Goal: Task Accomplishment & Management: Manage account settings

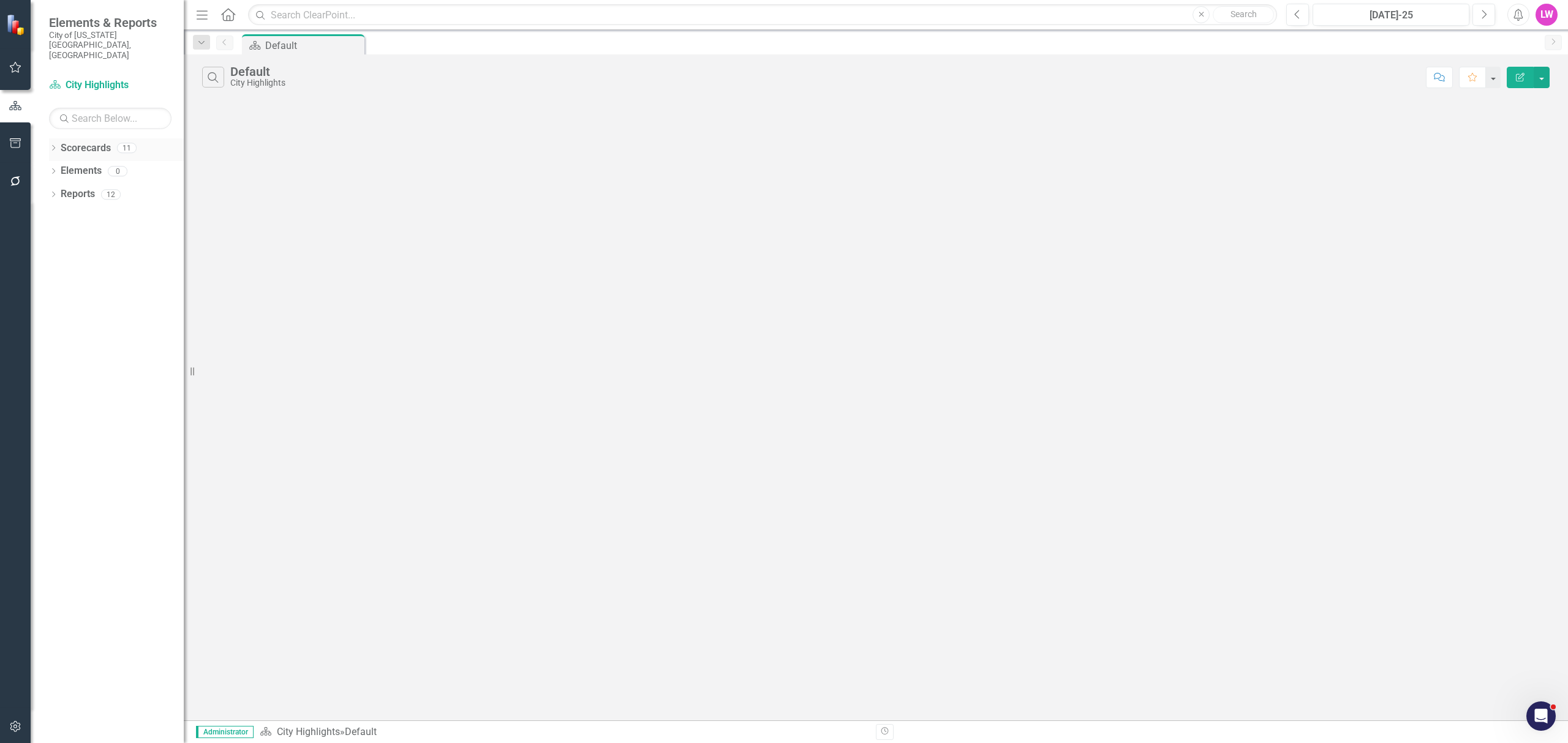
click at [52, 146] on icon "Dropdown" at bounding box center [53, 150] width 9 height 7
click at [102, 234] on link "Courts, Magistrate, and Voter Registrar Portfolio" at bounding box center [125, 241] width 116 height 14
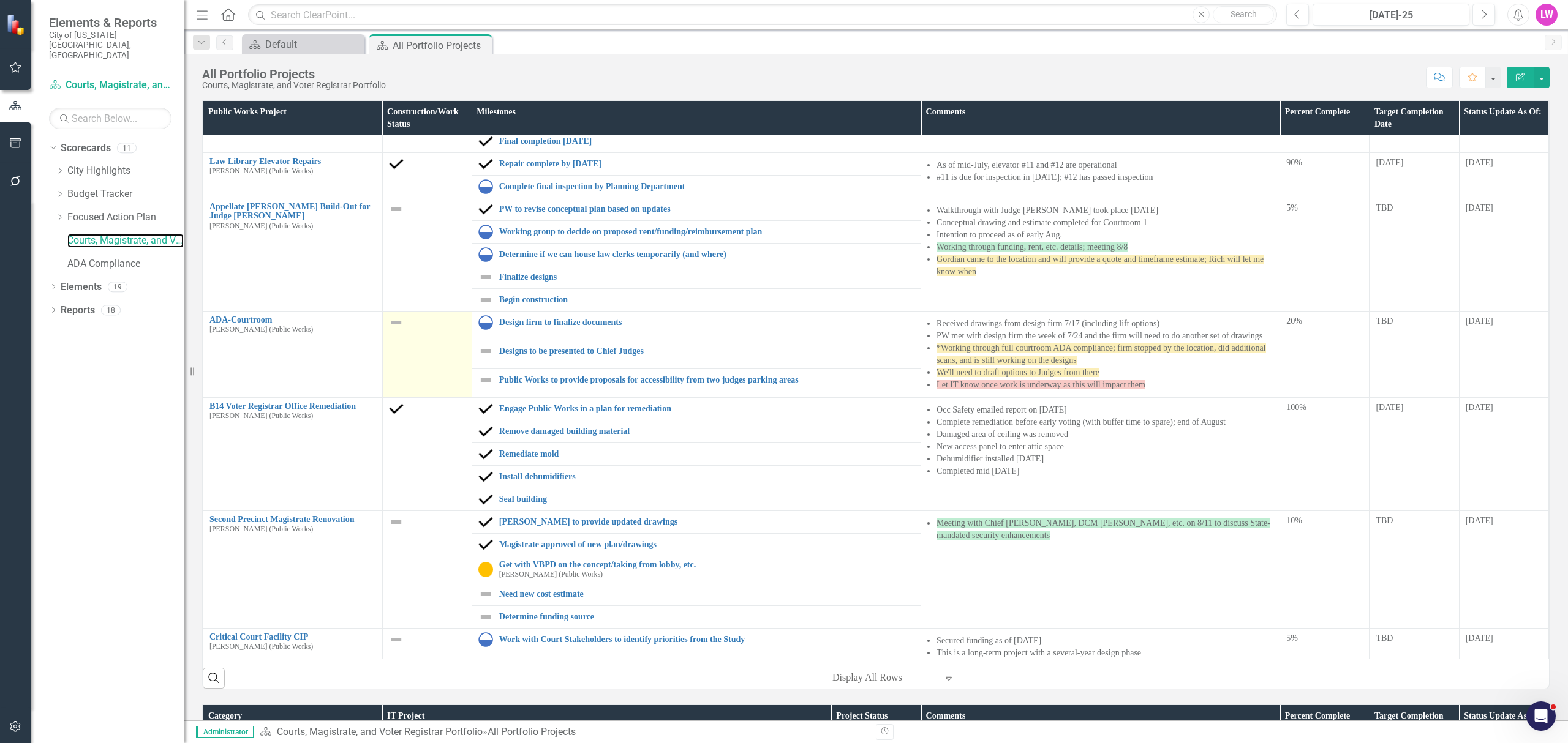
scroll to position [81, 0]
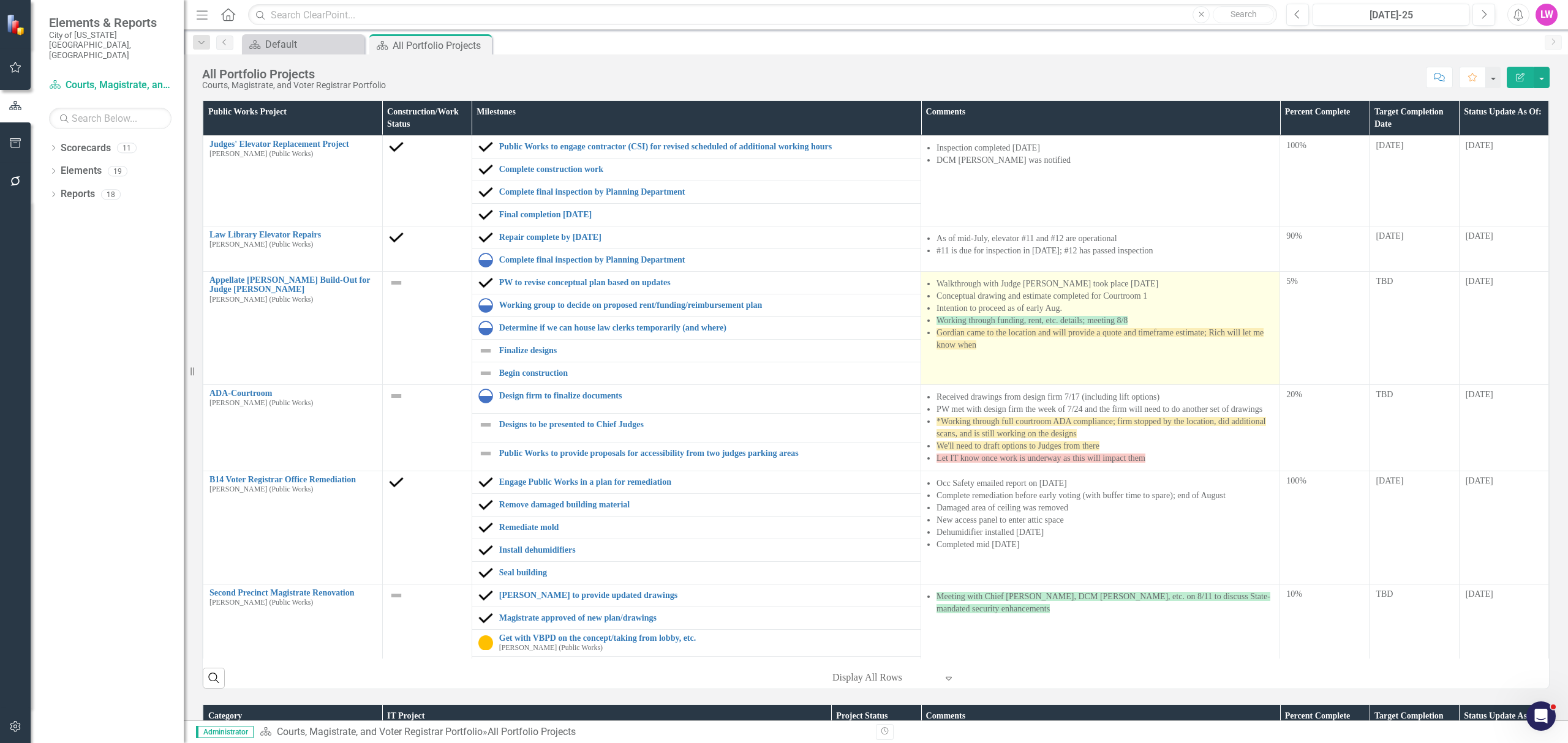
drag, startPoint x: 989, startPoint y: 338, endPoint x: 1057, endPoint y: 359, distance: 71.2
click at [989, 338] on span "Gordian came to the location and will provide a quote and timeframe estimate; R…" at bounding box center [1099, 339] width 327 height 21
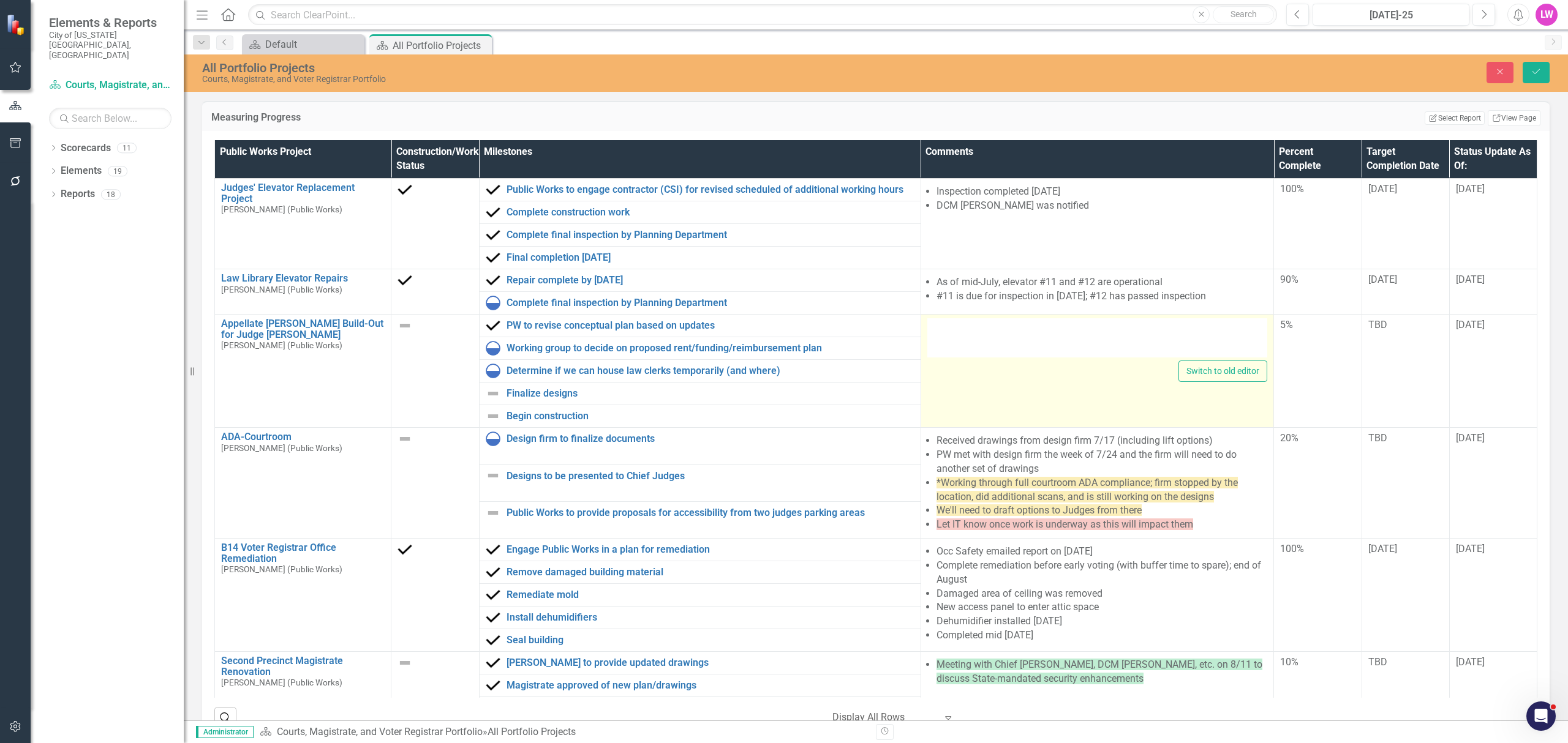
type textarea "<ul> <li>Walkthrough with Judge Duffan took place 7/9/25</li> <li>Conceptual dr…"
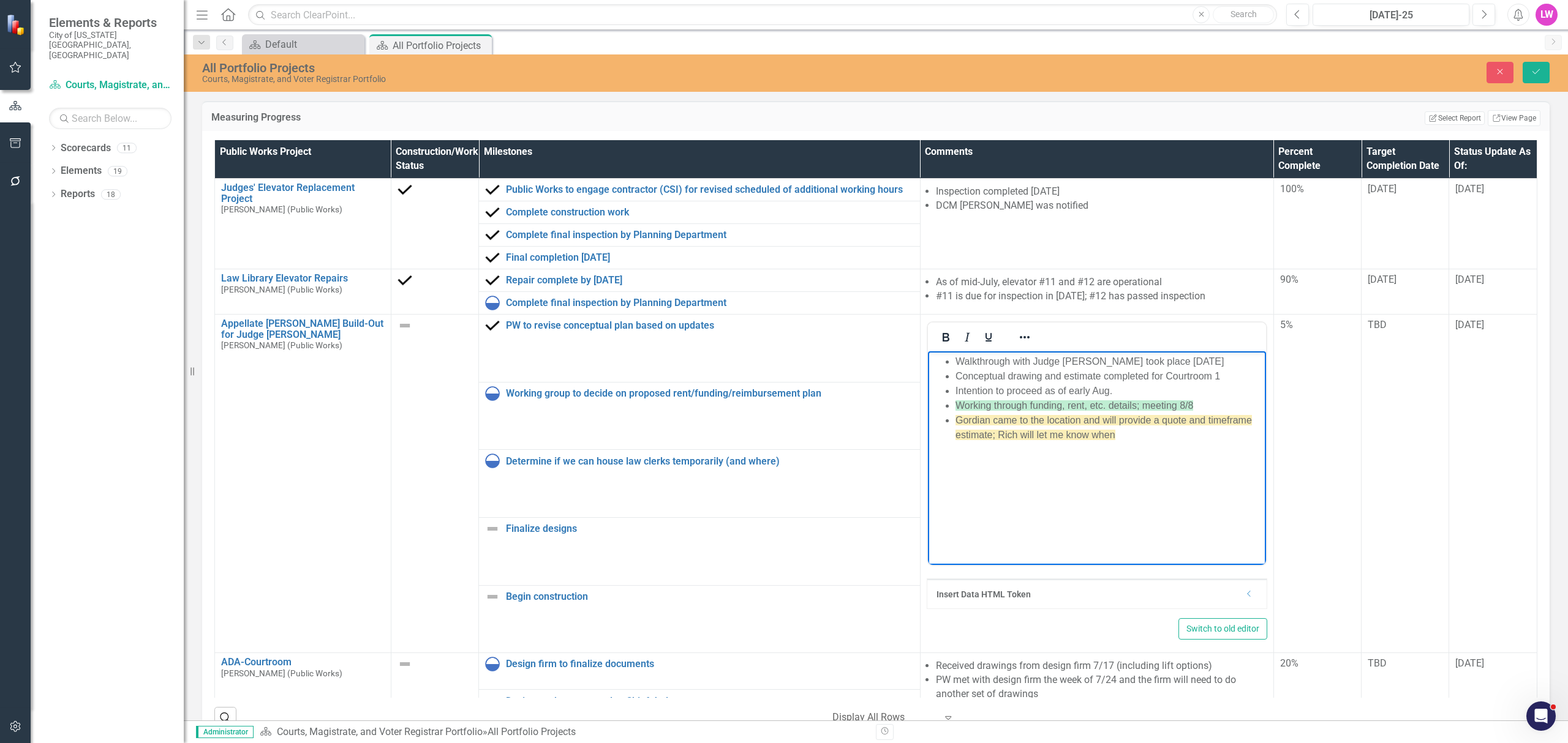
click at [1186, 408] on span "Working through funding, rent, etc. details; meeting 8/8" at bounding box center [1074, 406] width 237 height 11
click at [1207, 407] on li "Working through funding, rent, etc. details; meeting 8/8" at bounding box center [1108, 406] width 307 height 15
drag, startPoint x: 1206, startPoint y: 405, endPoint x: 1142, endPoint y: 406, distance: 64.0
click at [1142, 406] on li "Working through funding, rent, etc. details; meeting 8/8" at bounding box center [1108, 406] width 307 height 15
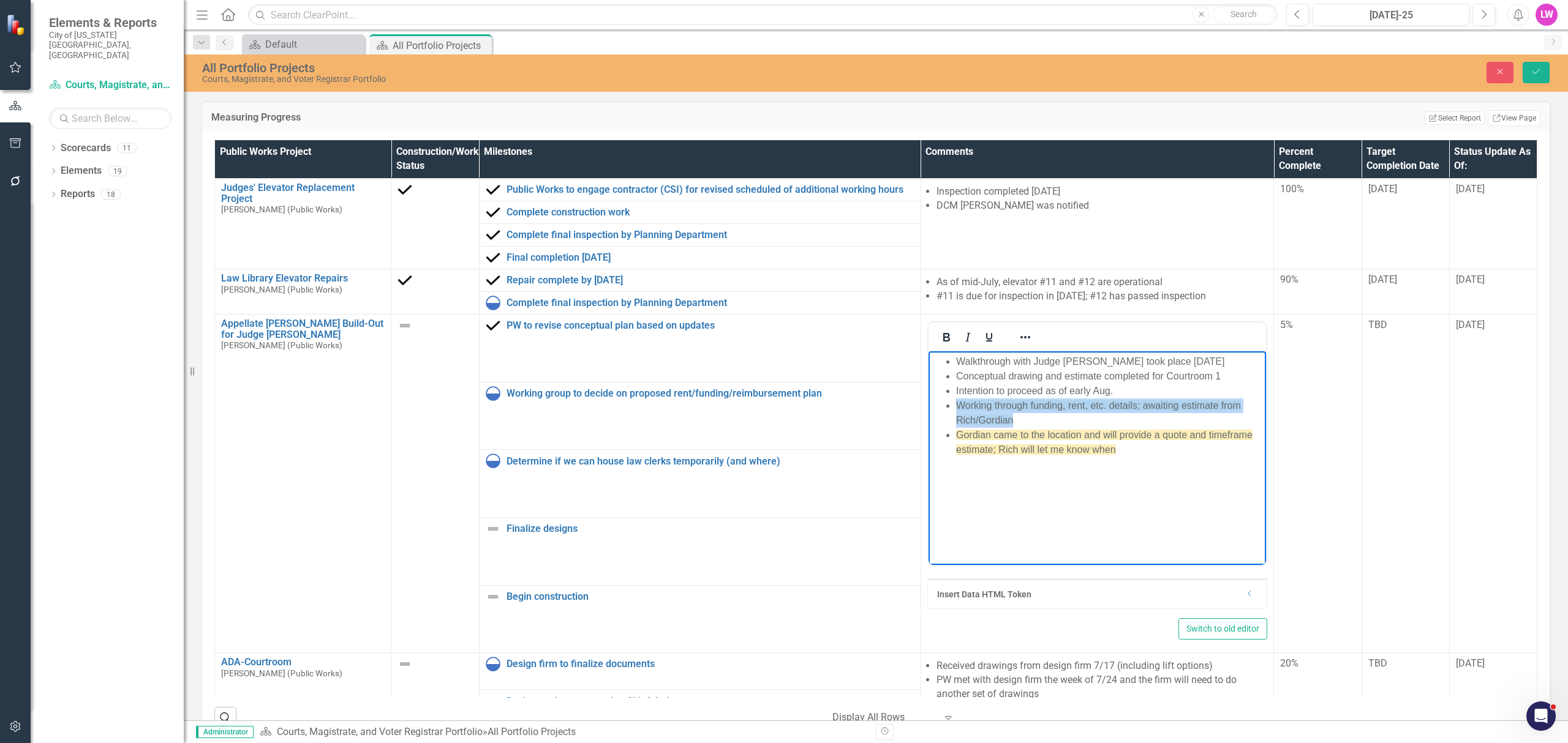
drag, startPoint x: 1031, startPoint y: 419, endPoint x: 951, endPoint y: 406, distance: 81.0
click at [951, 406] on ul "Walkthrough with Judge Duffan took place 7/9/25 Conceptual drawing and estimate…" at bounding box center [1097, 406] width 332 height 103
click at [1018, 337] on icon "Reveal or hide additional toolbar items" at bounding box center [1025, 337] width 15 height 15
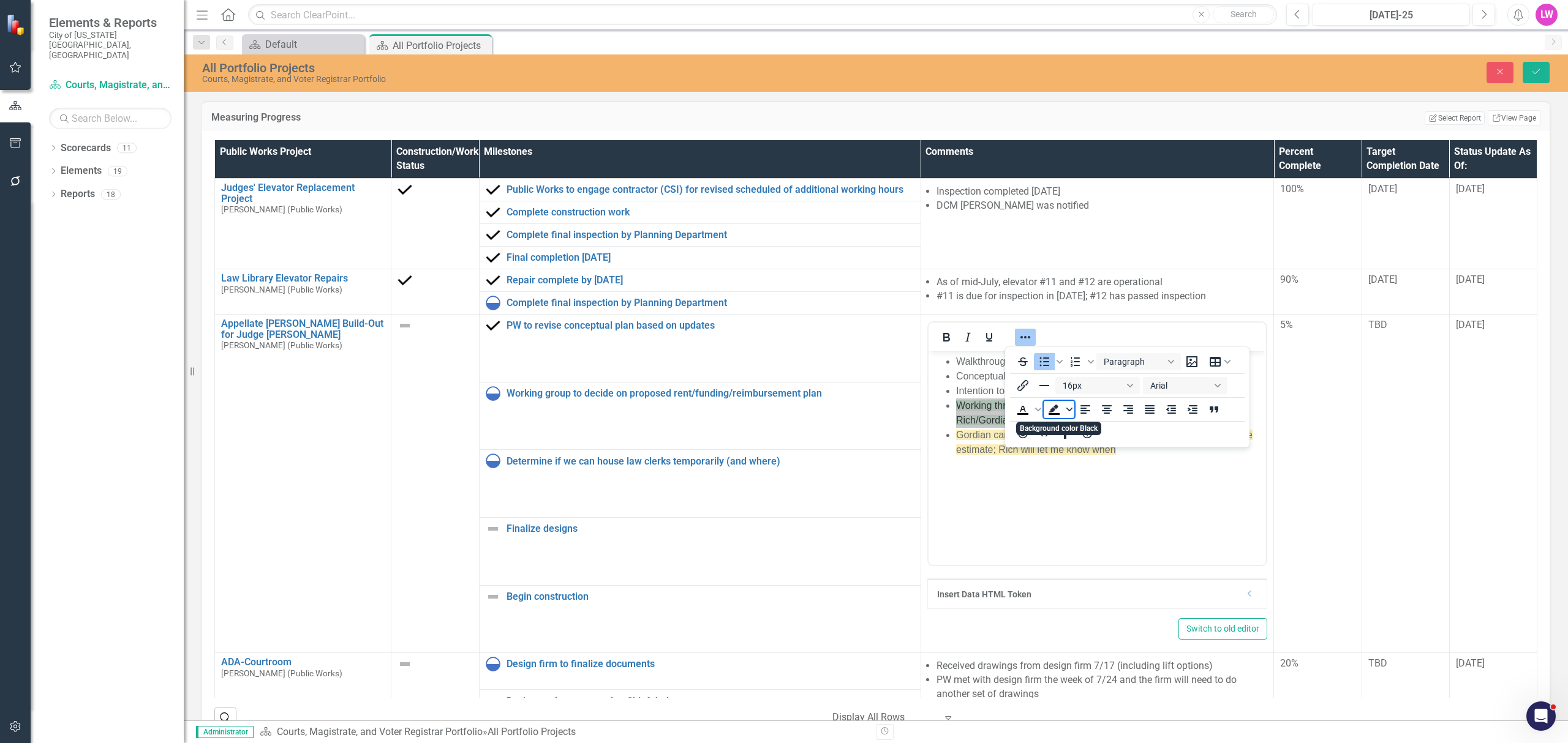
click at [1067, 410] on icon "Background color Black" at bounding box center [1069, 409] width 6 height 6
click at [1071, 422] on div "Light Yellow" at bounding box center [1072, 428] width 15 height 15
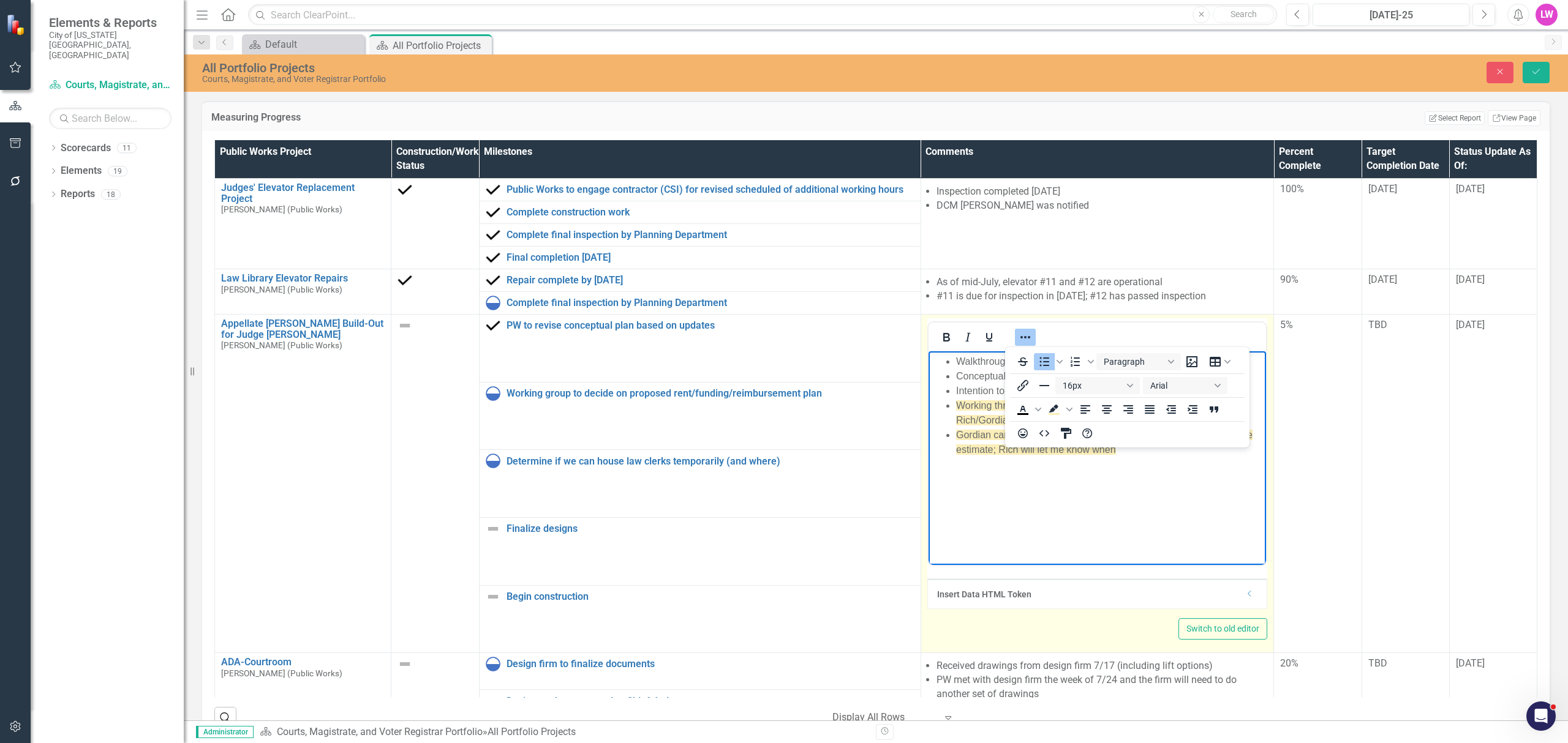
click at [1018, 336] on icon "Reveal or hide additional toolbar items" at bounding box center [1025, 337] width 15 height 15
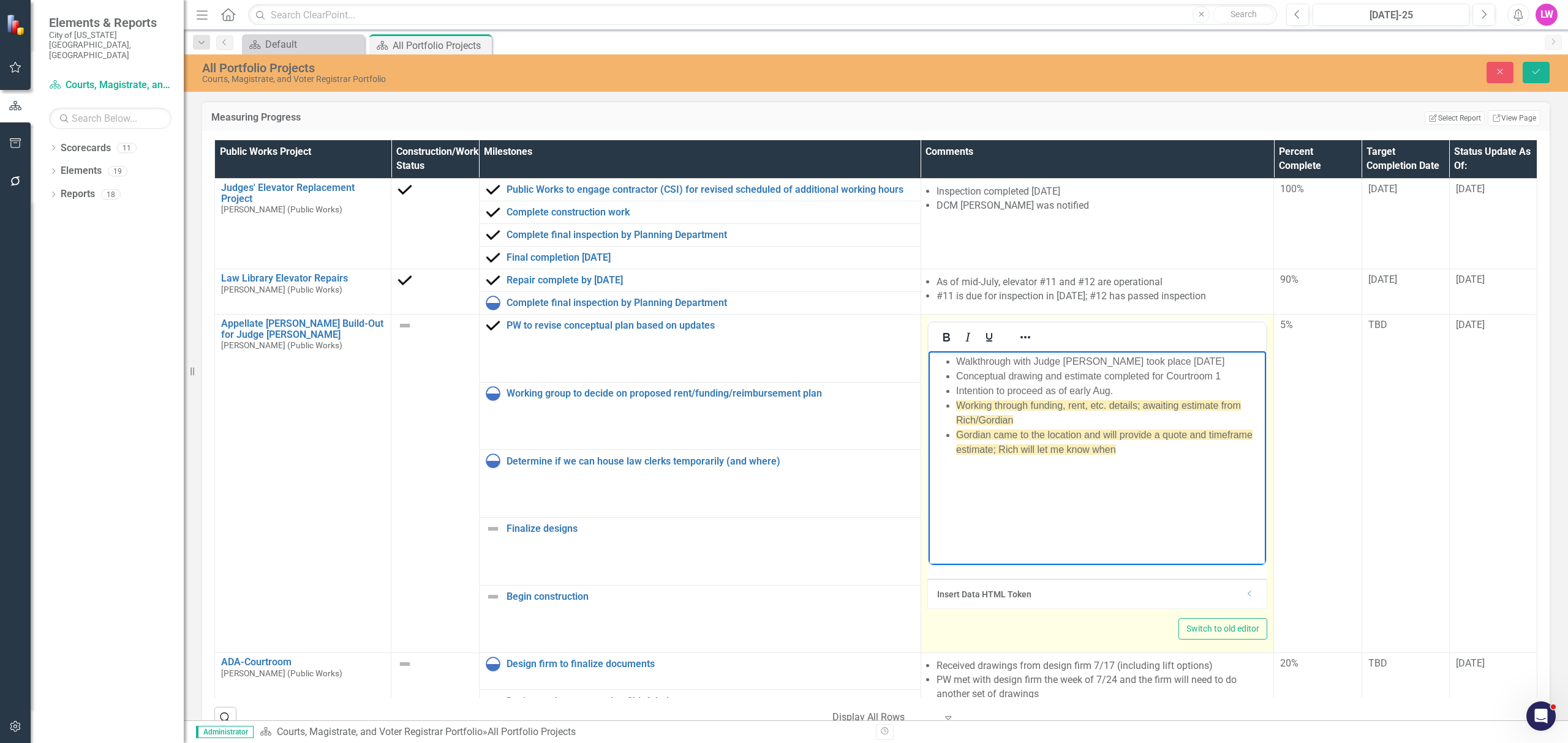
click at [1017, 483] on body "Walkthrough with Judge Duffan took place 7/9/25 Conceptual drawing and estimate…" at bounding box center [1098, 443] width 338 height 183
drag, startPoint x: 1151, startPoint y: 460, endPoint x: 948, endPoint y: 438, distance: 204.2
click at [948, 438] on body "Walkthrough with Judge Duffan took place 7/9/25 Conceptual drawing and estimate…" at bounding box center [1098, 443] width 338 height 183
click at [1048, 453] on li "Darryl - thoughts on Judge Duffan's suggestion for temporary space for clerks" at bounding box center [1109, 442] width 307 height 29
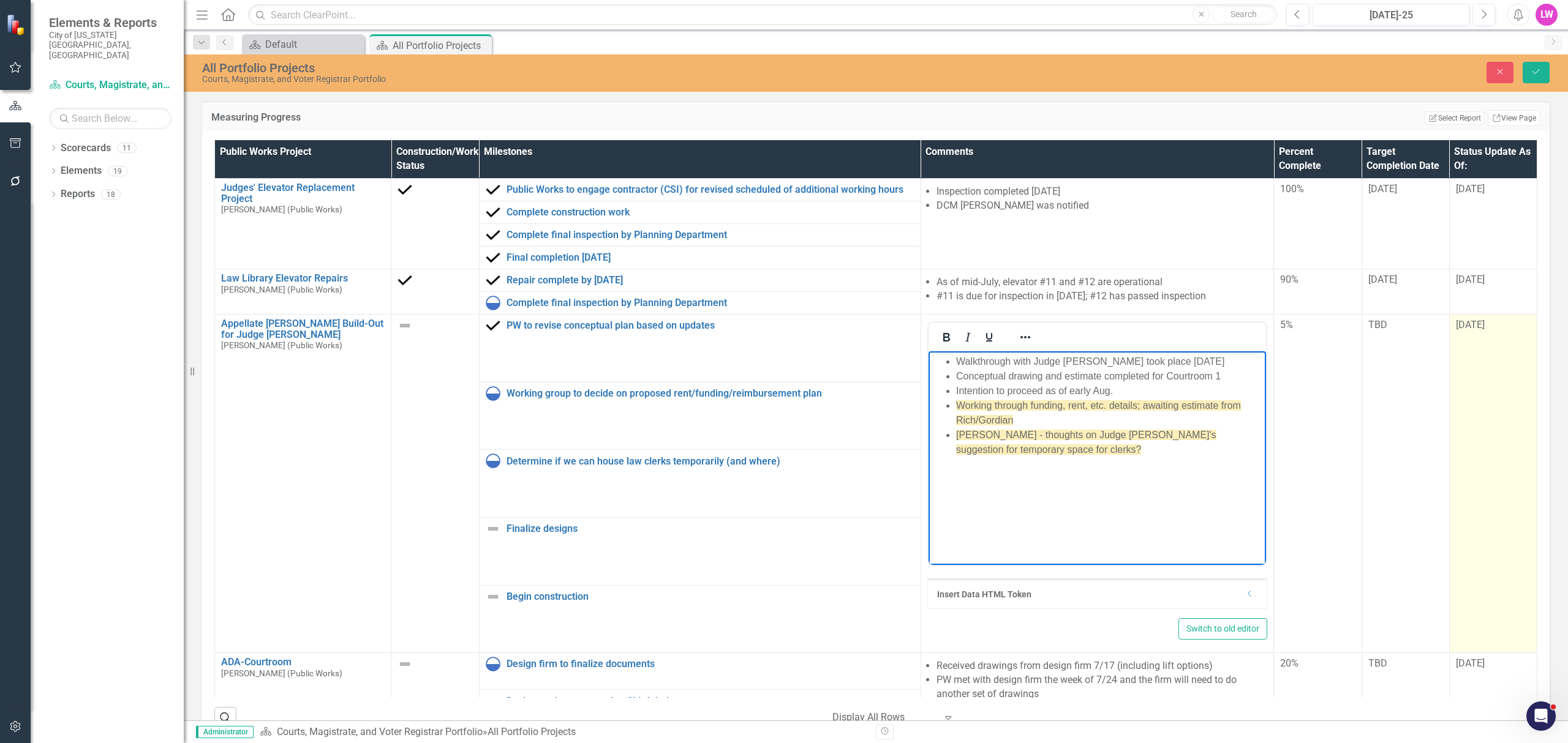
click at [1456, 330] on span "[DATE]" at bounding box center [1471, 324] width 28 height 12
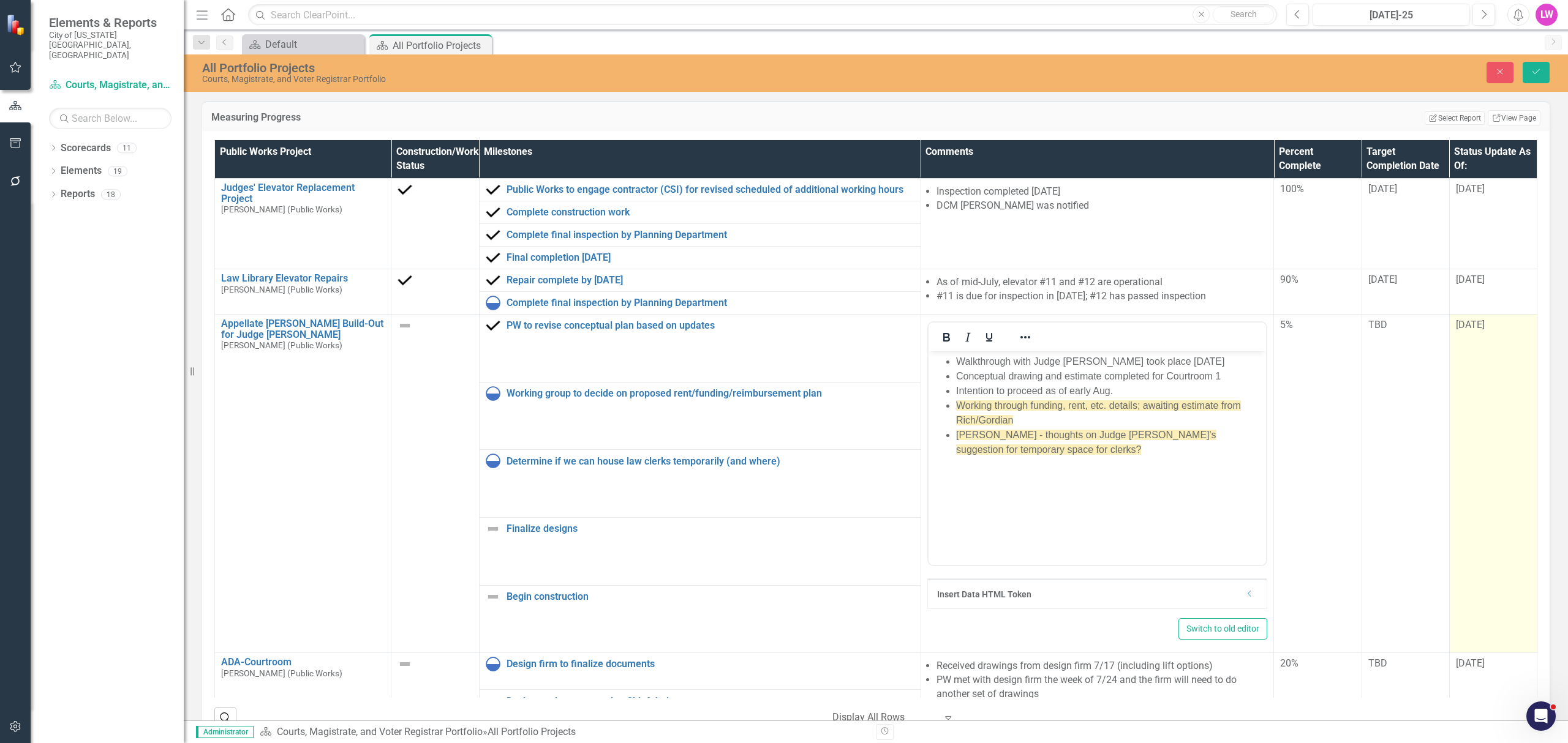
click at [1456, 330] on span "[DATE]" at bounding box center [1471, 324] width 28 height 12
click at [1456, 335] on input "[DATE]" at bounding box center [1494, 330] width 74 height 23
click at [1460, 330] on input "[DATE]" at bounding box center [1494, 330] width 74 height 23
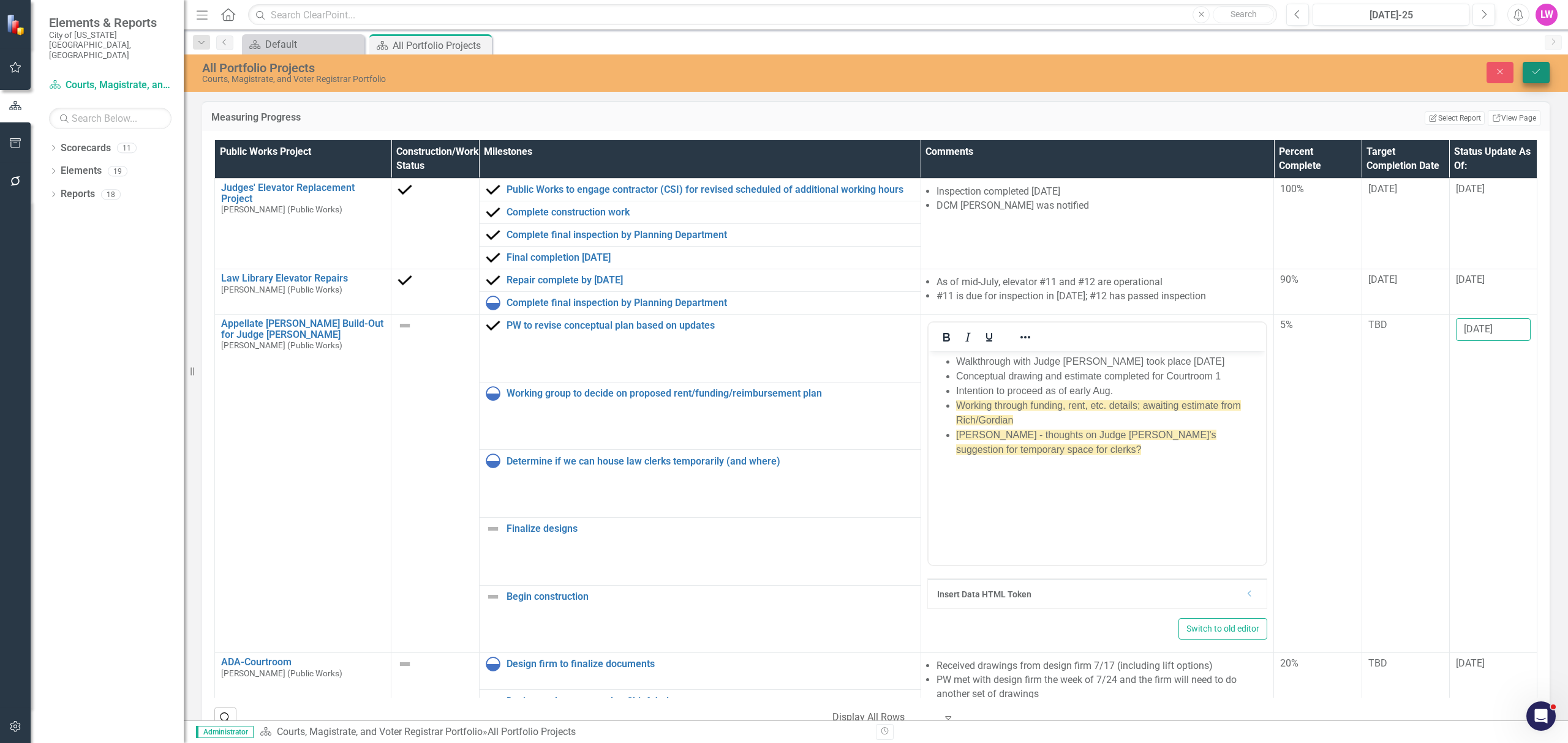
type input "[DATE]"
click at [1533, 80] on button "Save" at bounding box center [1536, 73] width 27 height 21
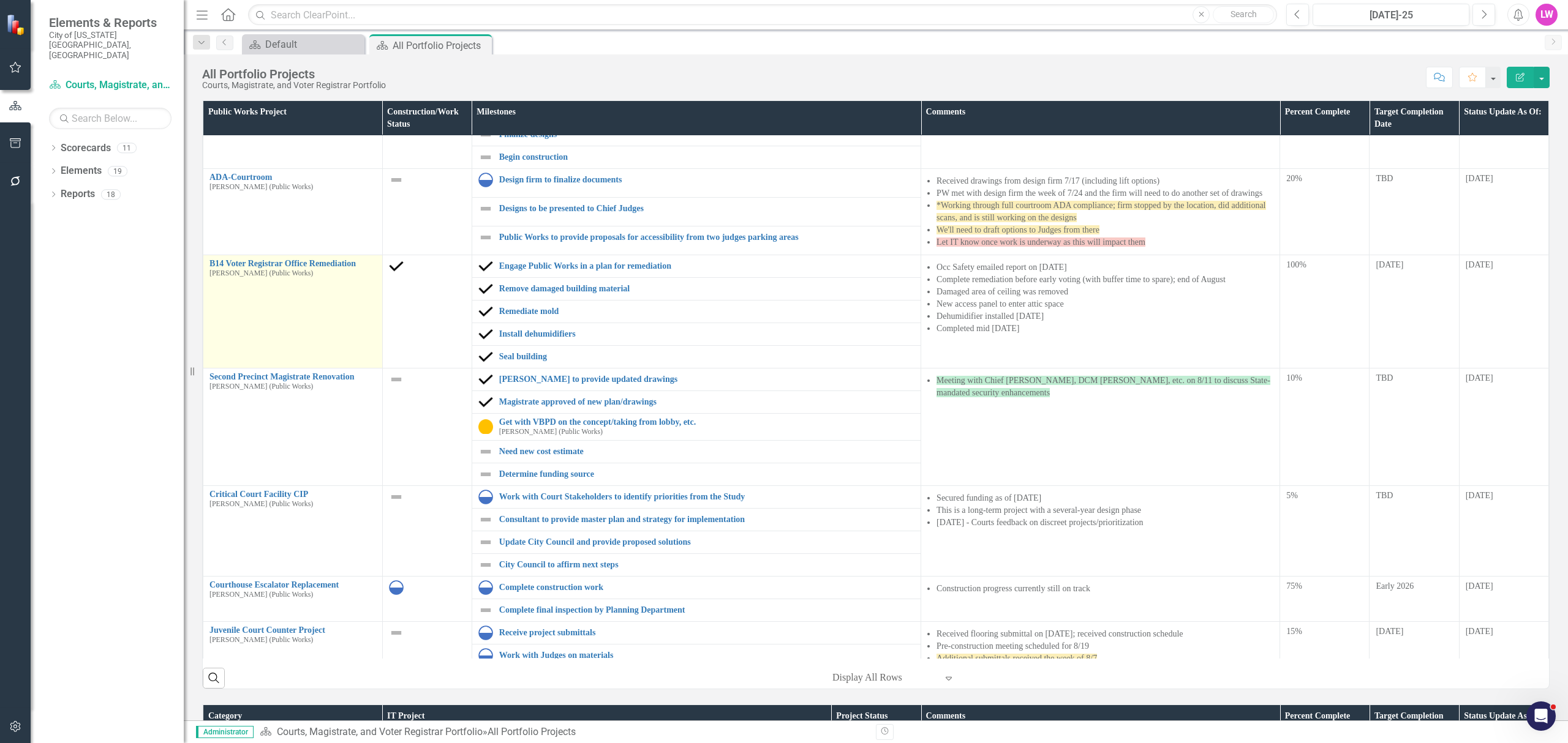
scroll to position [245, 0]
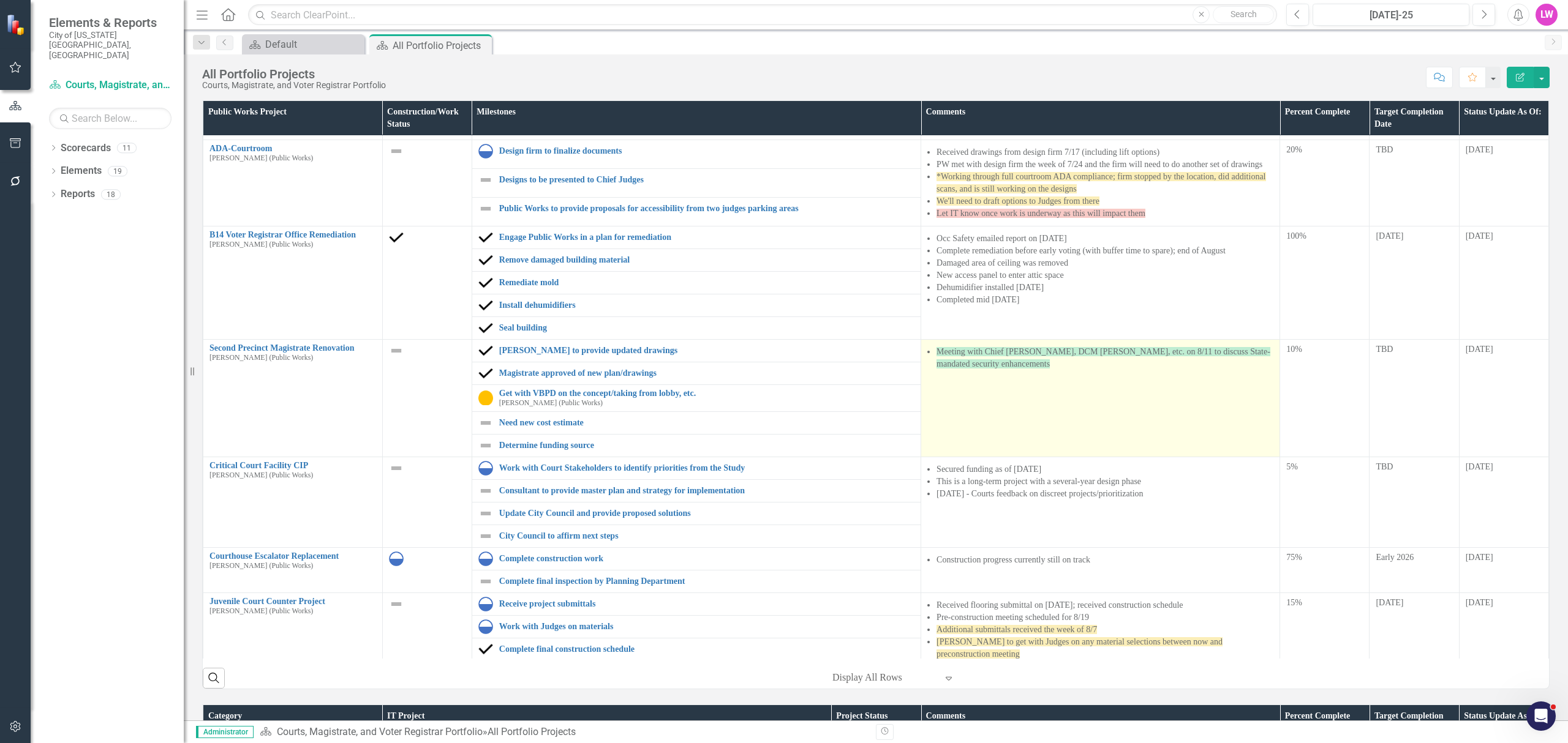
click at [1069, 368] on li "Meeting with Chief Neudigate, DCM Croskey, etc. on 8/11 to discuss State-mandat…" at bounding box center [1105, 359] width 337 height 25
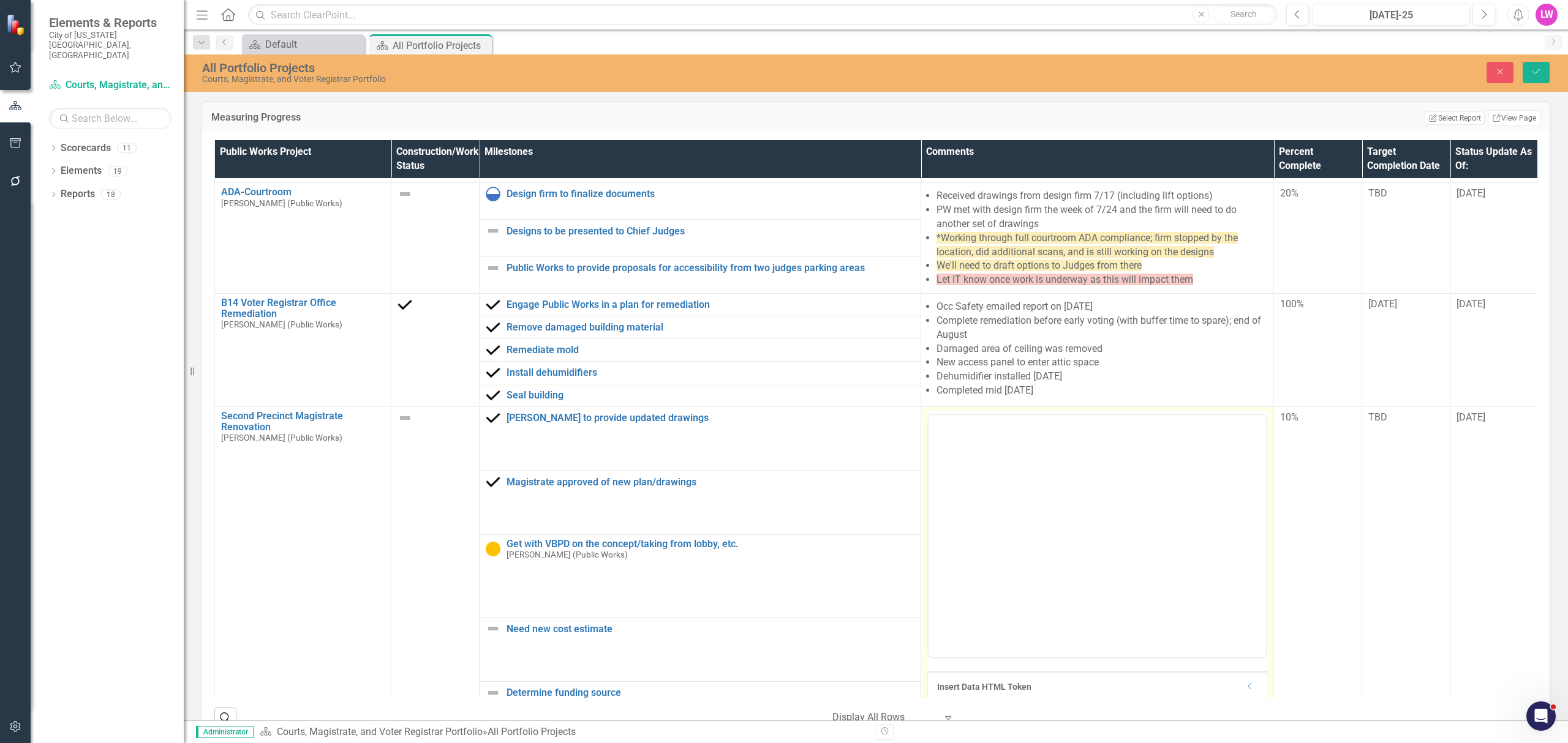
click at [1054, 420] on div at bounding box center [1097, 418] width 338 height 5
click at [1093, 462] on li "Meeting with Chief Neudigate, DCM Croskey, etc. on 8/11 to discuss State-mandat…" at bounding box center [1108, 461] width 307 height 29
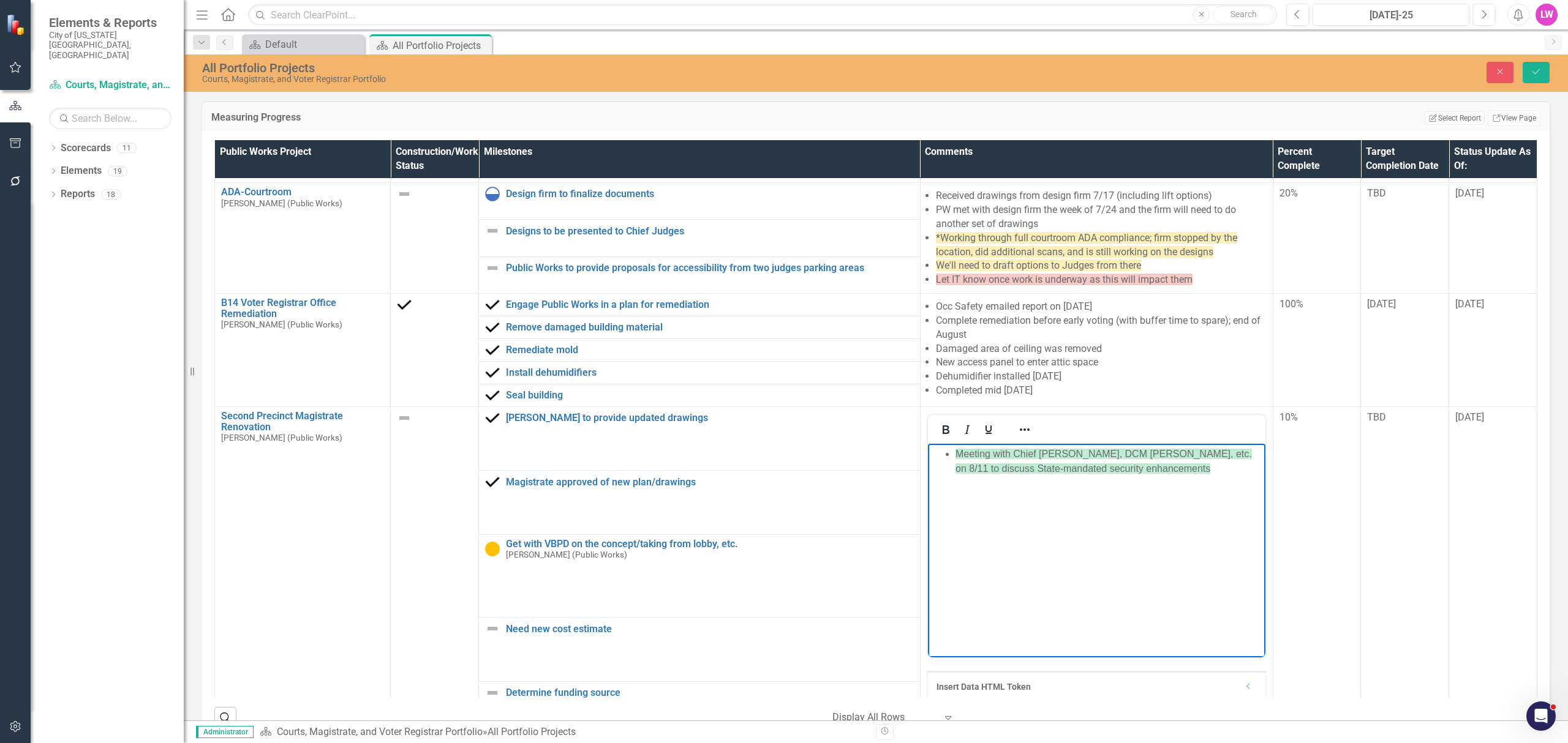
click at [1013, 452] on span "Meeting with Chief Neudigate, DCM Croskey, etc. on 8/11 to discuss State-mandat…" at bounding box center [1103, 461] width 297 height 25
click at [988, 453] on span "Meeting with Chief Neudigate, DCM Croskey, etc. on 8/11 to discuss State-mandat…" at bounding box center [1103, 461] width 297 height 25
click at [1154, 474] on li "Met with Chief [PERSON_NAME], DCM [PERSON_NAME], etc. on 8/11 to discuss State-…" at bounding box center [1108, 461] width 307 height 29
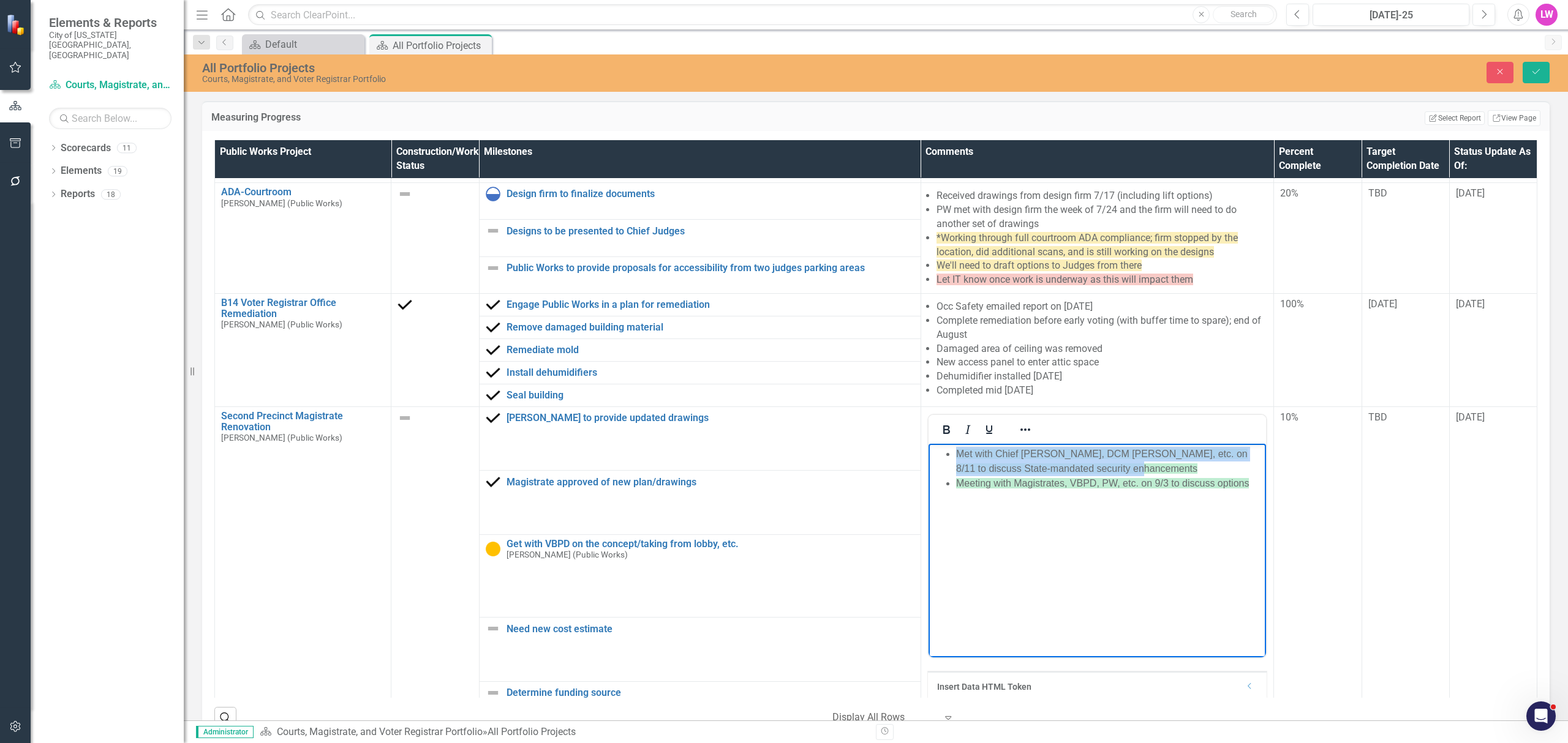
drag, startPoint x: 1143, startPoint y: 475, endPoint x: 941, endPoint y: 450, distance: 203.5
click at [941, 450] on ul "Met with Chief Neudigate, DCM Croskey, etc. on 8/11 to discuss State-mandated s…" at bounding box center [1097, 469] width 332 height 44
click at [1021, 423] on div at bounding box center [1025, 430] width 35 height 24
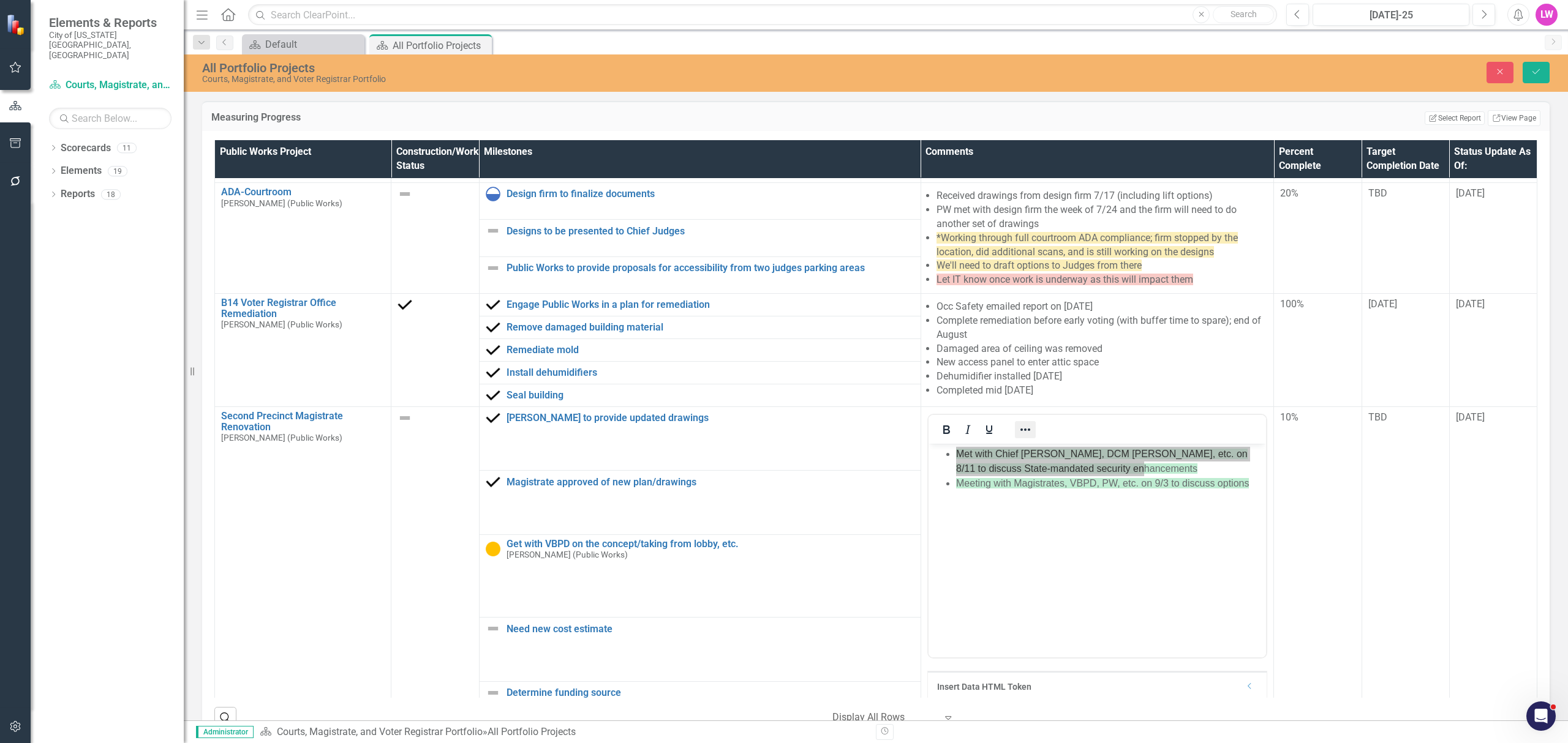
click at [1021, 431] on icon "Reveal or hide additional toolbar items" at bounding box center [1025, 430] width 10 height 3
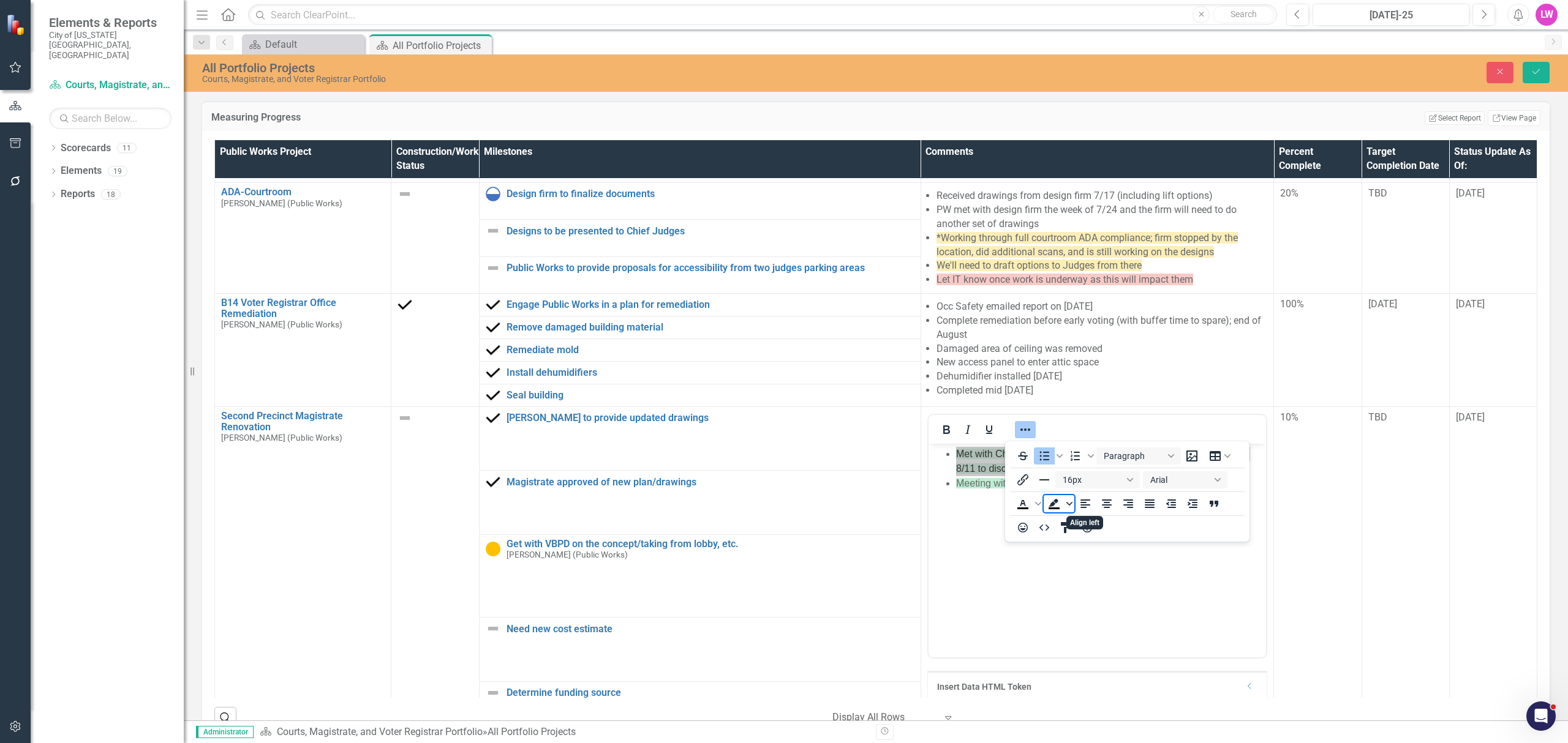
click at [1073, 508] on span "Background color Black" at bounding box center [1069, 503] width 10 height 17
click at [1093, 594] on icon "Remove color" at bounding box center [1090, 596] width 12 height 12
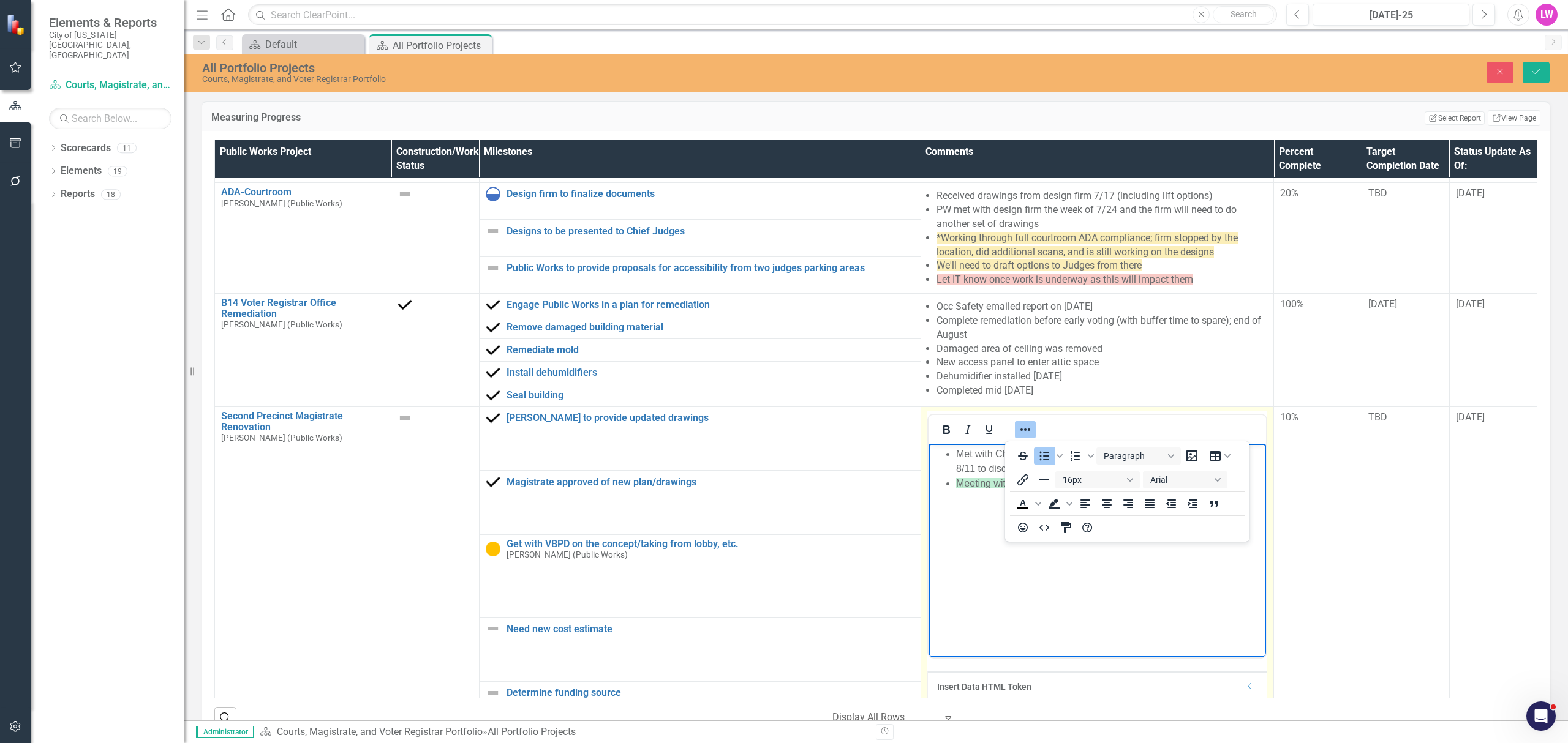
click at [1005, 556] on body "Met with Chief Neudigate, DCM Croskey, etc. on 8/11 to discuss State-mandated s…" at bounding box center [1098, 535] width 338 height 183
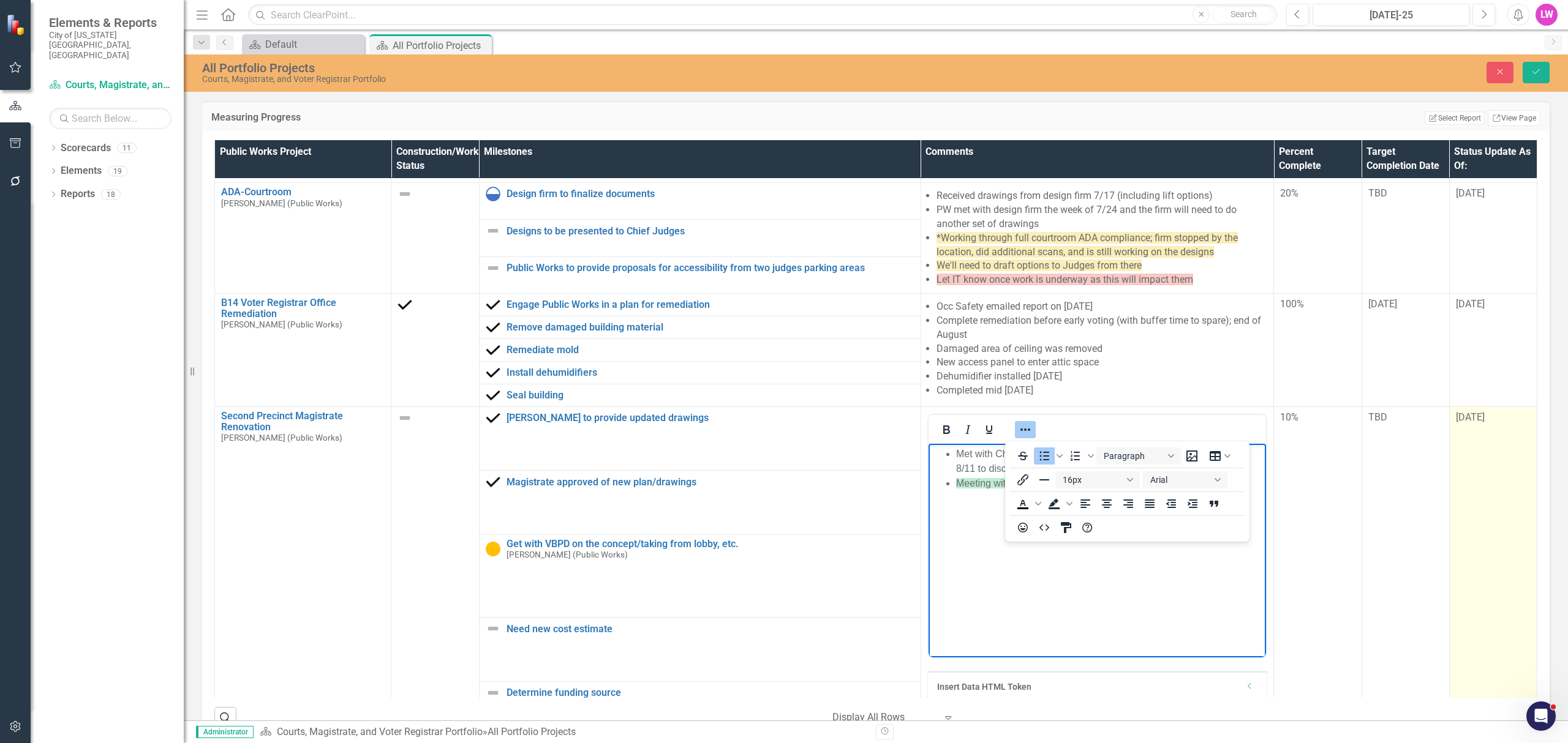
click at [1456, 423] on span "[DATE]" at bounding box center [1471, 417] width 28 height 12
click at [1463, 428] on input "[DATE]" at bounding box center [1494, 422] width 74 height 23
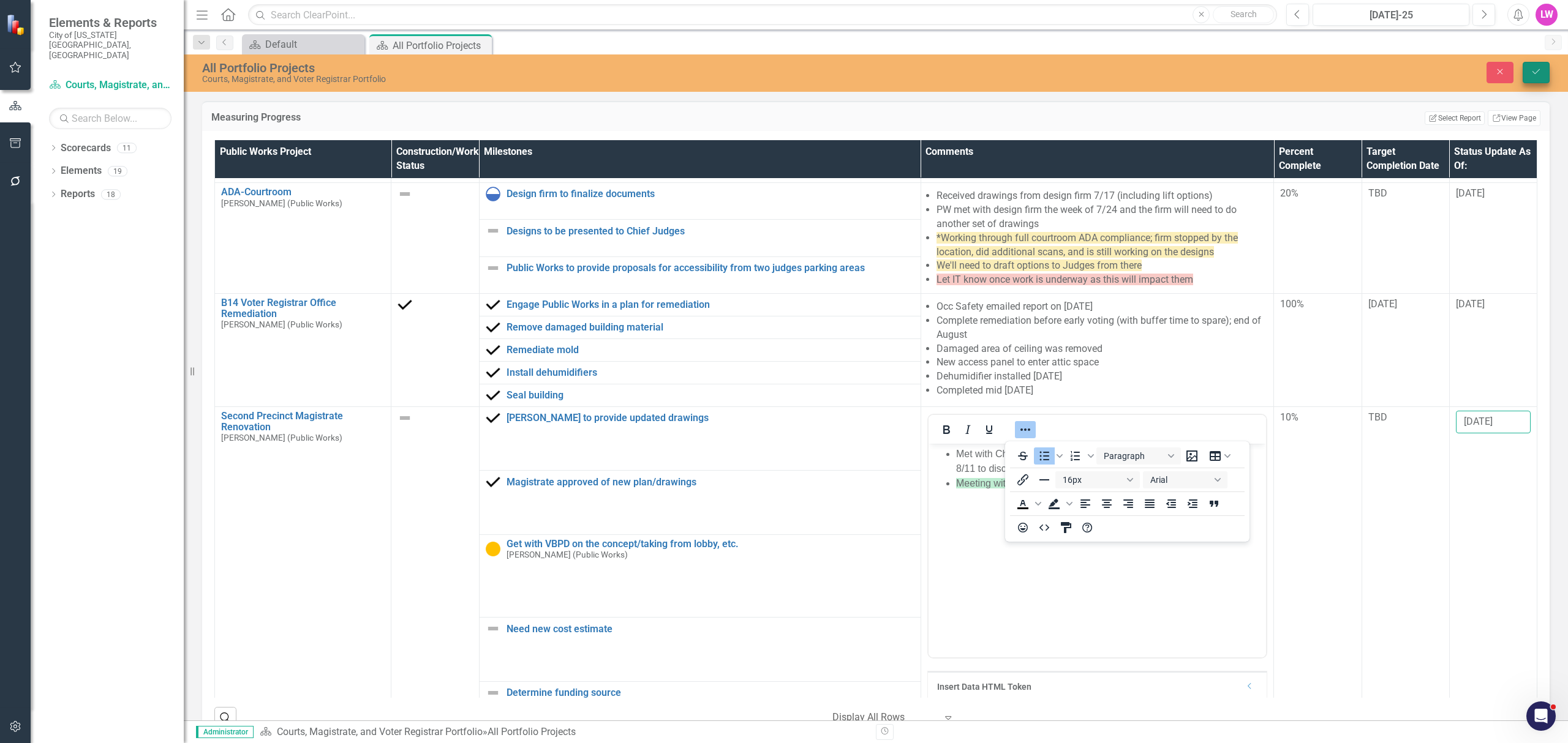
type input "[DATE]"
click at [1530, 66] on button "Save" at bounding box center [1536, 73] width 27 height 21
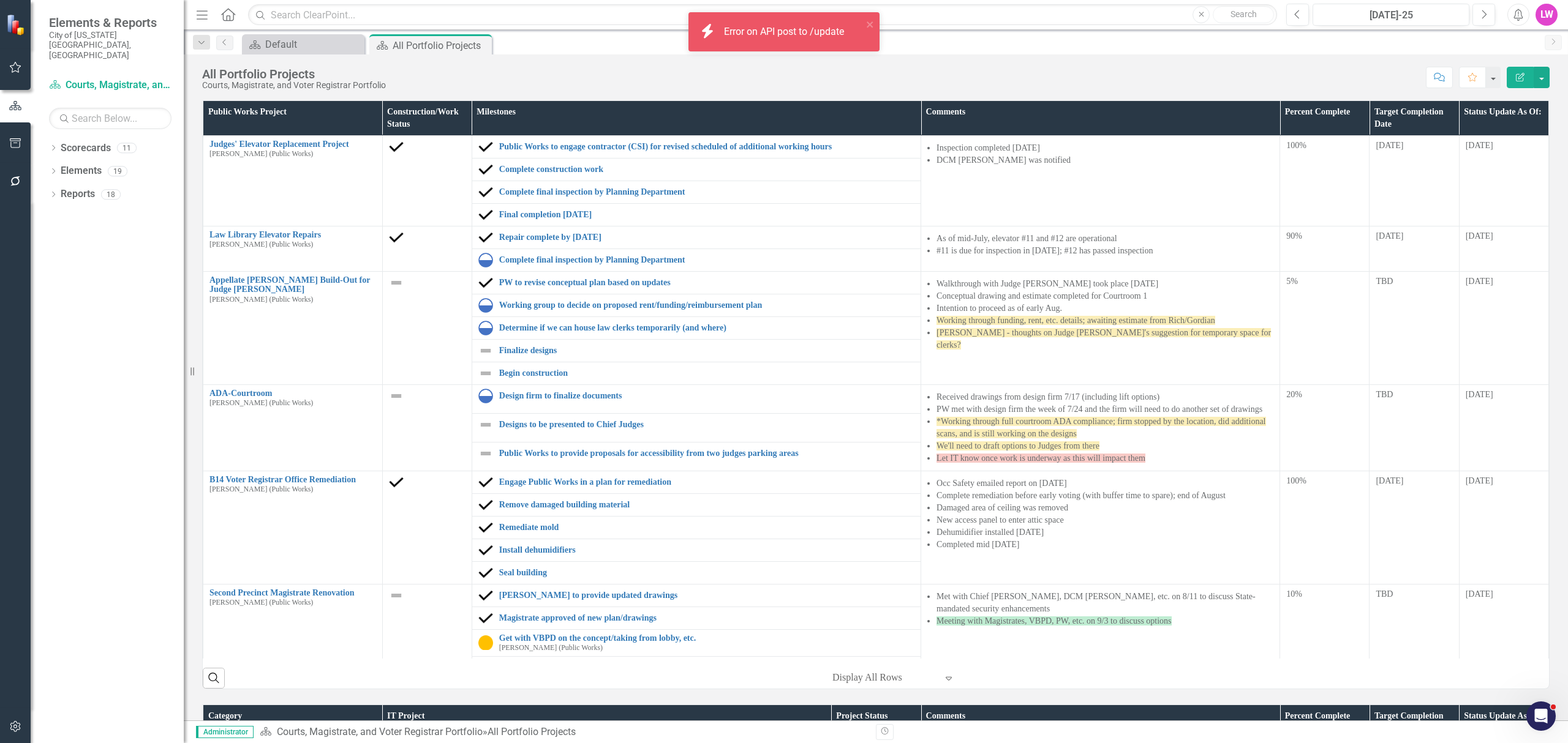
scroll to position [163, 0]
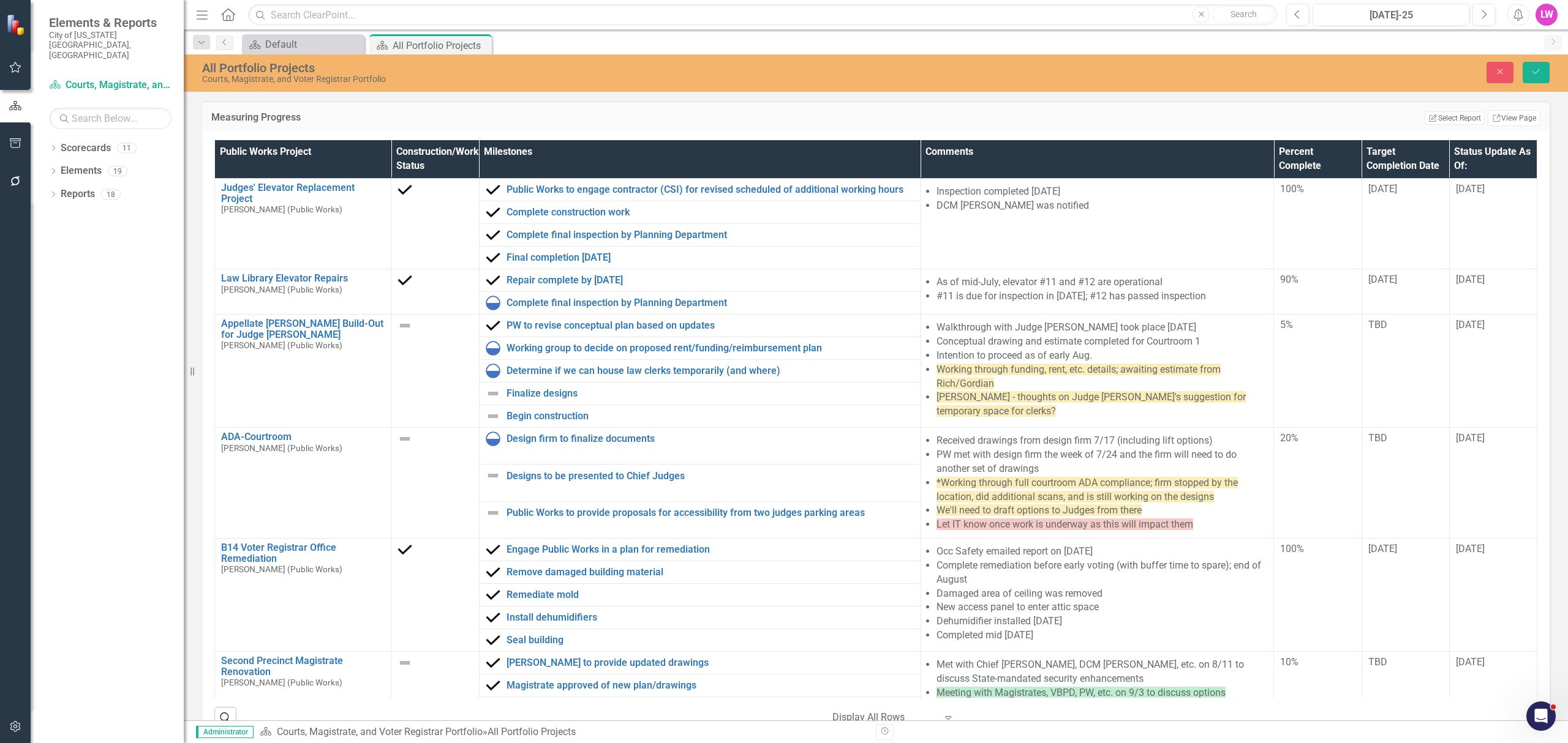
scroll to position [612, 0]
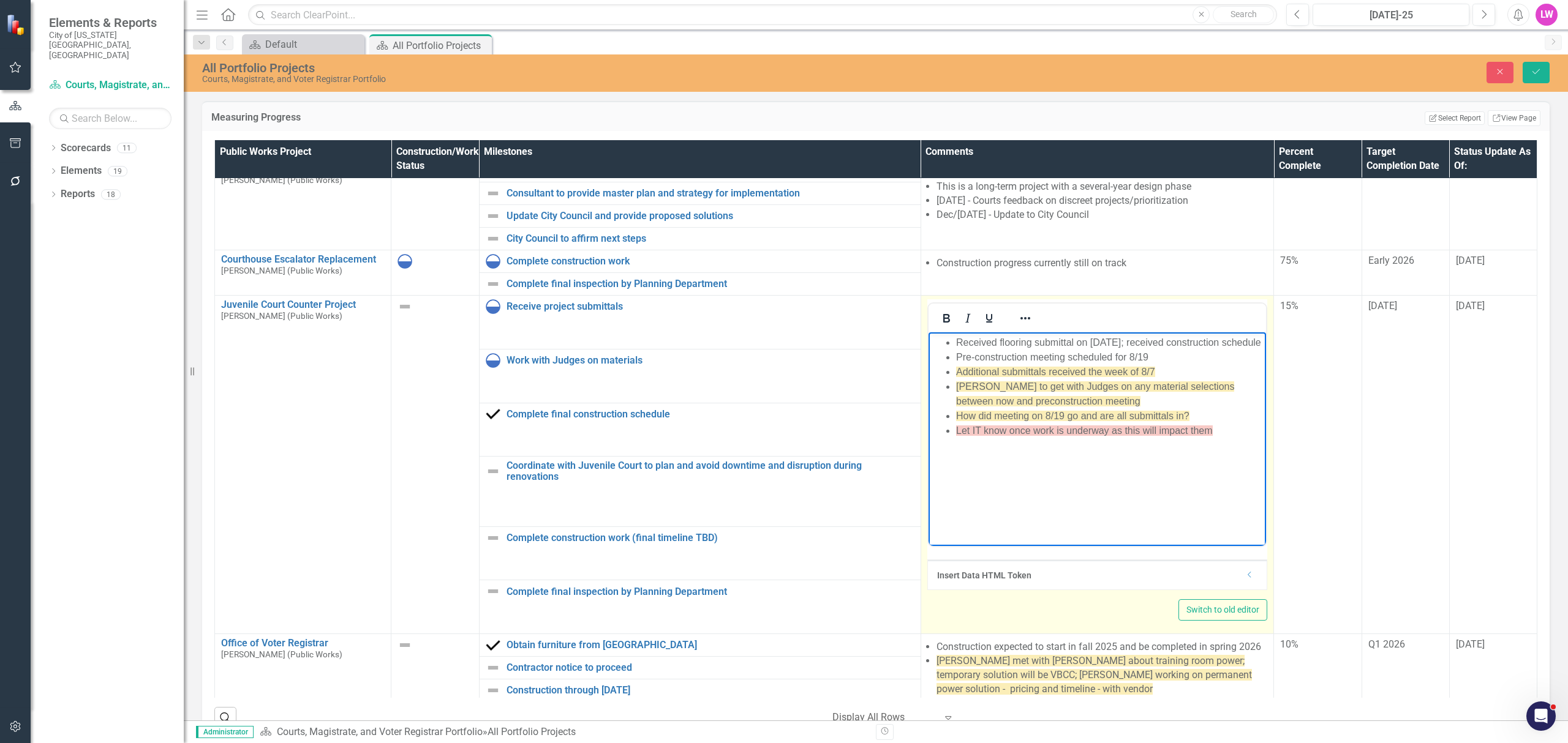
click at [1110, 418] on span "How did meeting on 8/19 go and are all submittals in?" at bounding box center [1072, 416] width 233 height 11
drag, startPoint x: 1175, startPoint y: 414, endPoint x: 1210, endPoint y: 420, distance: 35.5
click at [1176, 414] on span "How did meeting on 8/19 go and are all submittals in?" at bounding box center [1072, 416] width 233 height 11
click at [1210, 420] on li "How did meeting on 8/19 go and are all submittals in?" at bounding box center [1109, 416] width 307 height 15
click at [1174, 409] on li "How did meeting on 8/19 go and are all submittals in?" at bounding box center [1109, 416] width 307 height 15
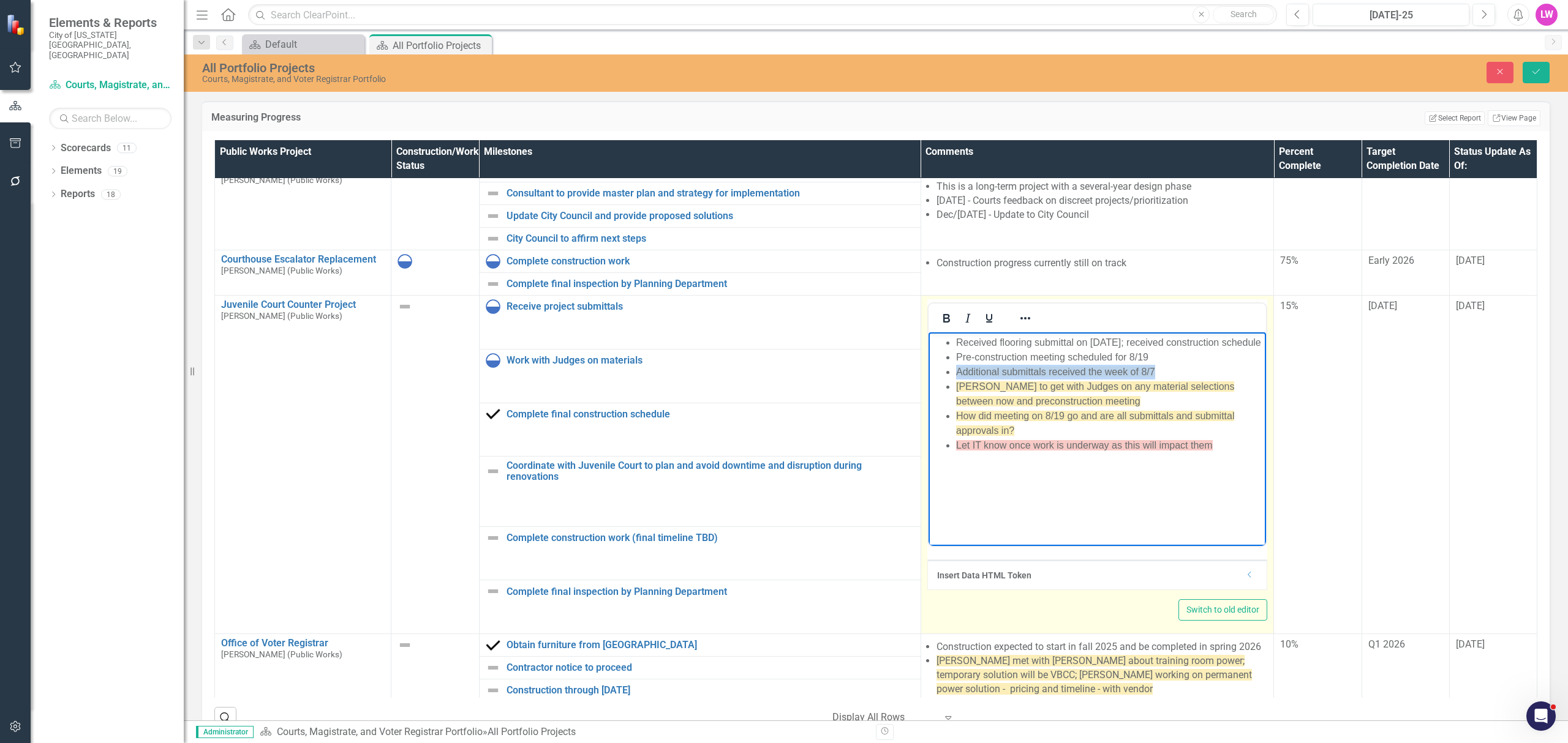
drag, startPoint x: 1167, startPoint y: 370, endPoint x: 955, endPoint y: 364, distance: 212.1
click at [940, 374] on ul "Received flooring submittal on 7/9/25; received construction schedule Pre-const…" at bounding box center [1097, 394] width 332 height 118
click at [1021, 320] on icon "Reveal or hide additional toolbar items" at bounding box center [1025, 318] width 10 height 3
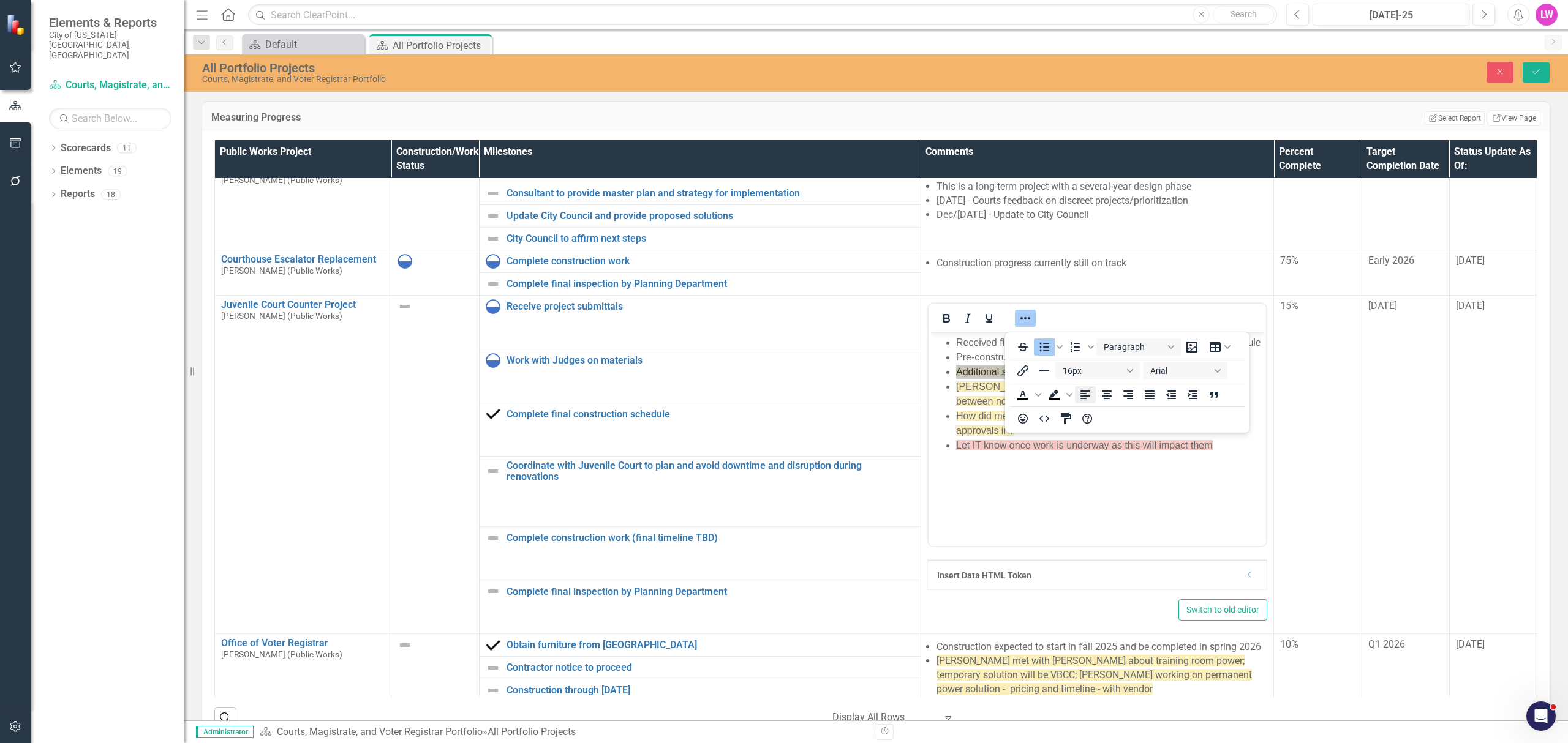
click at [1075, 394] on button "Align left" at bounding box center [1085, 394] width 21 height 17
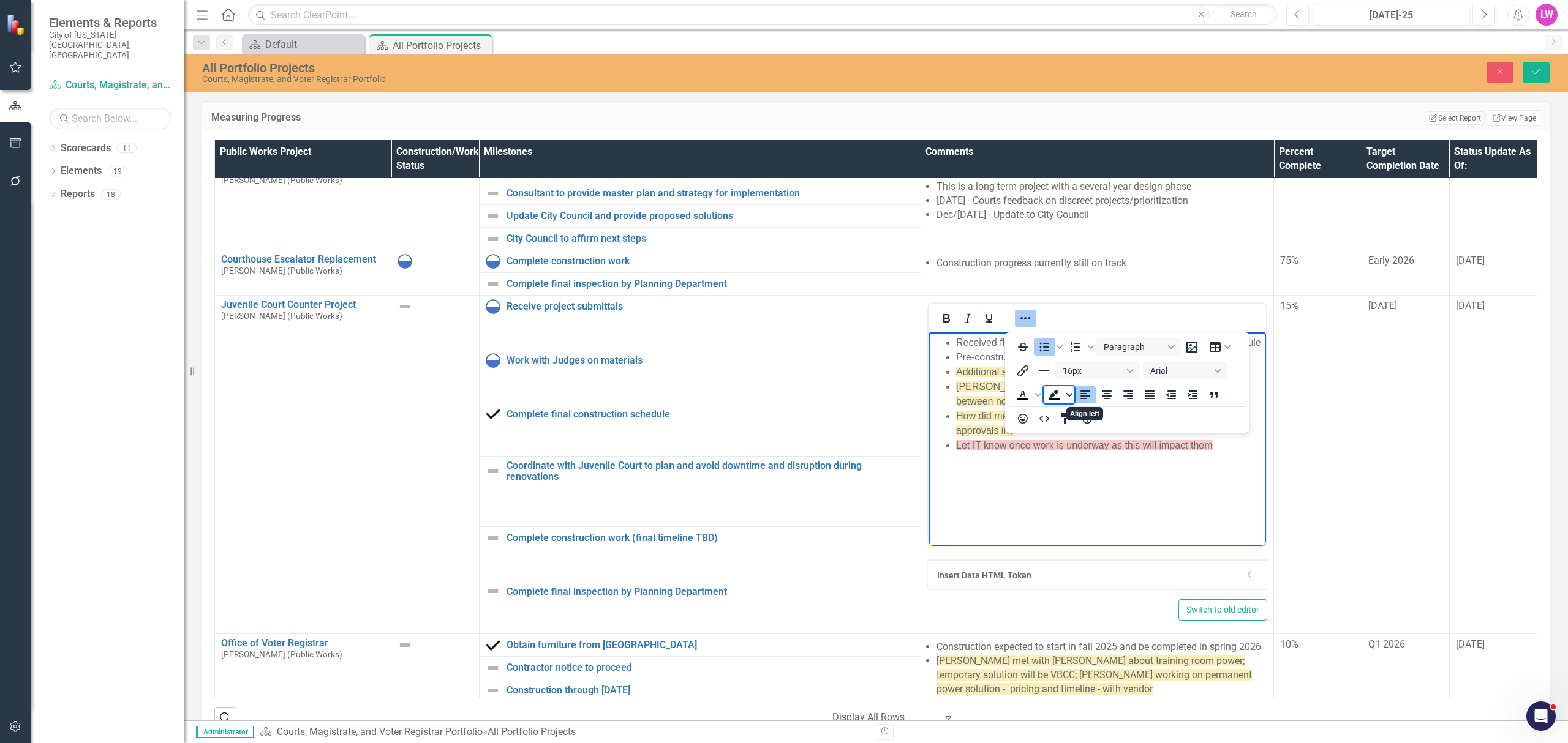
click at [1069, 394] on icon "Background color Black" at bounding box center [1069, 395] width 6 height 6
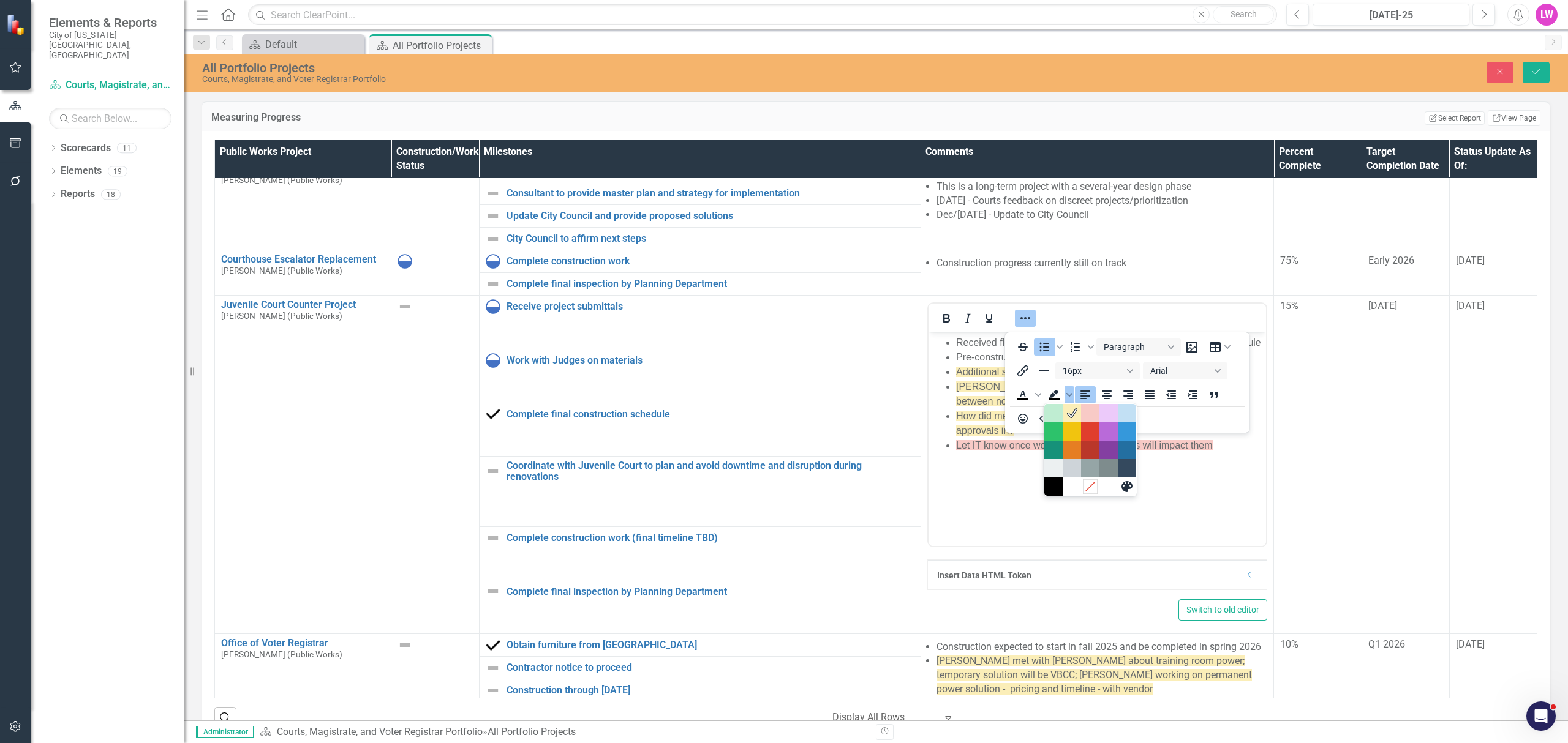
click at [1086, 486] on icon "Remove color" at bounding box center [1090, 486] width 12 height 12
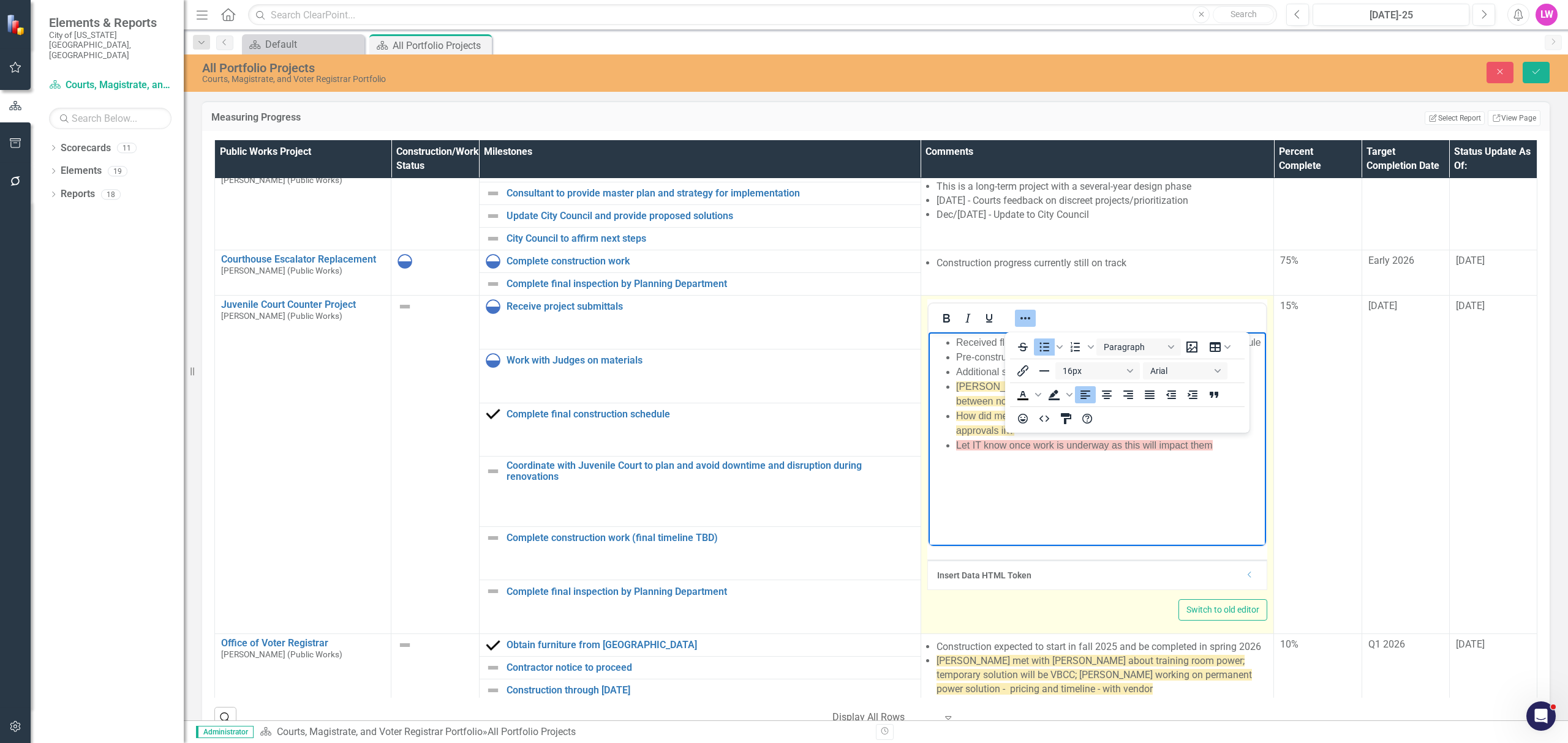
click at [1026, 479] on body "Received flooring submittal on 7/9/25; received construction schedule Pre-const…" at bounding box center [1098, 423] width 338 height 183
click at [1127, 458] on body "Received flooring submittal on 7/9/25; received construction schedule Pre-const…" at bounding box center [1098, 423] width 338 height 183
click at [1021, 322] on icon "Reveal or hide additional toolbar items" at bounding box center [1025, 318] width 15 height 15
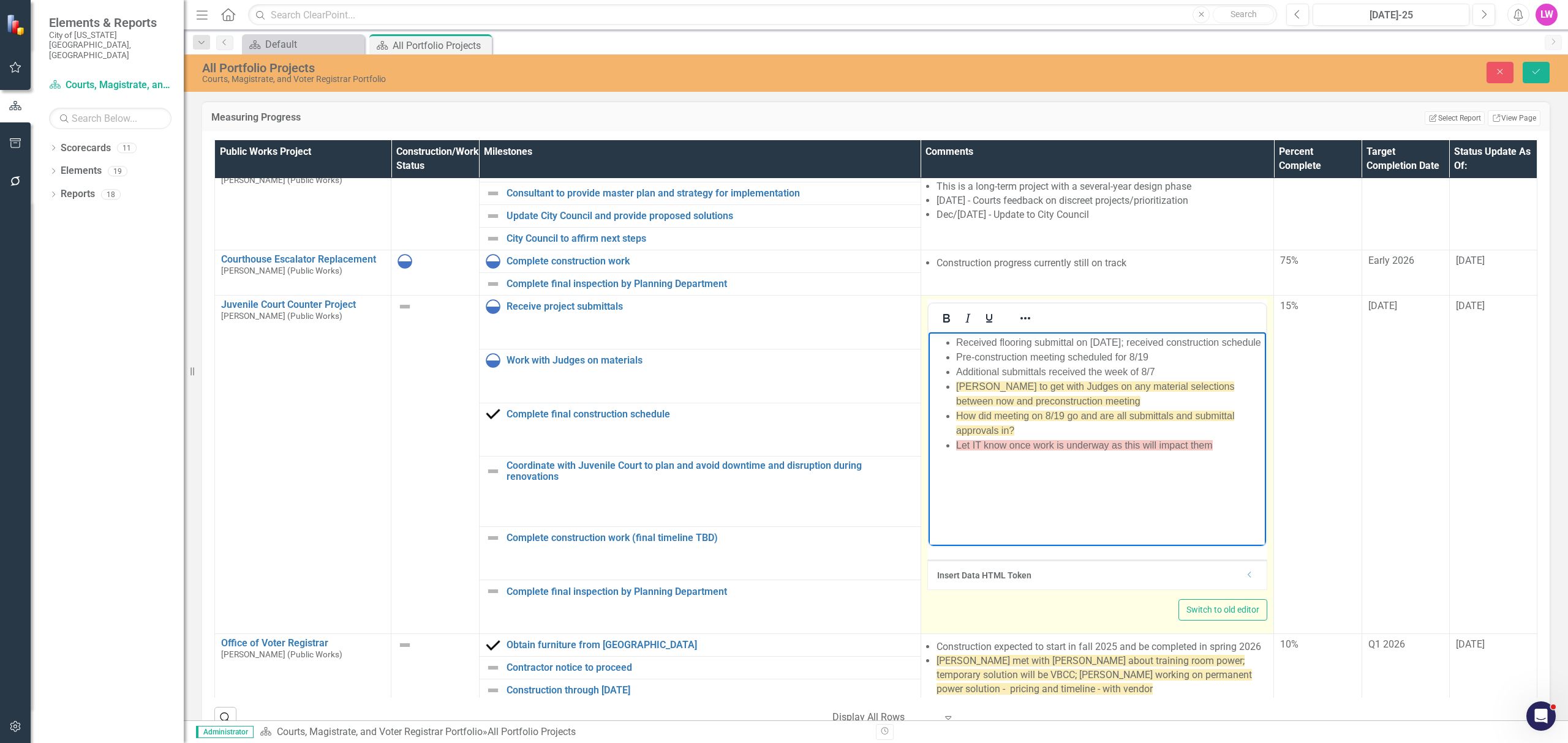
click at [1097, 400] on li "[PERSON_NAME] to get with Judges on any material selections between now and pre…" at bounding box center [1109, 394] width 307 height 29
click at [1077, 423] on li "How did meeting on 8/19 go and are all submittals and submittal approvals in?" at bounding box center [1109, 423] width 307 height 29
click at [1073, 430] on li "How did meeting on 8/19 go and are all submittals and submittal approvals in?" at bounding box center [1109, 423] width 307 height 29
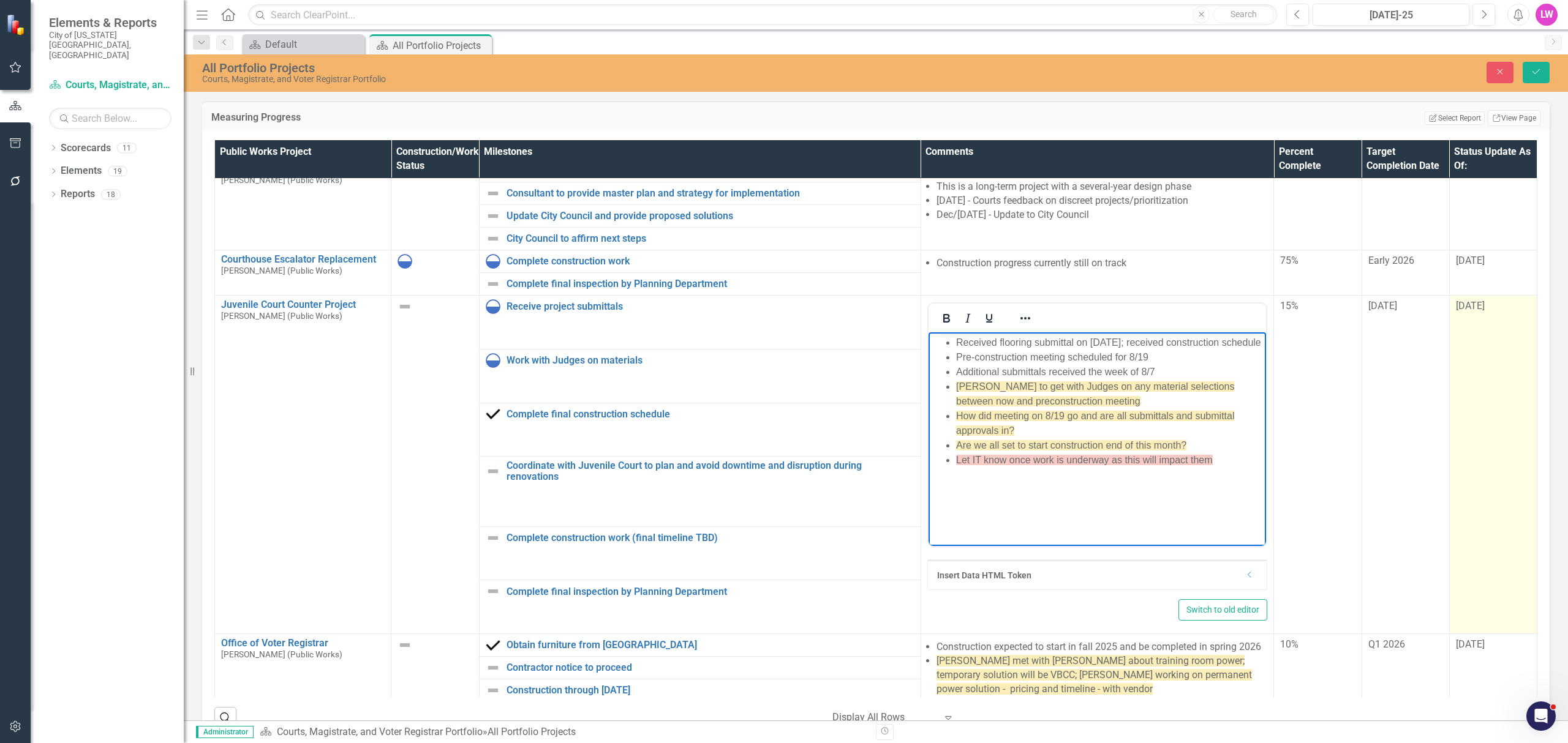
click at [1472, 307] on span "[DATE]" at bounding box center [1471, 306] width 28 height 12
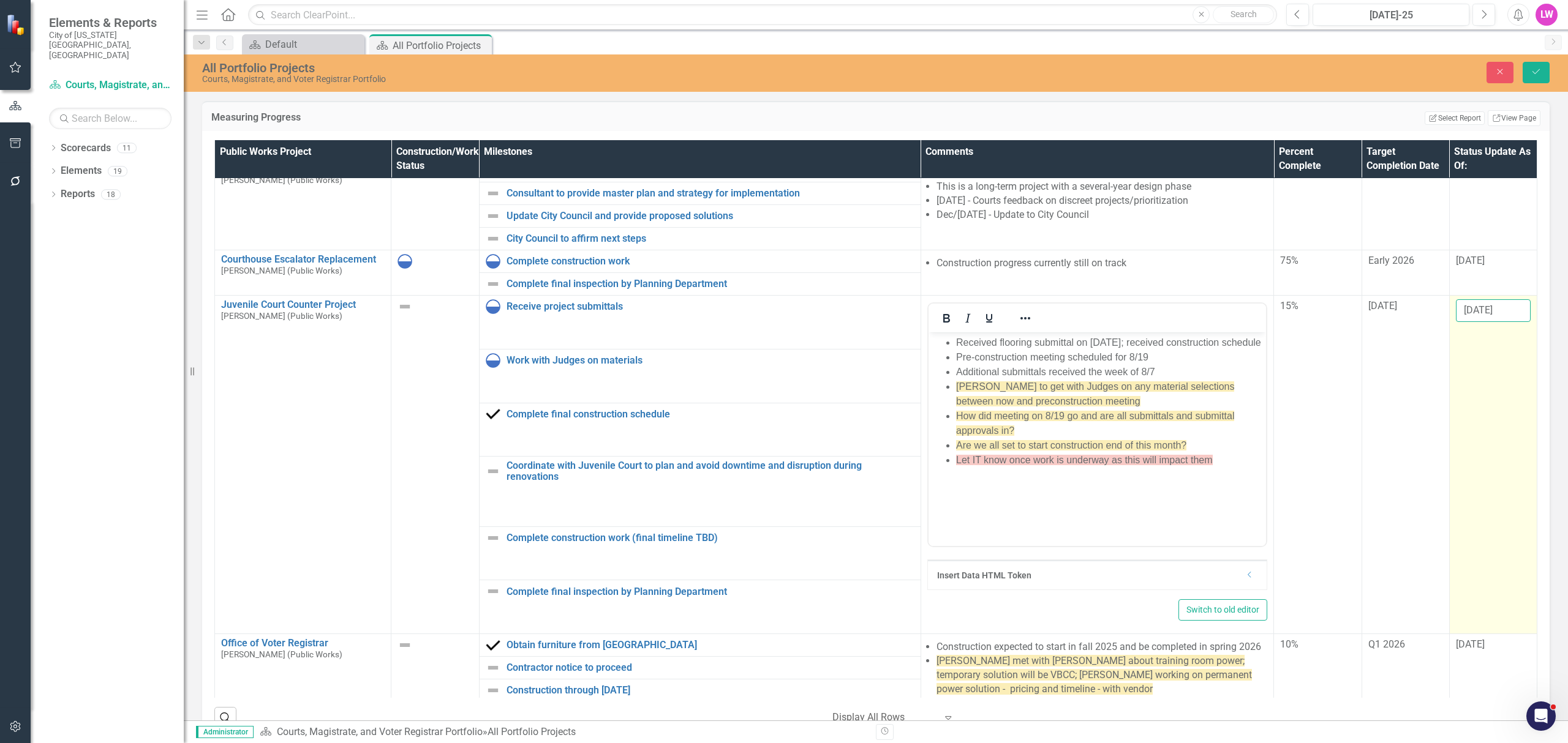
click at [1463, 313] on input "[DATE]" at bounding box center [1494, 311] width 74 height 23
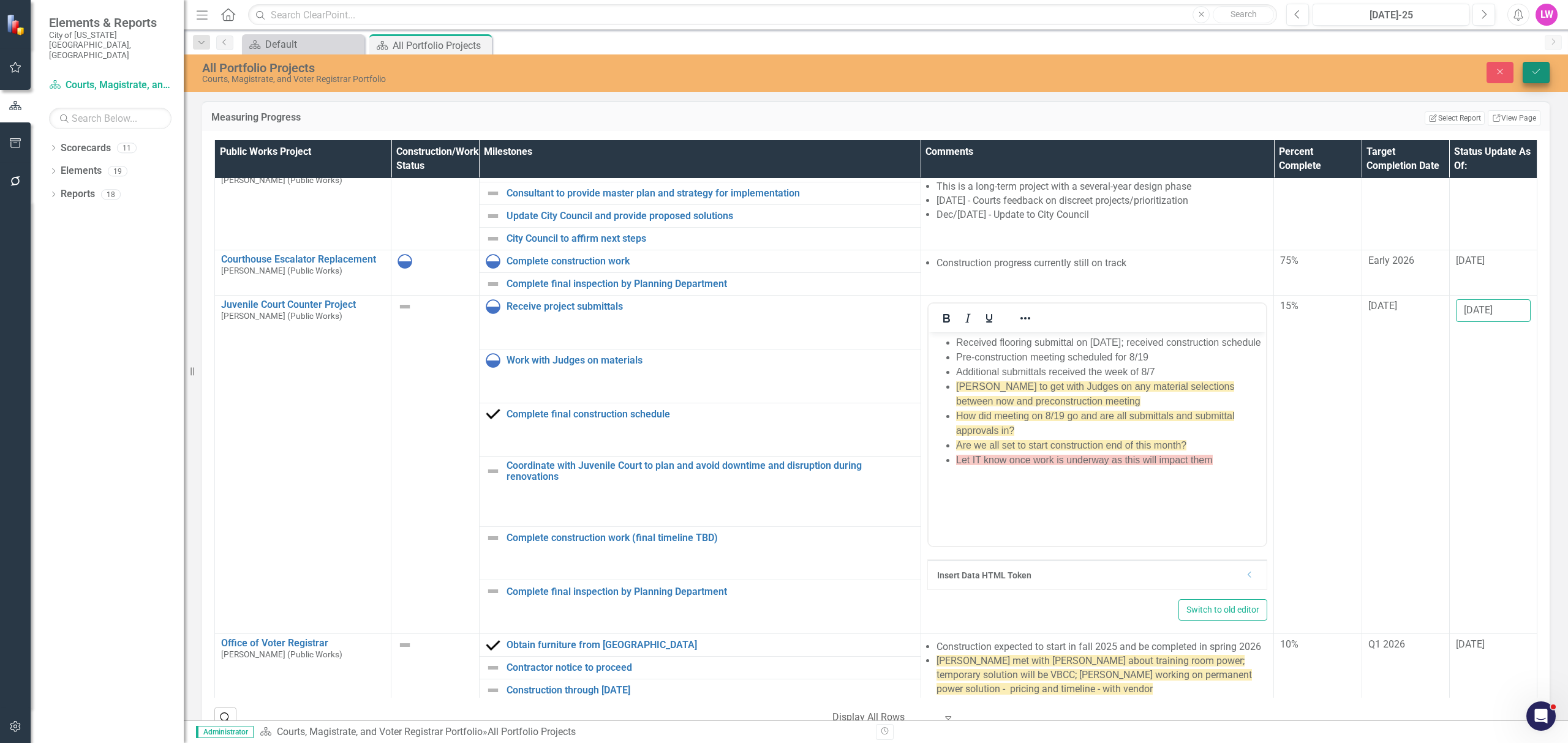
type input "[DATE]"
click at [1526, 70] on button "Save" at bounding box center [1536, 73] width 27 height 21
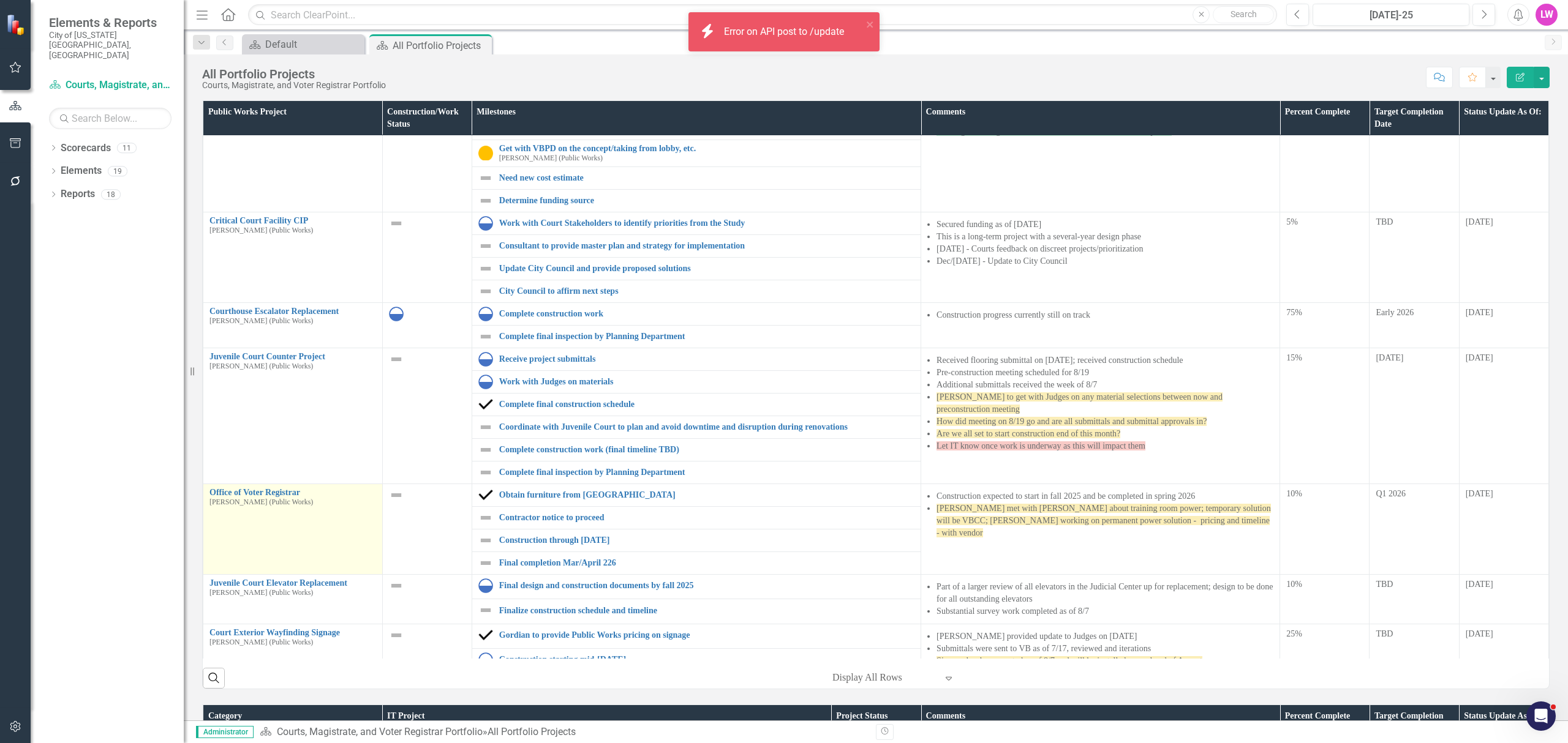
scroll to position [571, 0]
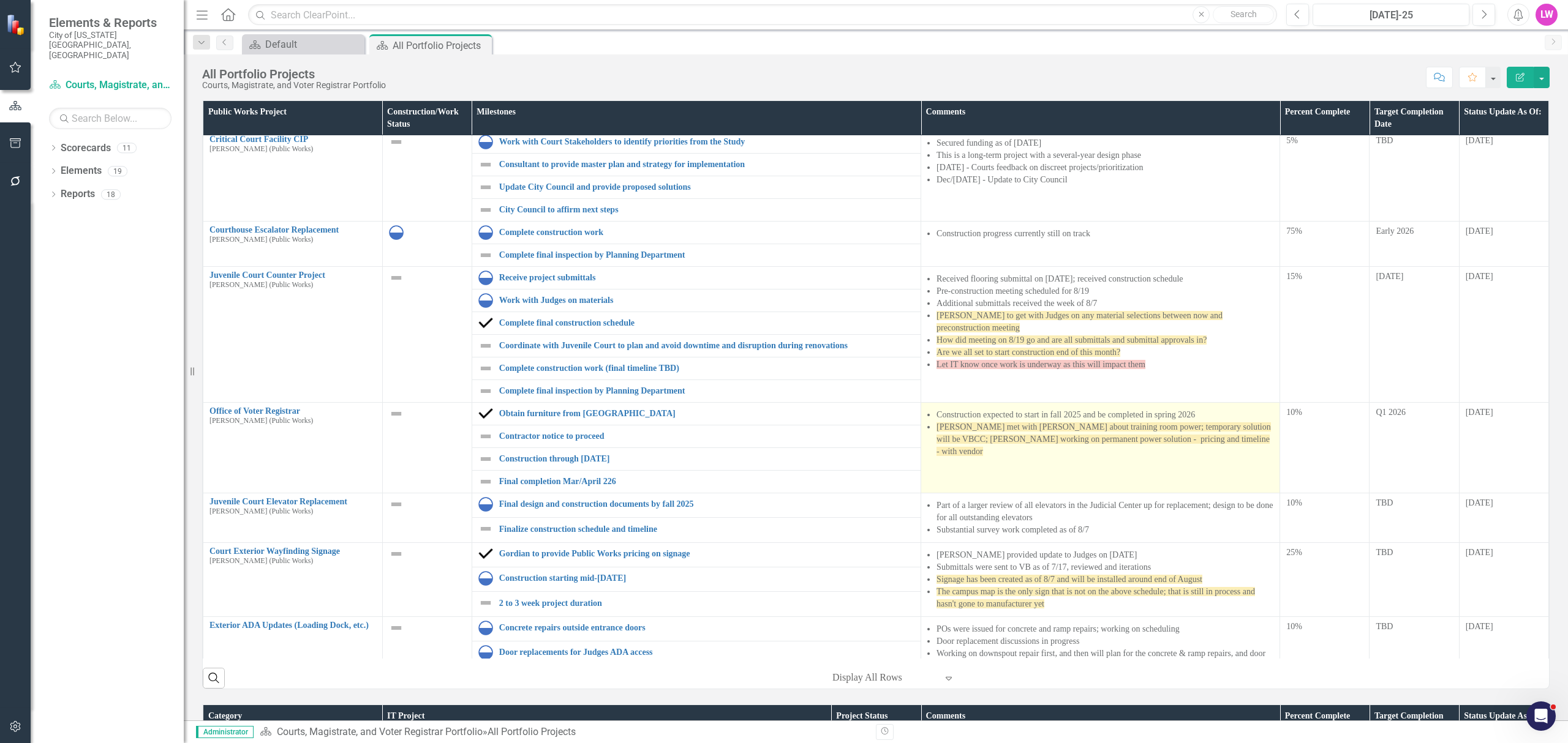
click at [1091, 454] on div "Construction expected to start in fall 2025 and be completed in spring 2026 Dav…" at bounding box center [1100, 435] width 346 height 51
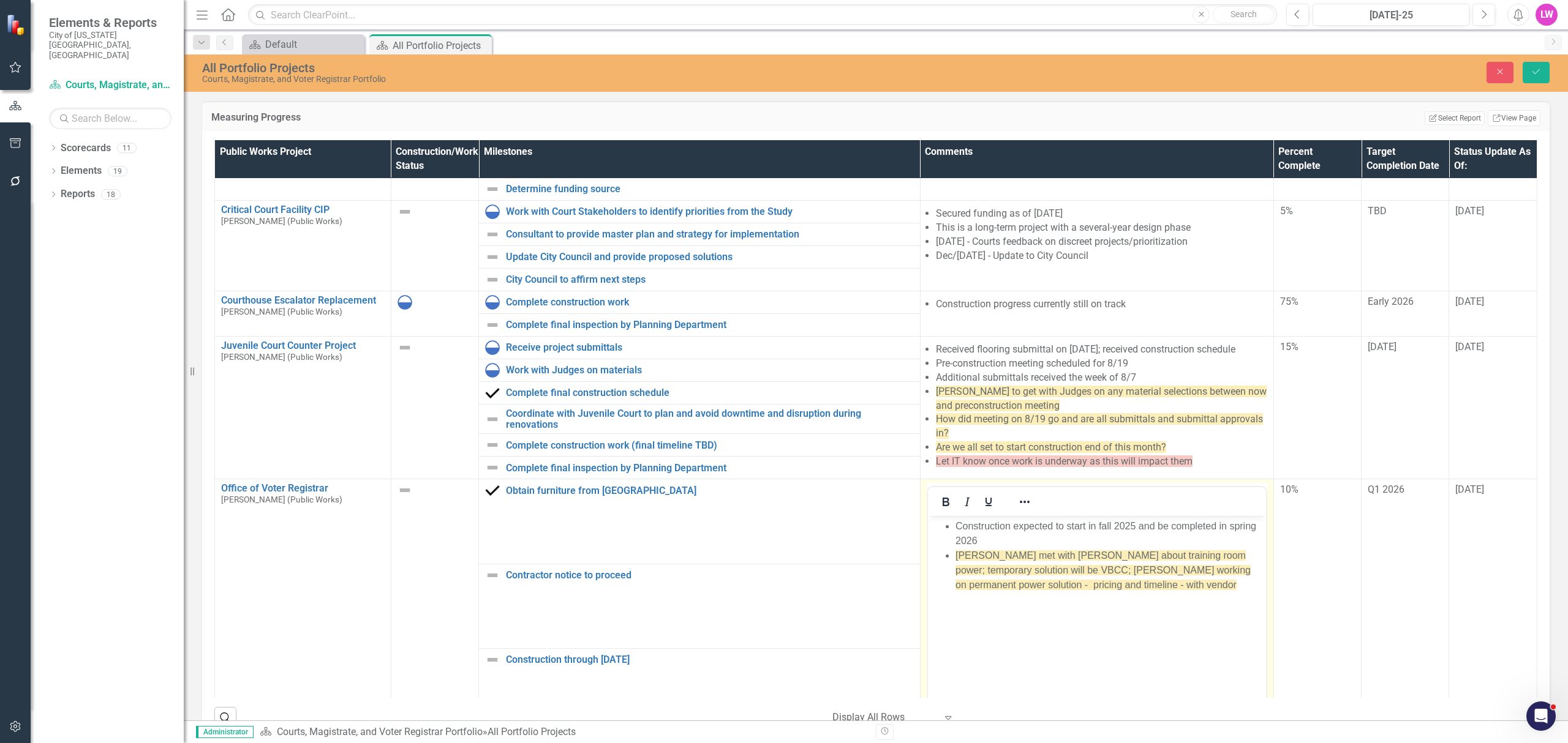
scroll to position [0, 0]
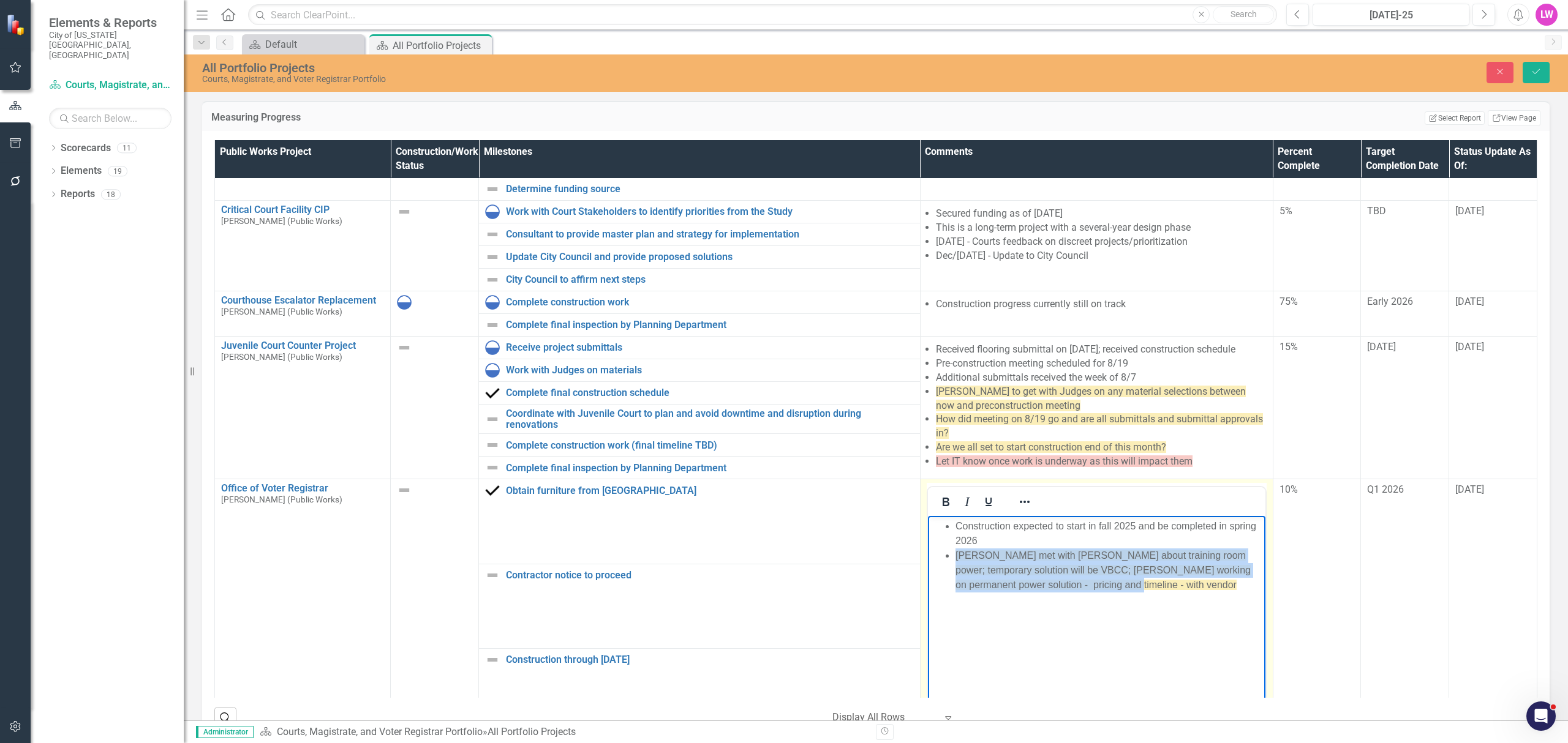
drag, startPoint x: 1120, startPoint y: 592, endPoint x: 951, endPoint y: 557, distance: 172.6
click at [951, 557] on ul "Construction expected to start in fall 2025 and be completed in spring 2026 Dav…" at bounding box center [1096, 555] width 331 height 74
click at [1014, 505] on button "Reveal or hide additional toolbar items" at bounding box center [1025, 501] width 21 height 17
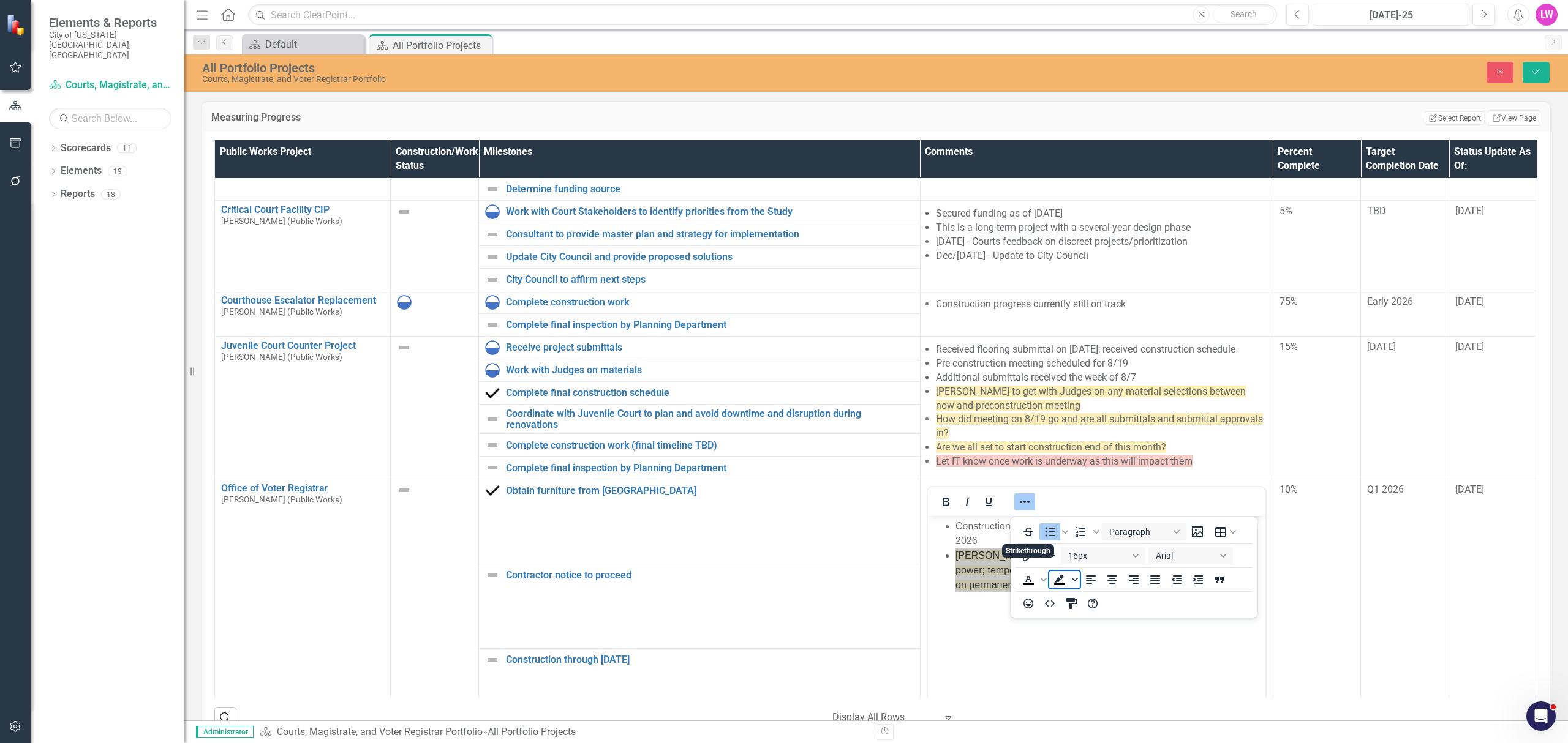
click at [1077, 577] on icon "Background color Black" at bounding box center [1075, 579] width 6 height 6
click at [1055, 603] on div "Light Green" at bounding box center [1059, 598] width 15 height 15
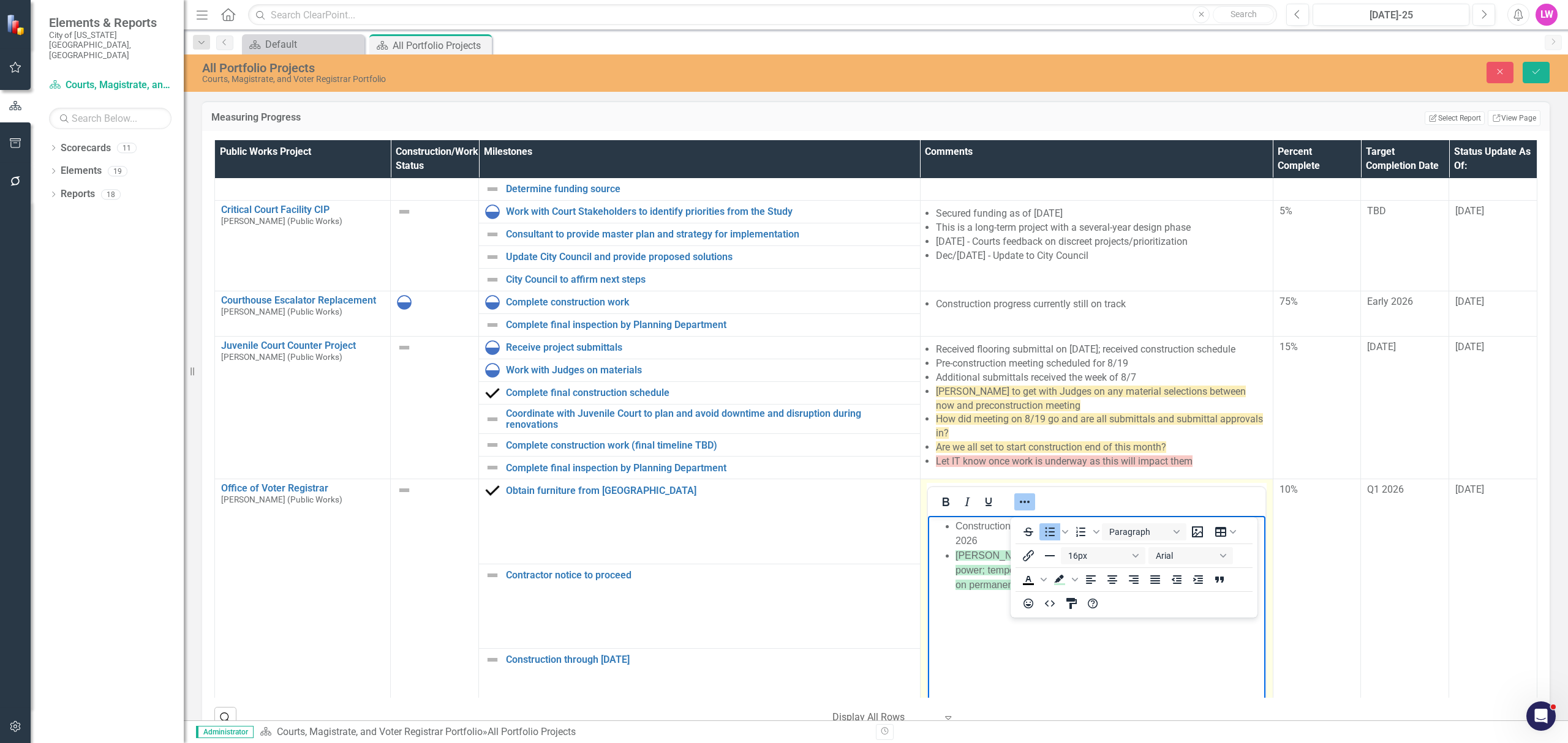
click at [1029, 509] on button "Reveal or hide additional toolbar items" at bounding box center [1025, 501] width 21 height 17
drag, startPoint x: 1143, startPoint y: 600, endPoint x: 1952, endPoint y: 1026, distance: 914.3
click at [1143, 600] on body "Construction expected to start in fall 2025 and be completed in spring 2026 Dav…" at bounding box center [1096, 608] width 337 height 183
click at [1172, 588] on li "[PERSON_NAME] met with [PERSON_NAME] about training room power; temporary solut…" at bounding box center [1108, 571] width 307 height 44
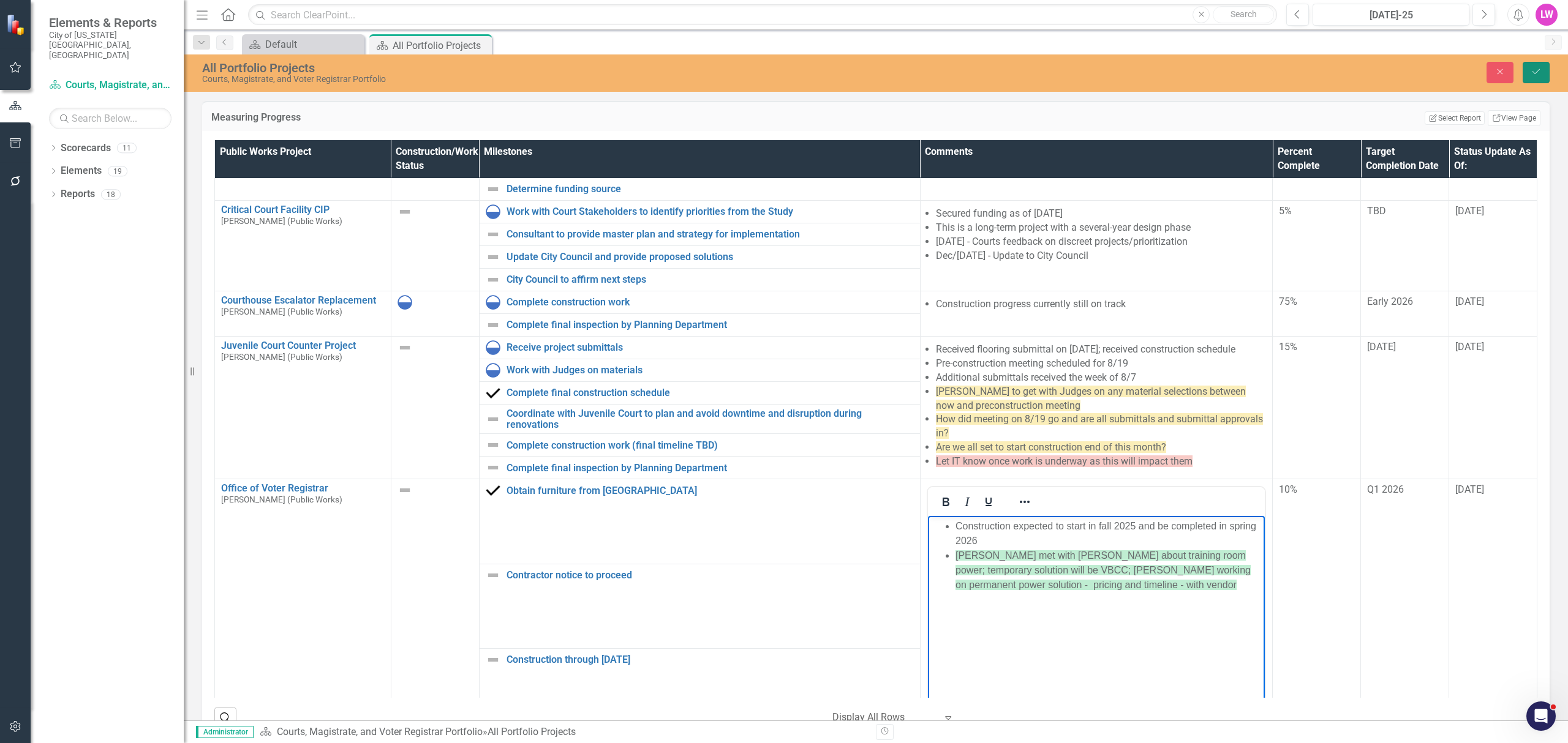
click at [1540, 74] on icon "Save" at bounding box center [1536, 72] width 11 height 9
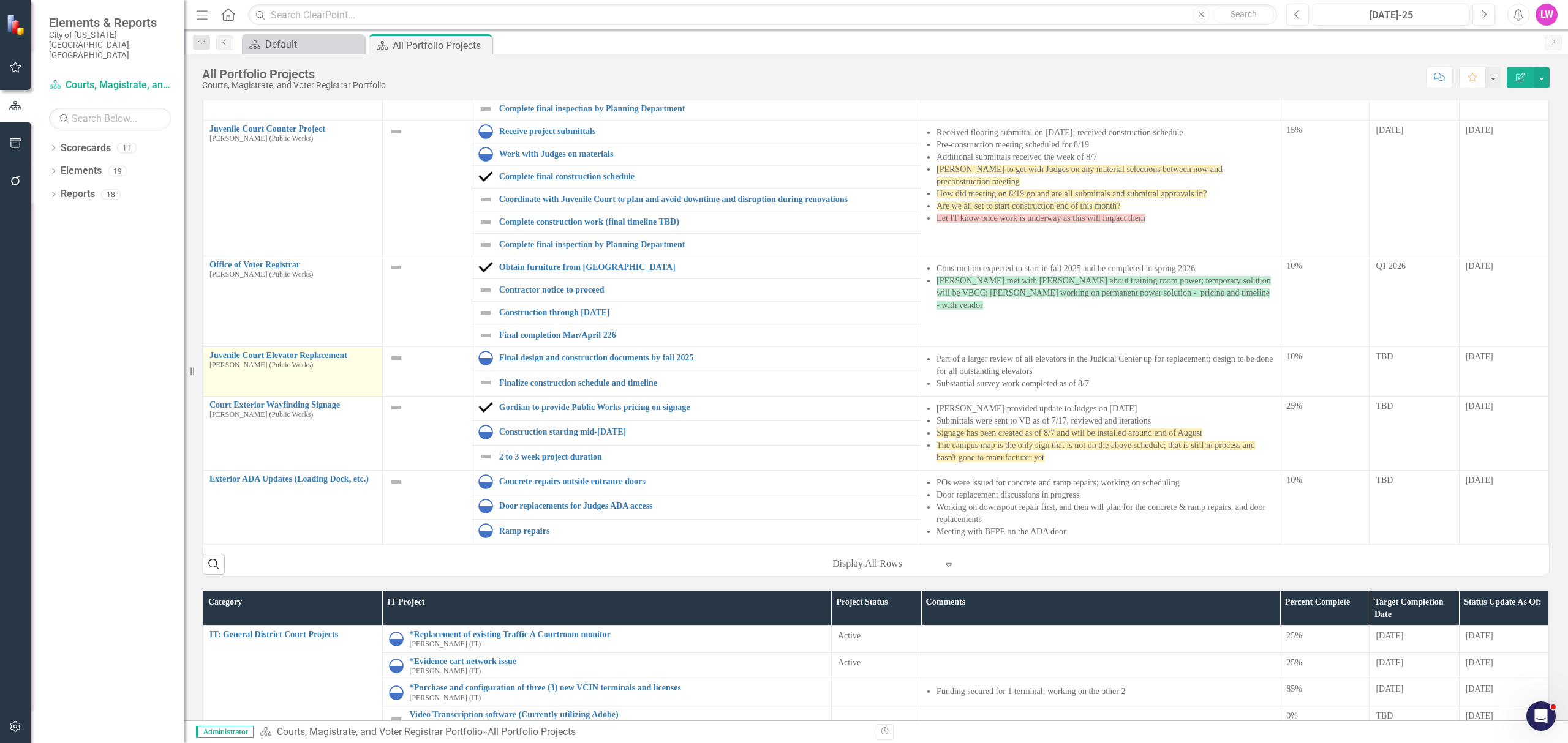
scroll to position [163, 0]
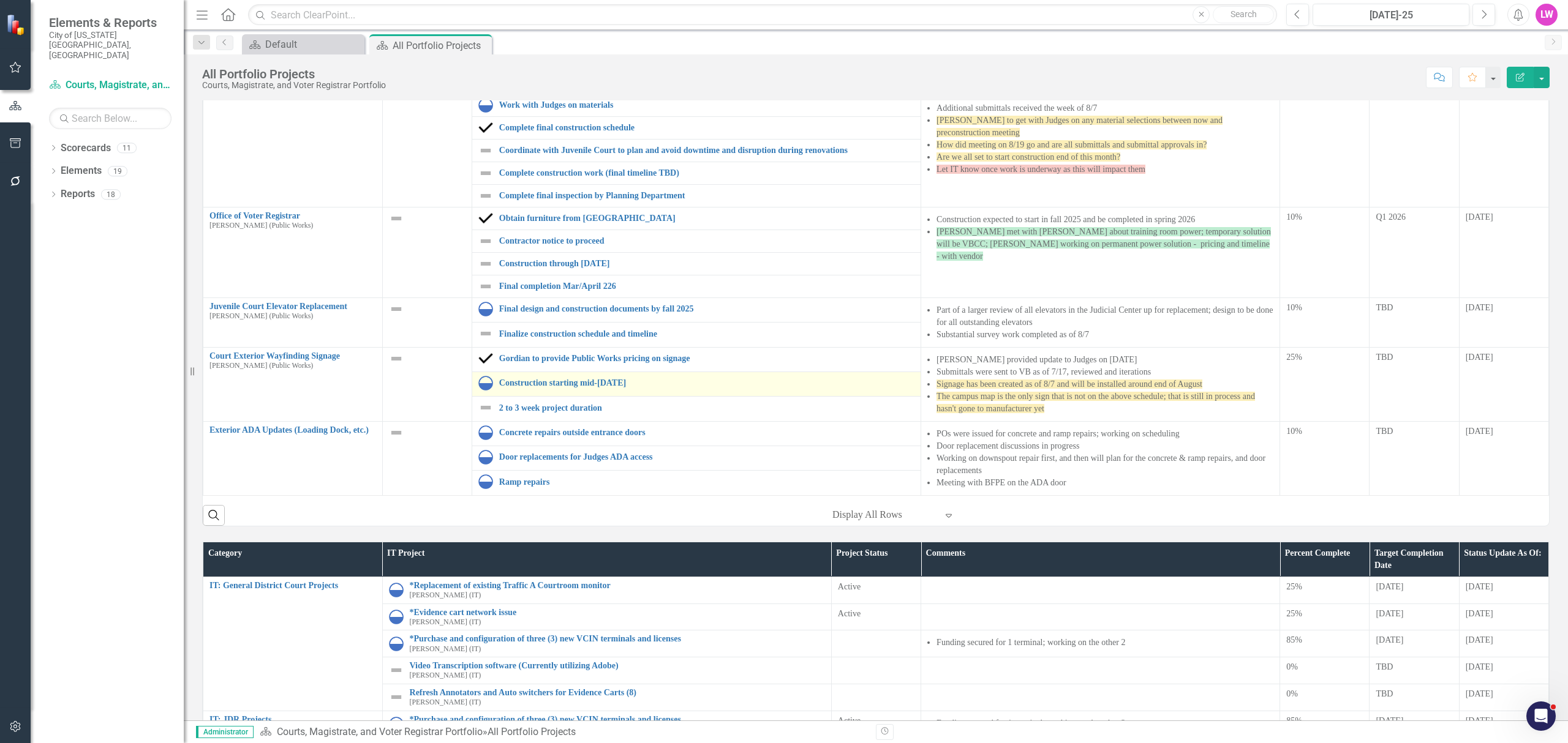
click at [481, 380] on img at bounding box center [485, 383] width 15 height 15
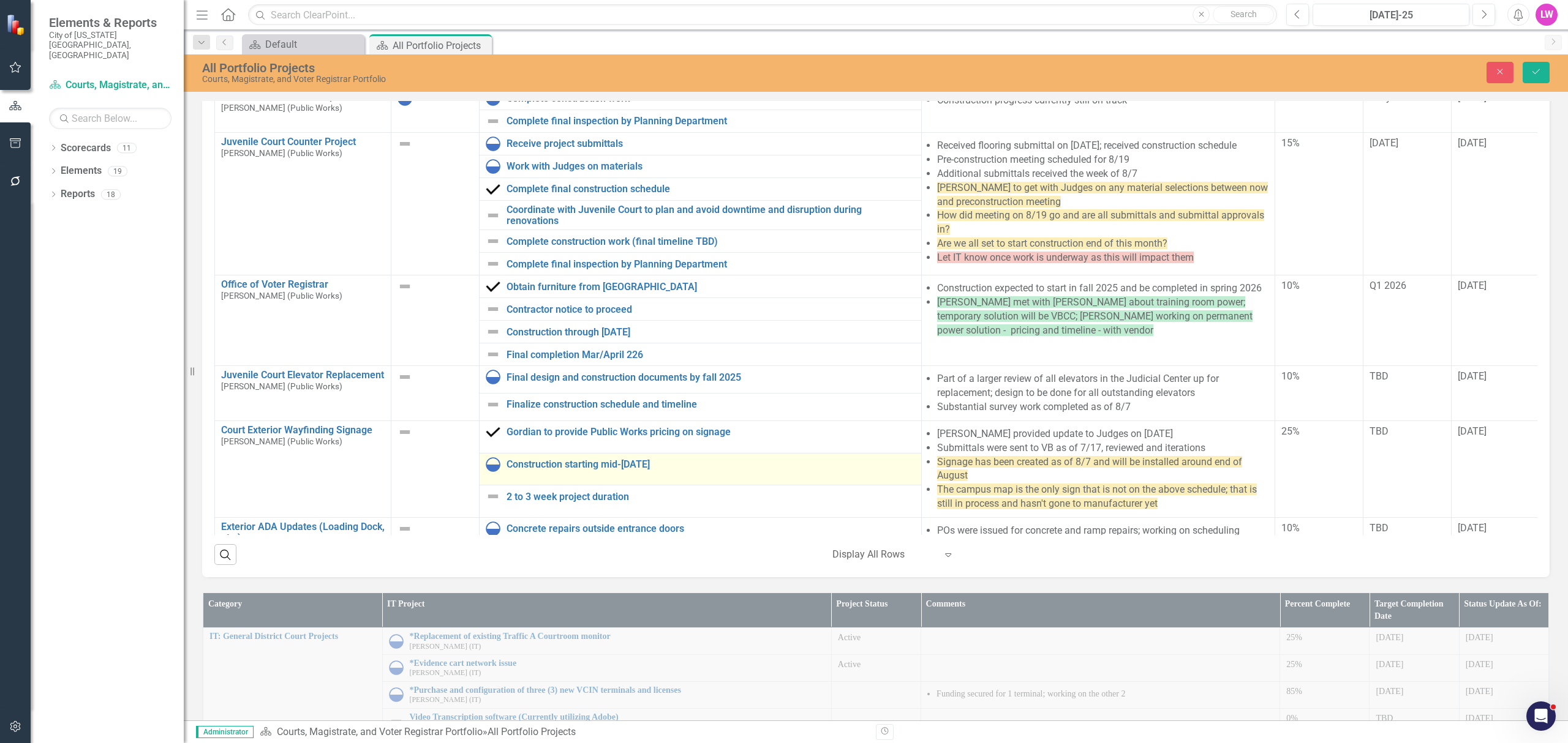
click at [495, 461] on td "Construction starting mid-July 2025 Link Map View Link Map Edit Edit Milestone …" at bounding box center [700, 469] width 442 height 33
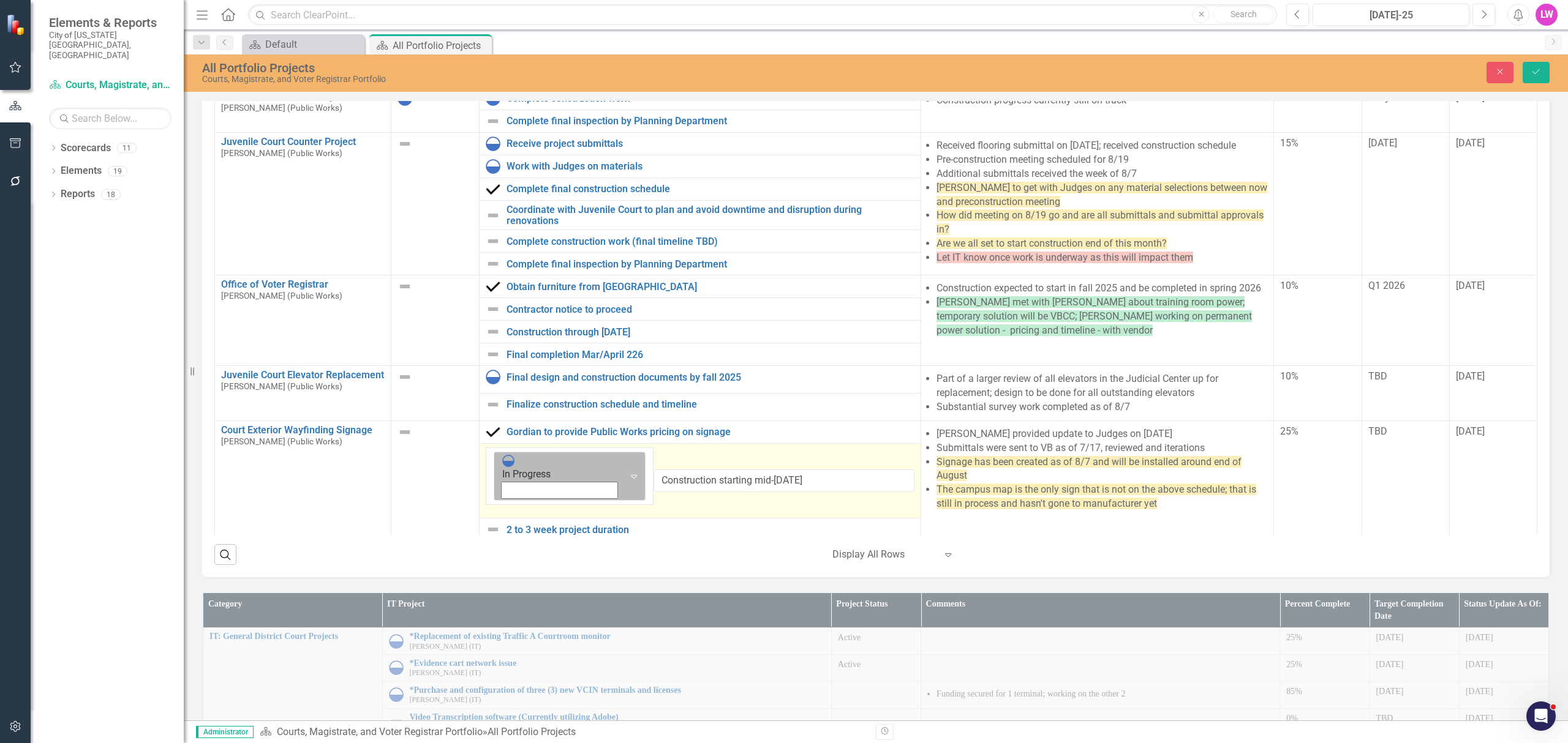
click at [502, 467] on img at bounding box center [508, 461] width 12 height 12
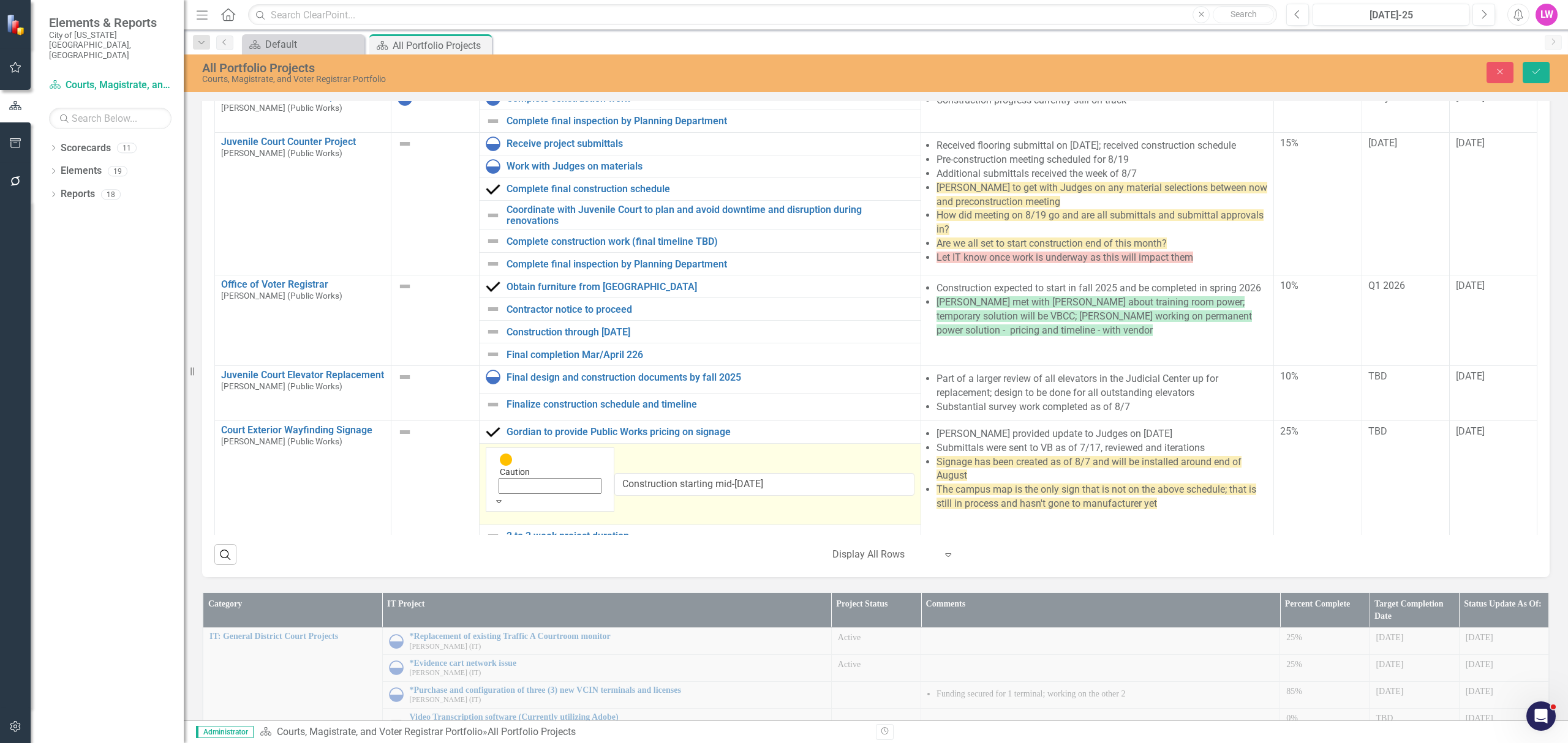
scroll to position [693, 0]
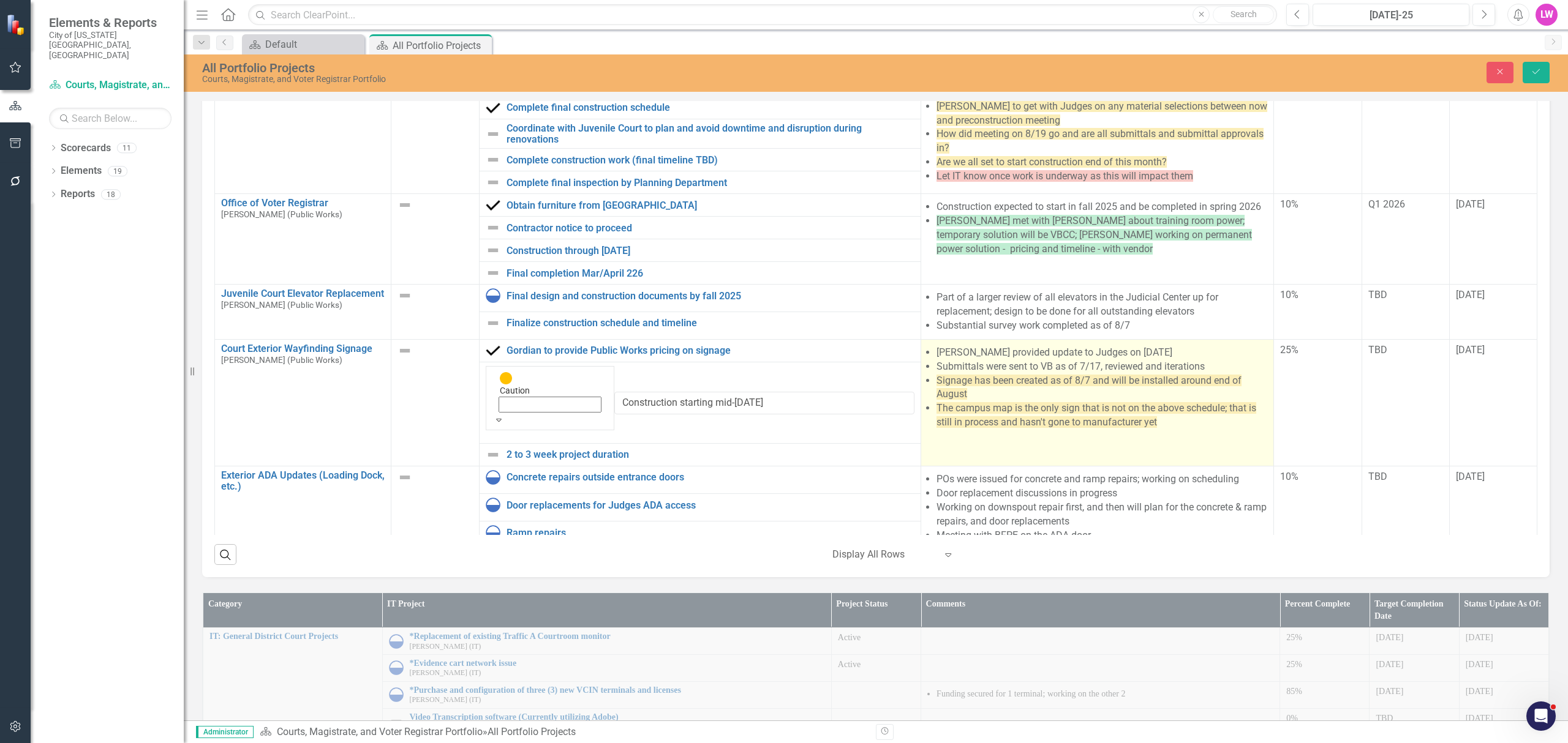
click at [999, 402] on li "Signage has been created as of 8/7 and will be installed around end of August" at bounding box center [1102, 388] width 331 height 28
click at [1031, 402] on li "Signage has been created as of 8/7 and will be installed around end of August" at bounding box center [1102, 388] width 331 height 28
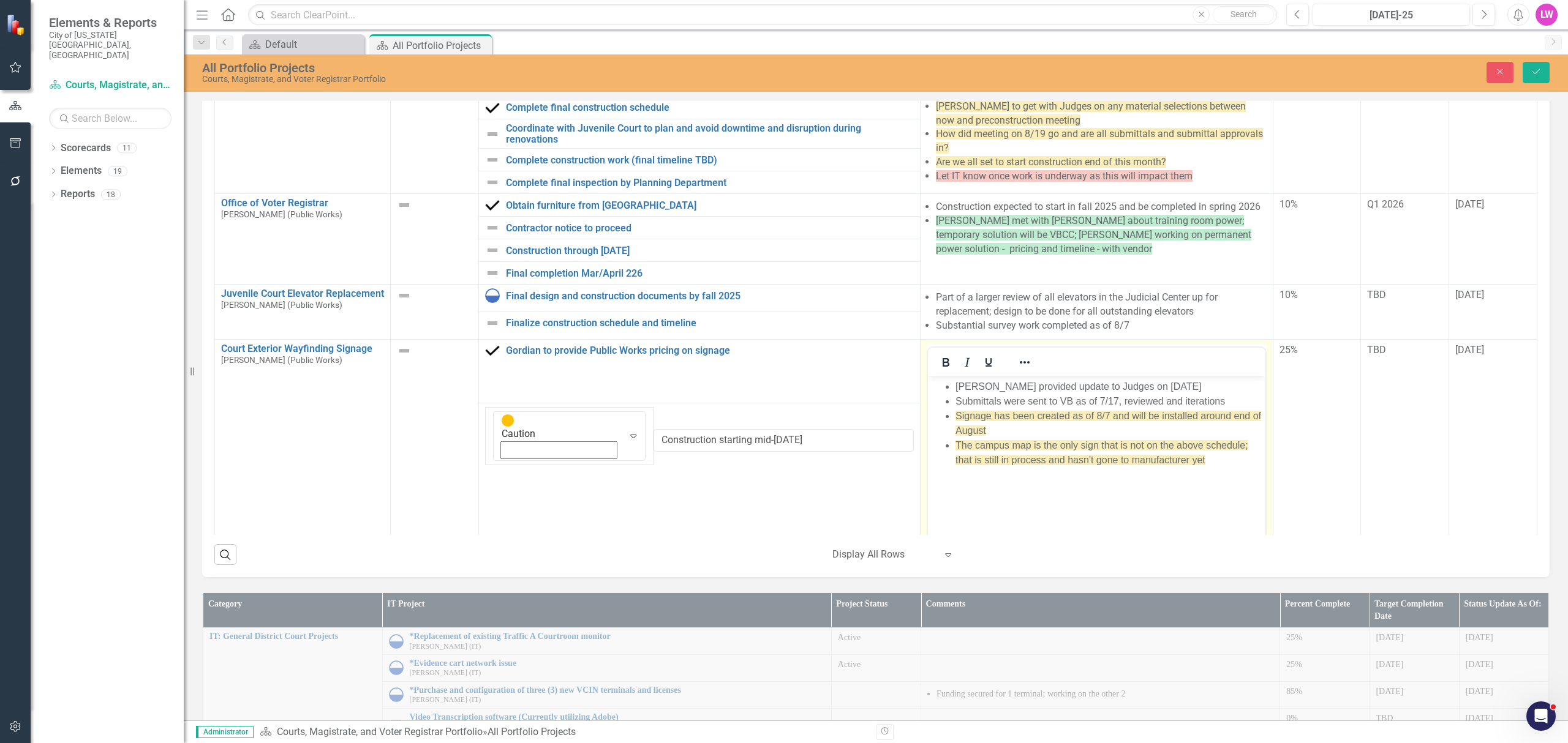
scroll to position [0, 0]
click at [1129, 430] on li "Signage has been created as of 8/7 and will be installed around end of August" at bounding box center [1108, 422] width 307 height 29
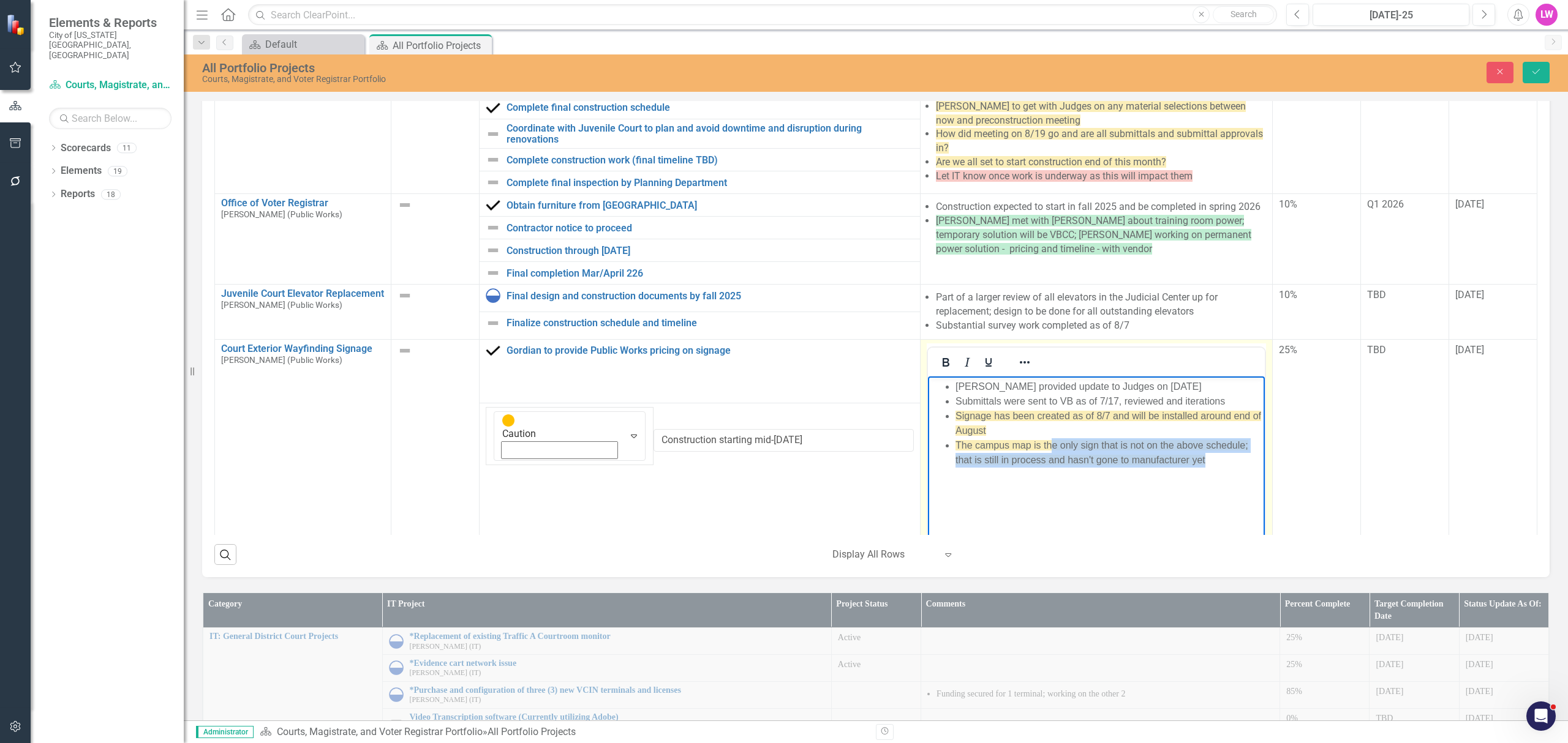
drag, startPoint x: 1049, startPoint y: 449, endPoint x: 1205, endPoint y: 458, distance: 156.3
click at [1205, 458] on li "The campus map is the only sign that is not on the above schedule; that is stil…" at bounding box center [1108, 452] width 307 height 29
click at [1244, 458] on li "The campus map is the only sign that is not on the above schedule; that is stil…" at bounding box center [1108, 452] width 307 height 29
click at [1538, 74] on icon "Save" at bounding box center [1536, 72] width 11 height 9
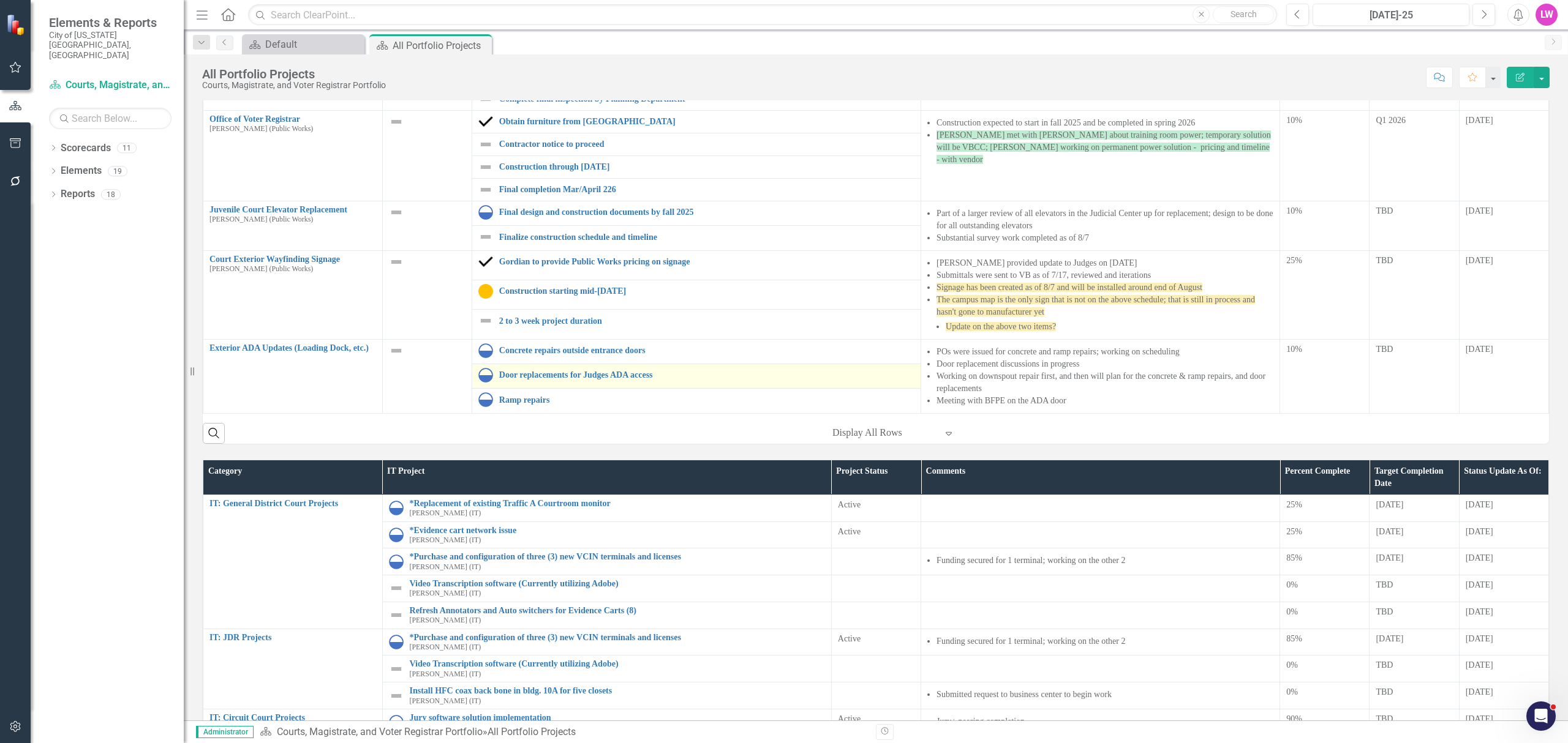
scroll to position [327, 0]
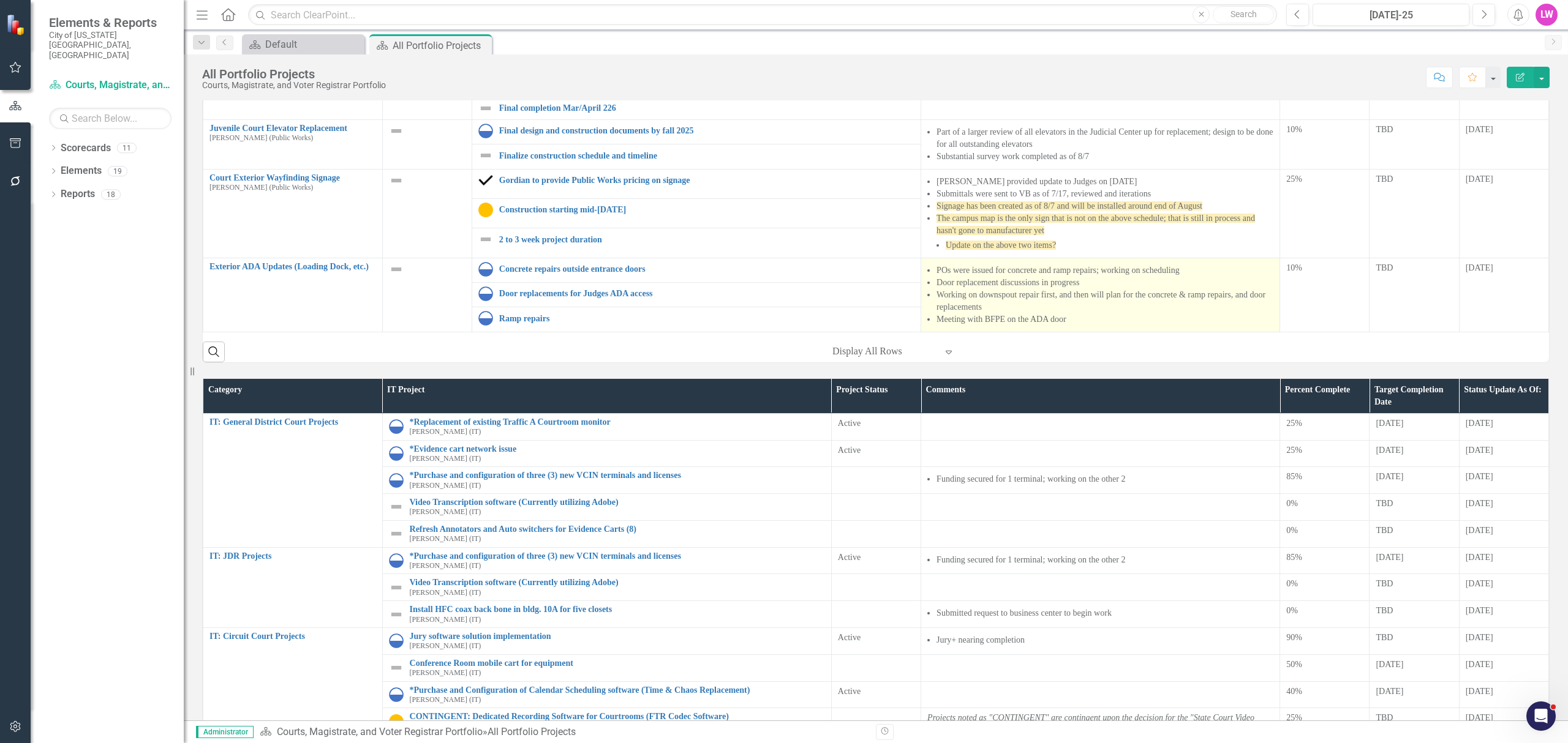
click at [1031, 309] on li "Working on downspout repair first, and then will plan for the concrete & ramp r…" at bounding box center [1105, 301] width 337 height 25
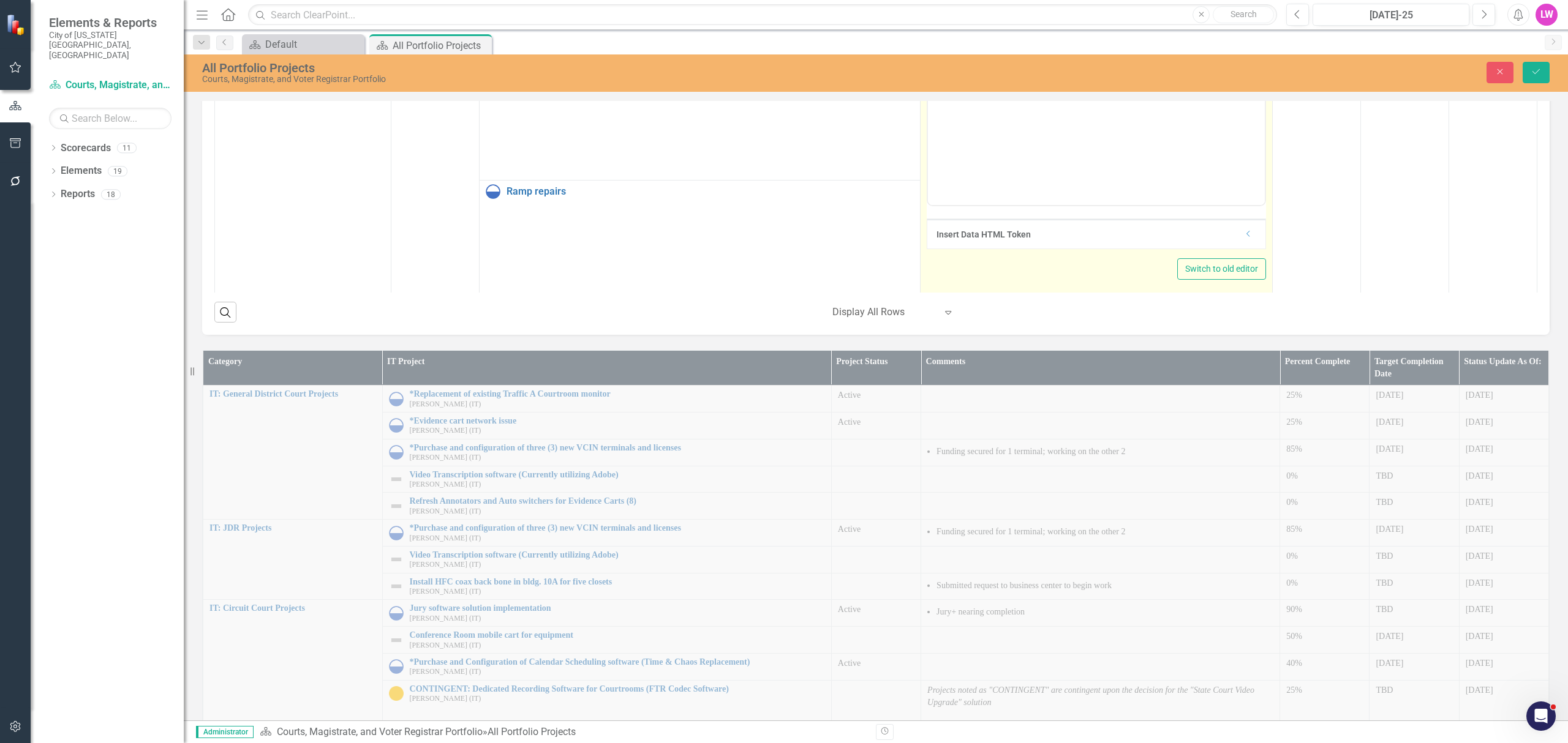
scroll to position [163, 0]
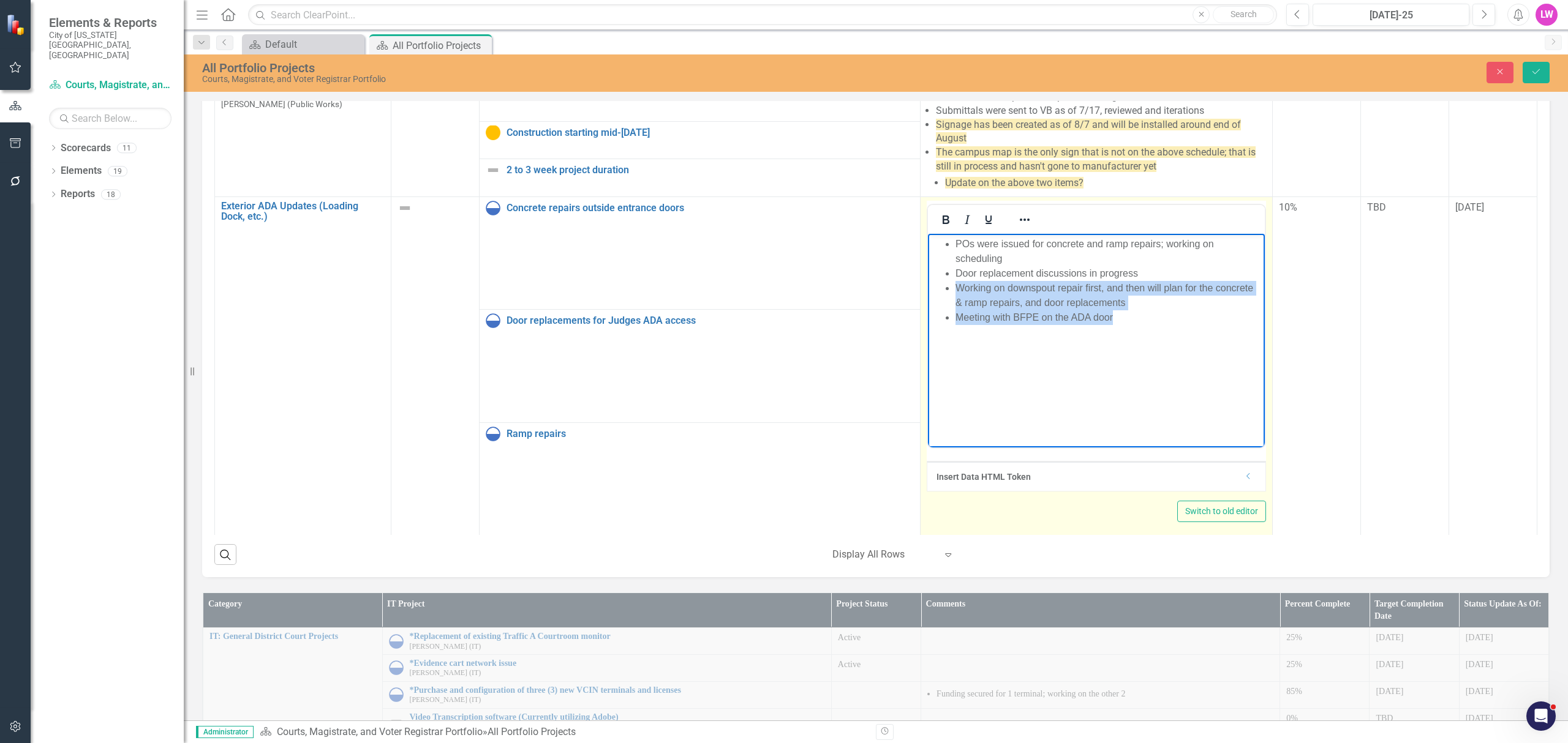
drag, startPoint x: 1085, startPoint y: 316, endPoint x: 944, endPoint y: 289, distance: 143.6
click at [944, 289] on ul "POs were issued for concrete and ramp repairs; working on scheduling Door repla…" at bounding box center [1095, 281] width 330 height 89
click at [1023, 213] on icon "Reveal or hide additional toolbar items" at bounding box center [1024, 220] width 15 height 15
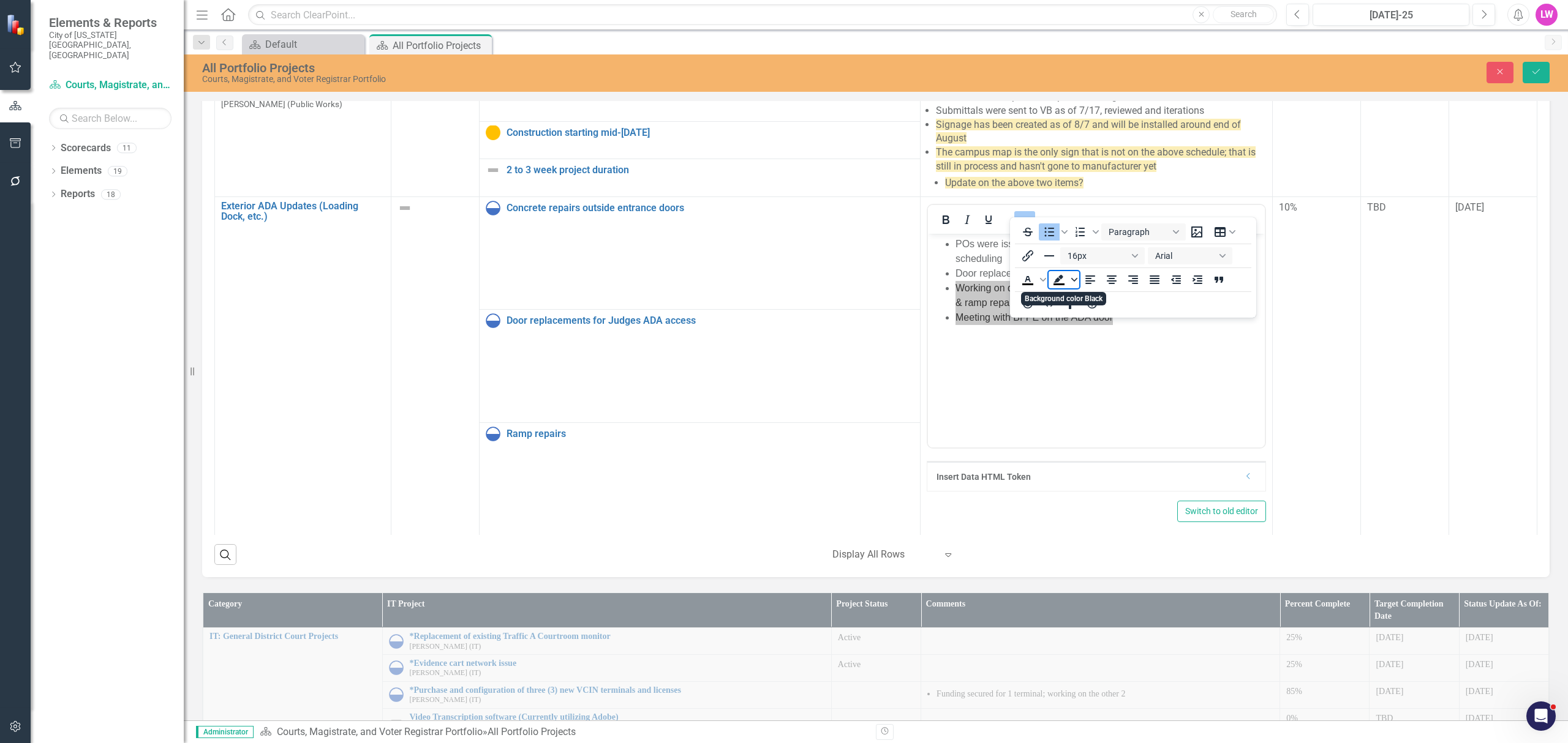
click at [1071, 285] on span "Background color Black" at bounding box center [1074, 279] width 10 height 17
click at [1073, 300] on div "Light Yellow" at bounding box center [1076, 298] width 15 height 15
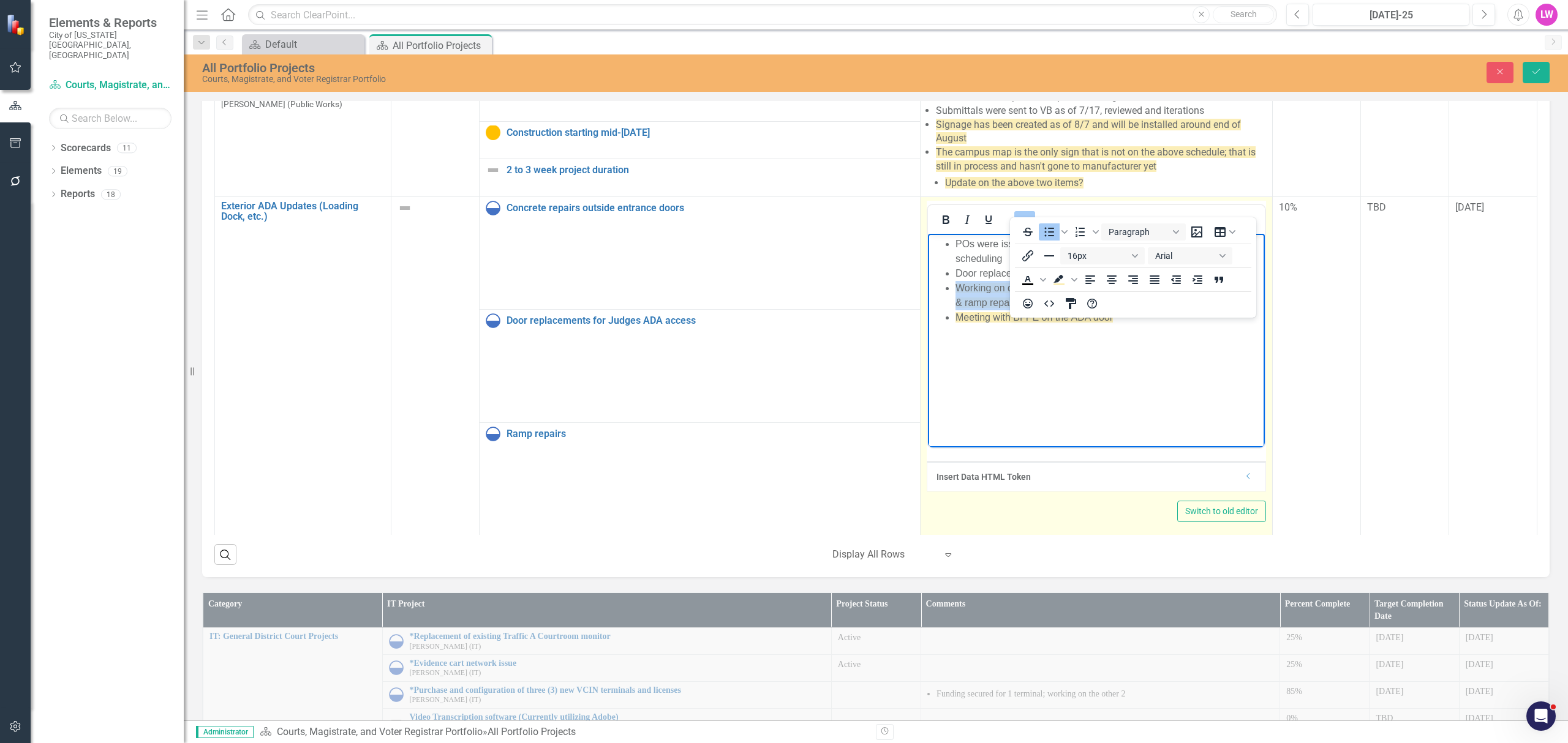
click at [1017, 213] on icon "Reveal or hide additional toolbar items" at bounding box center [1024, 220] width 15 height 15
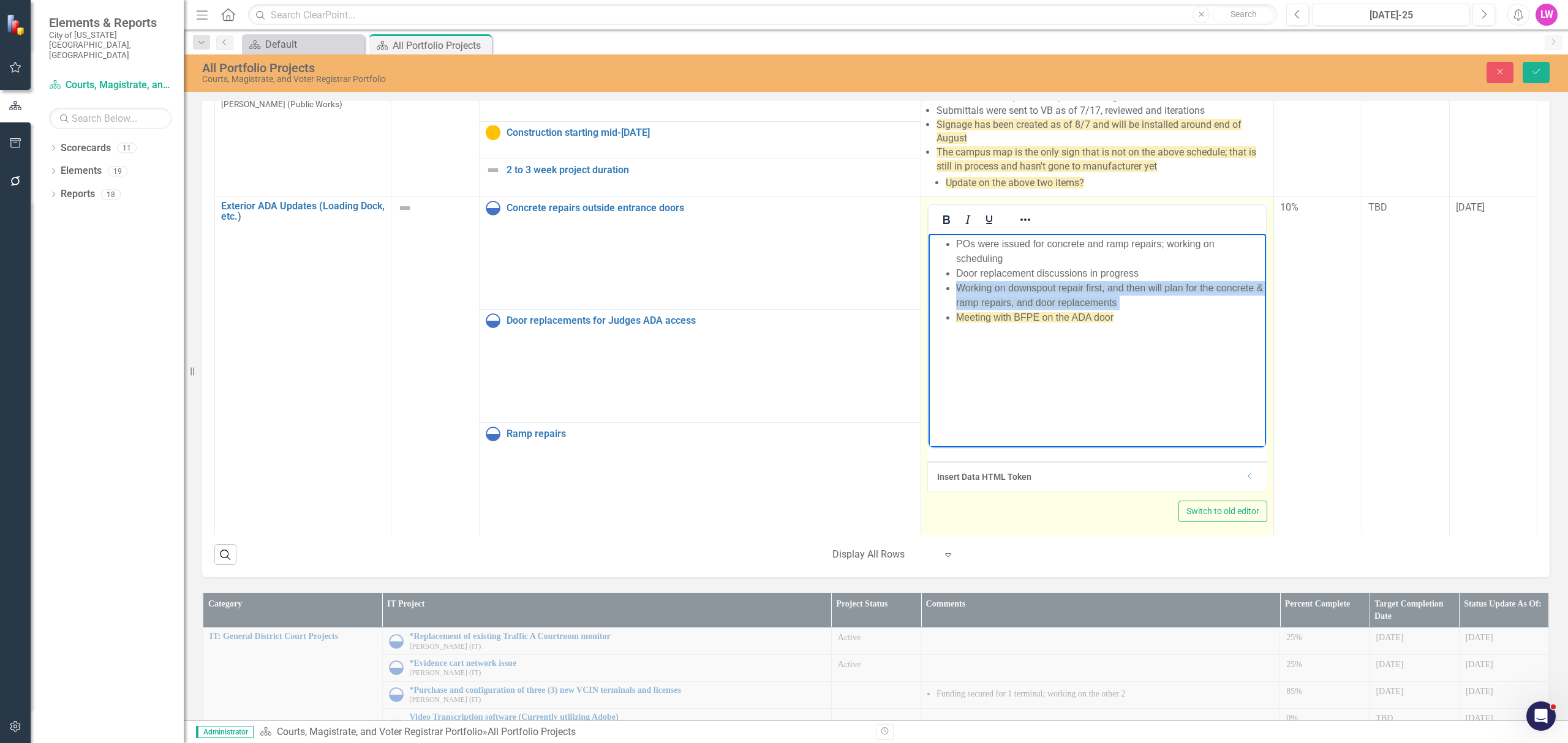
click at [1084, 394] on body "POs were issued for concrete and ramp repairs; working on scheduling Door repla…" at bounding box center [1098, 324] width 338 height 183
click at [1160, 330] on body "POs were issued for concrete and ramp repairs; working on scheduling Door repla…" at bounding box center [1098, 324] width 338 height 183
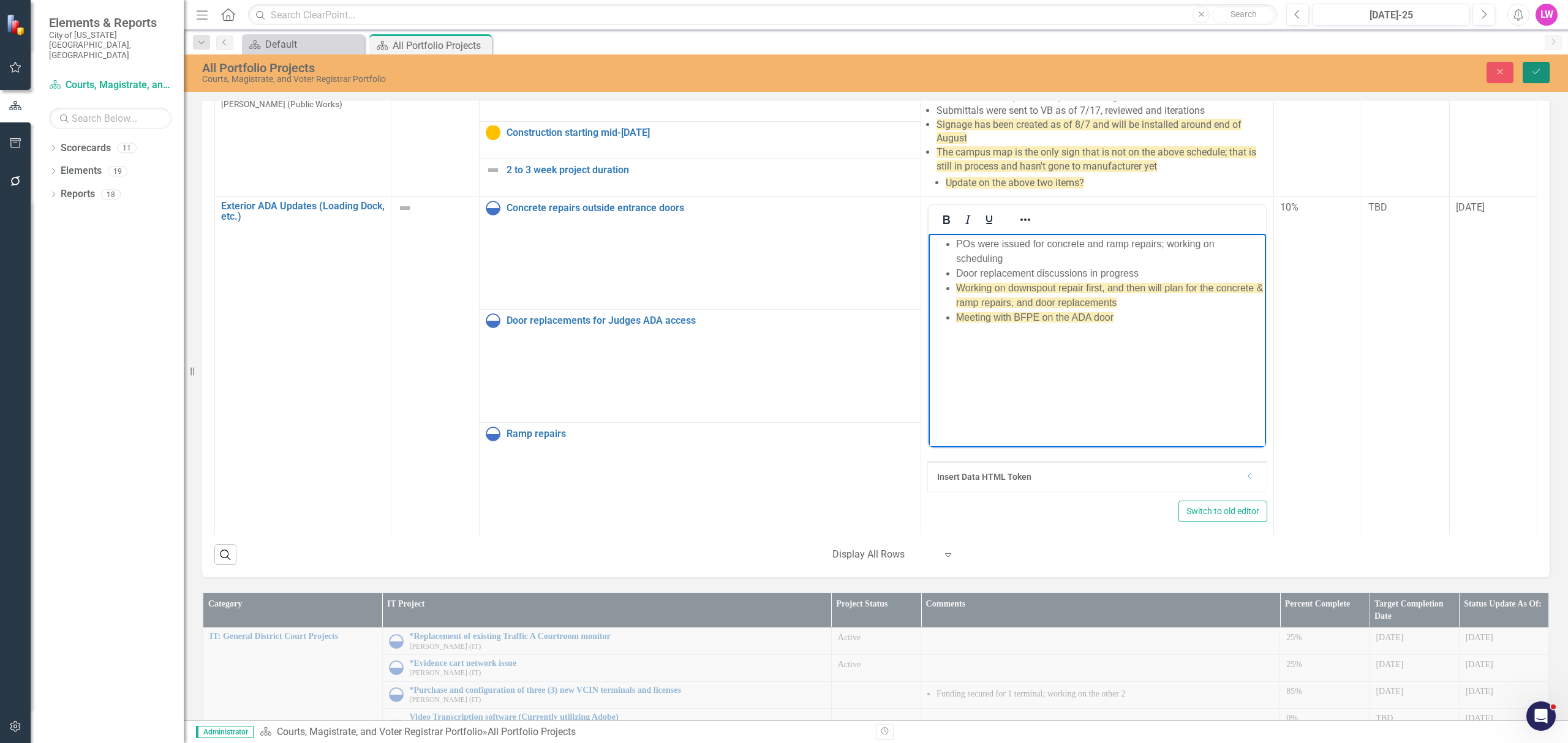
click at [1547, 74] on button "Save" at bounding box center [1536, 73] width 27 height 21
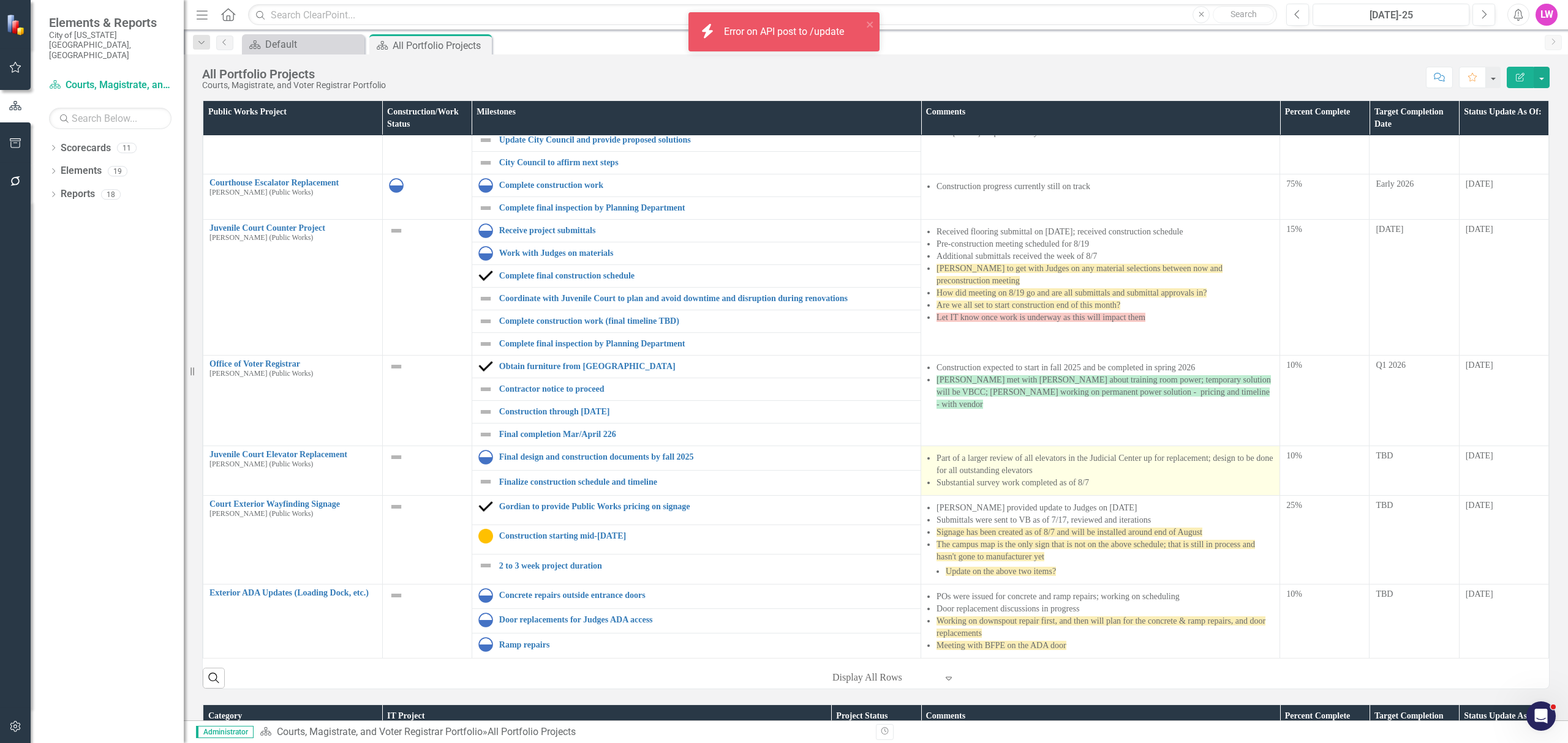
scroll to position [245, 0]
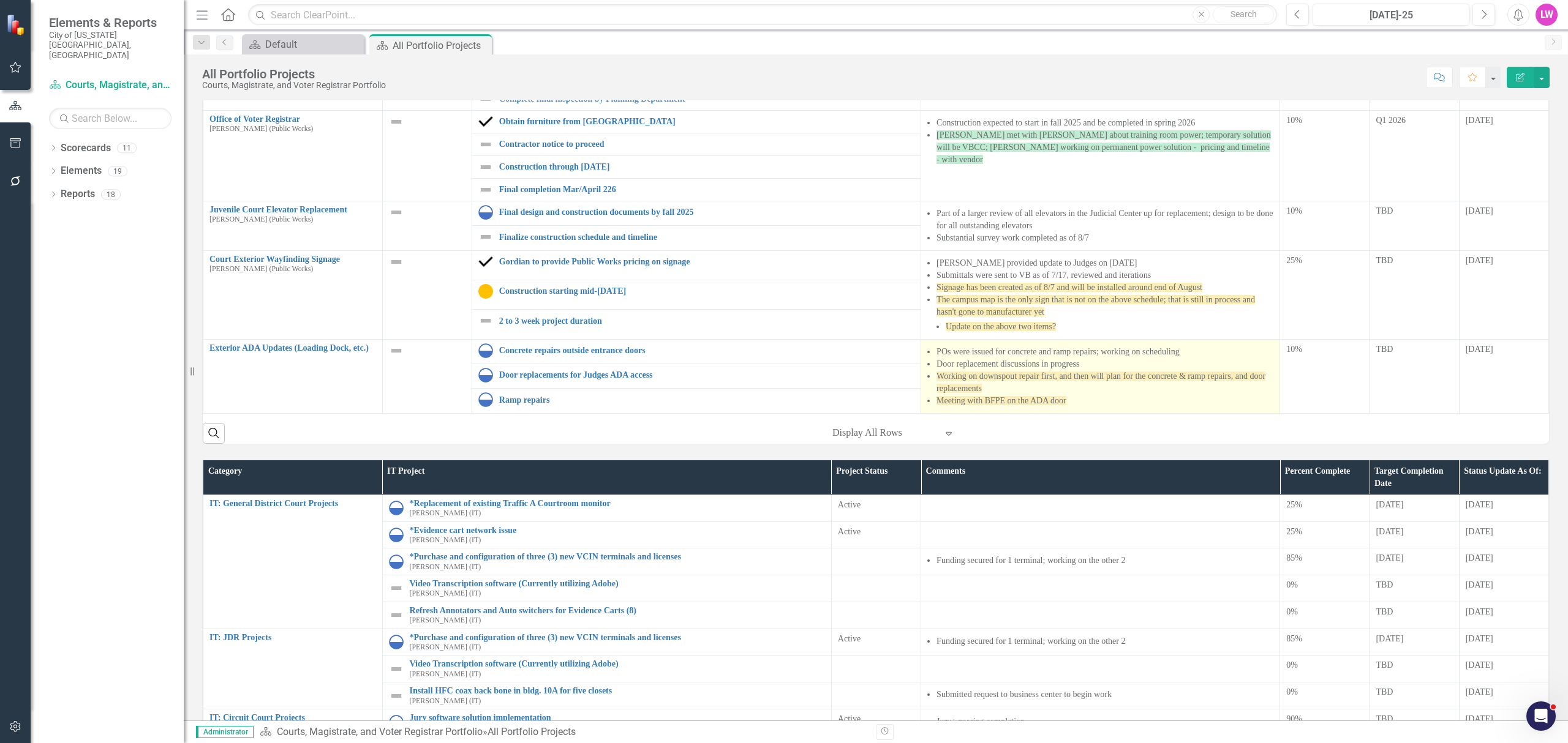
click at [1029, 399] on span "Meeting with BFPE on the ADA door" at bounding box center [1001, 400] width 130 height 9
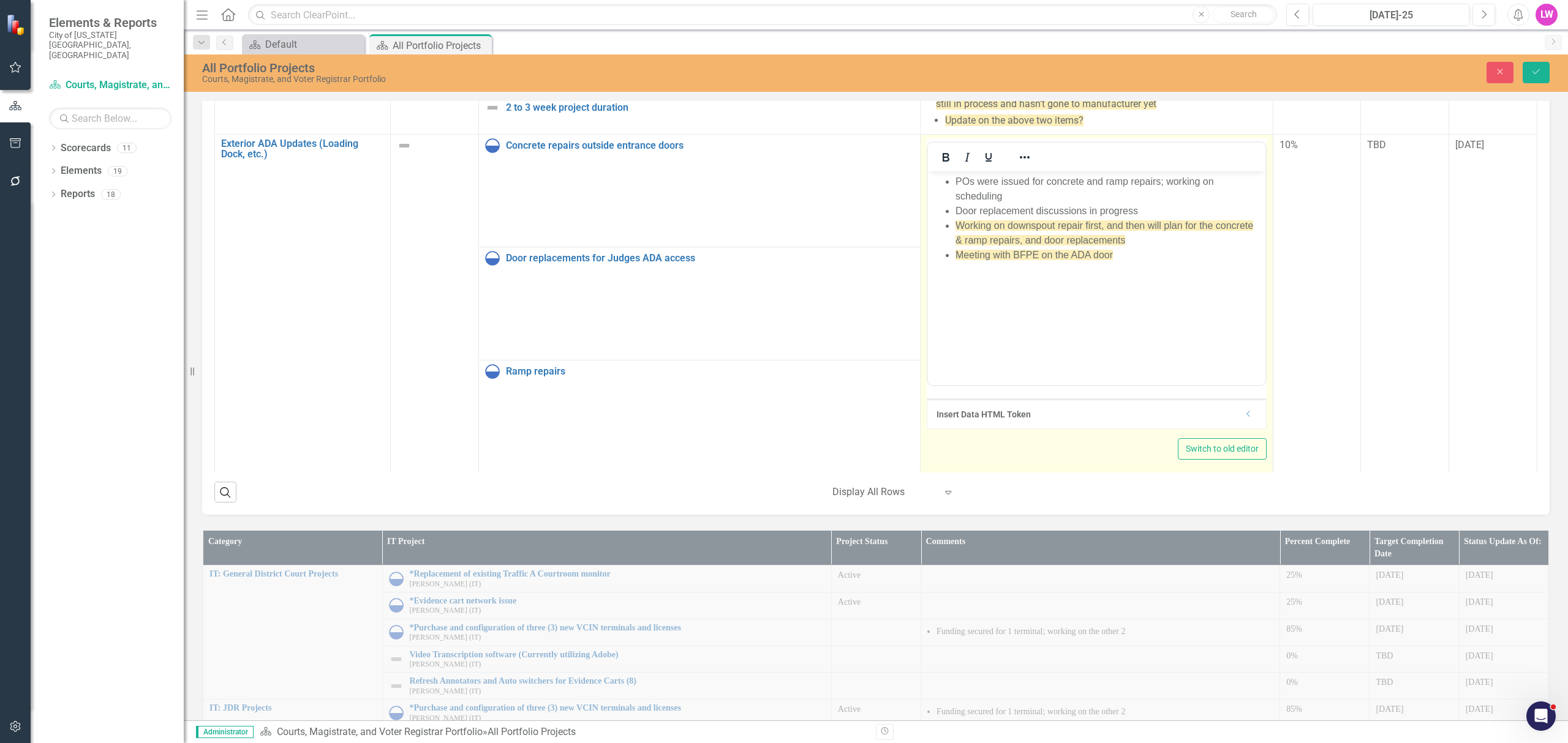
scroll to position [0, 0]
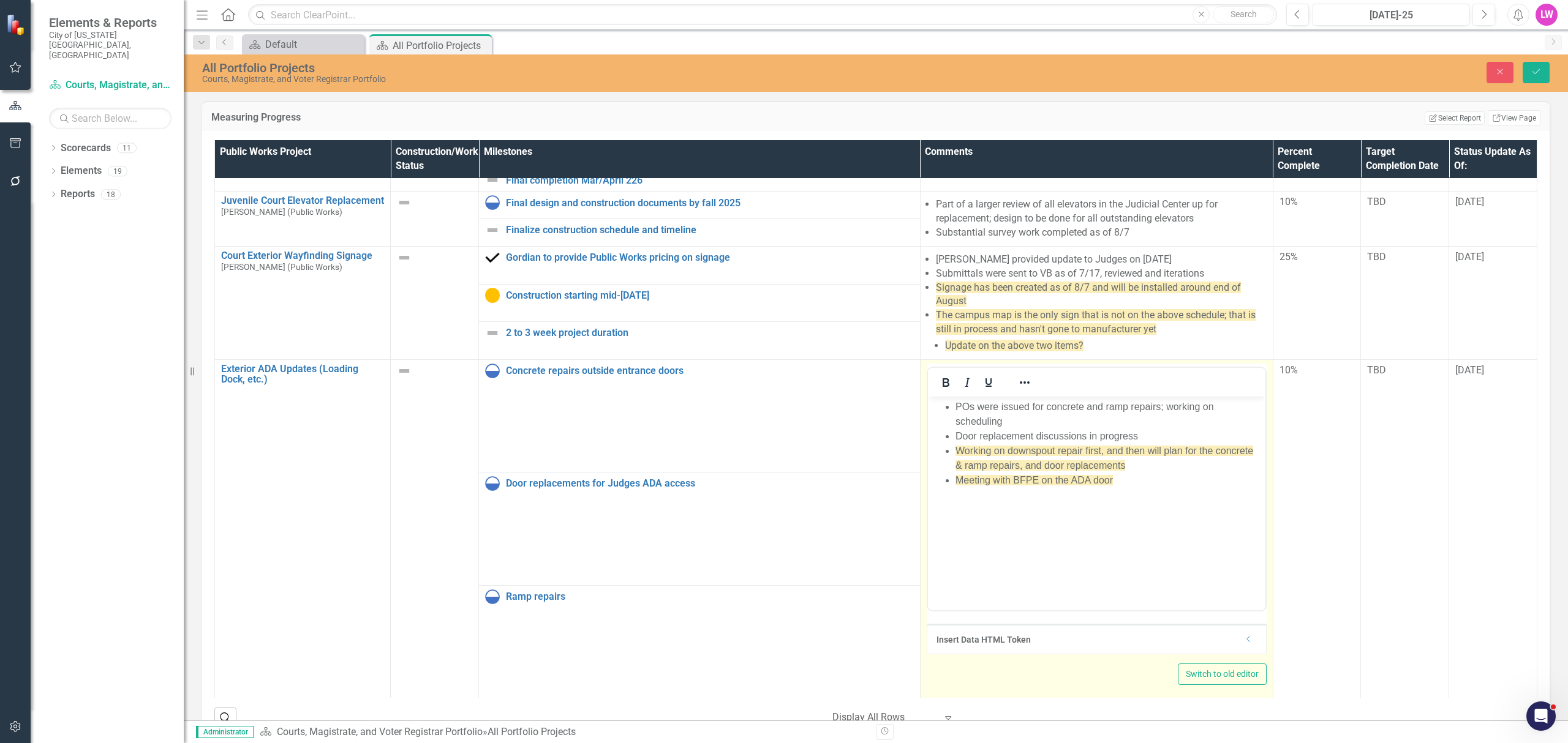
click at [1140, 476] on li "Meeting with BFPE on the ADA door" at bounding box center [1108, 480] width 307 height 15
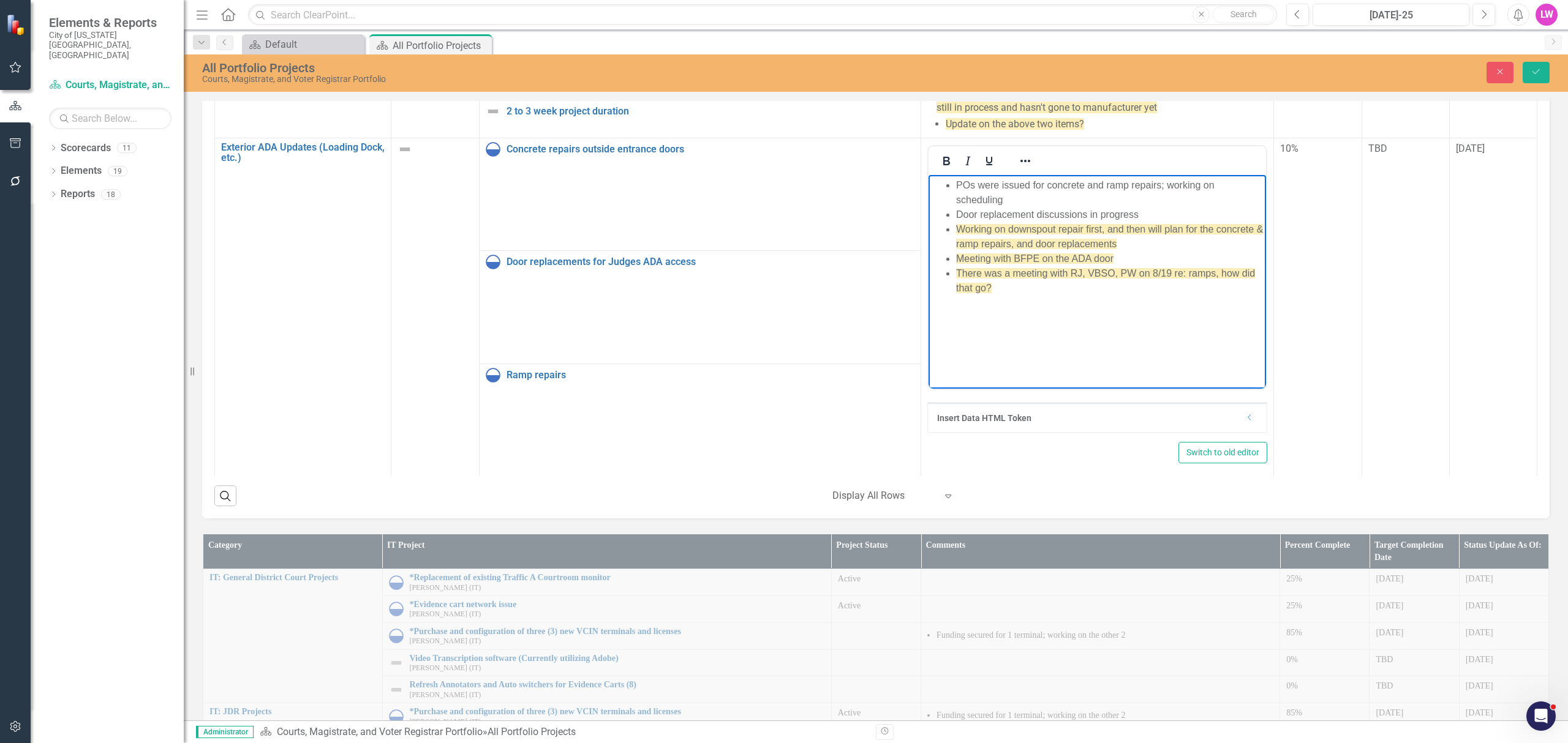
scroll to position [245, 0]
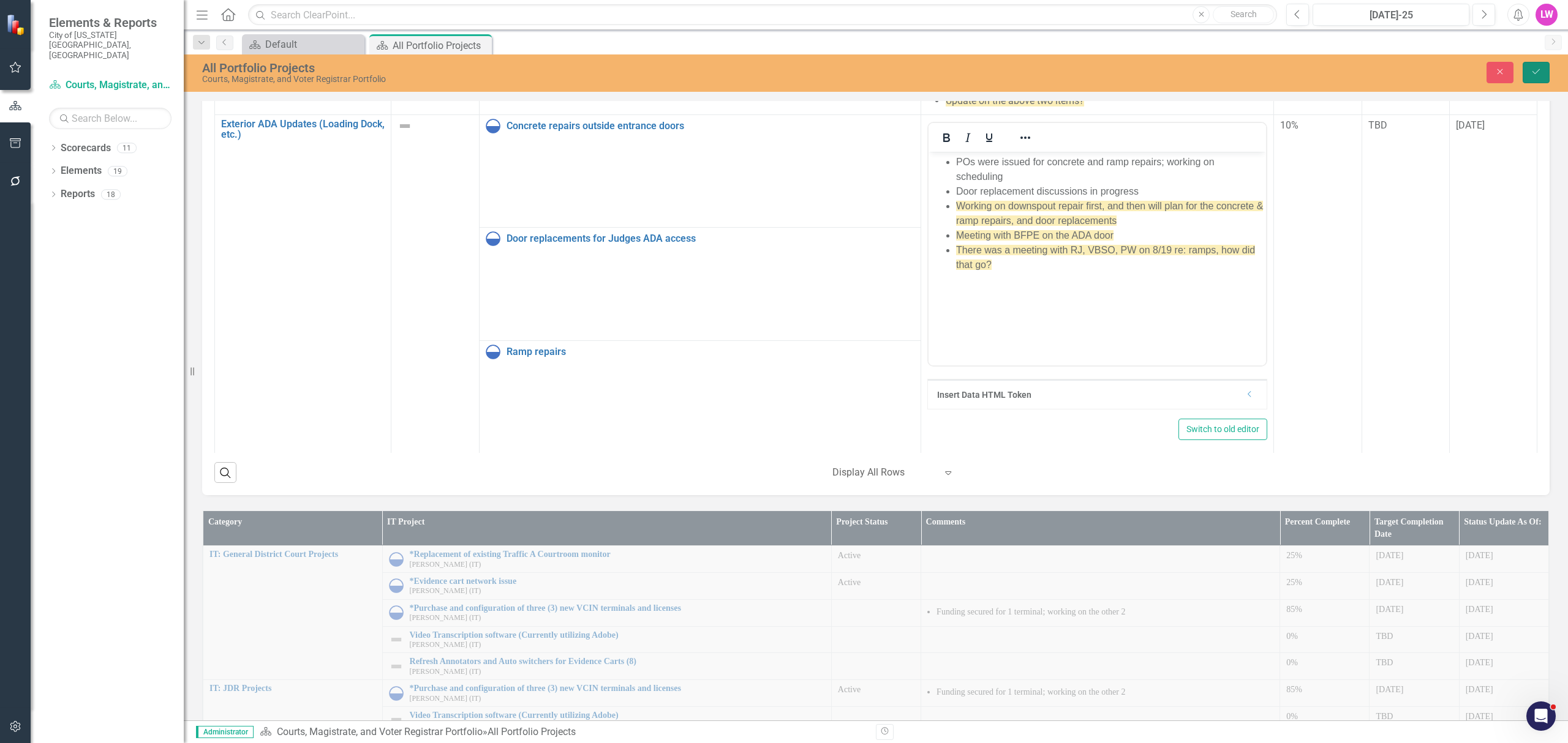
click at [1526, 70] on button "Save" at bounding box center [1536, 73] width 27 height 21
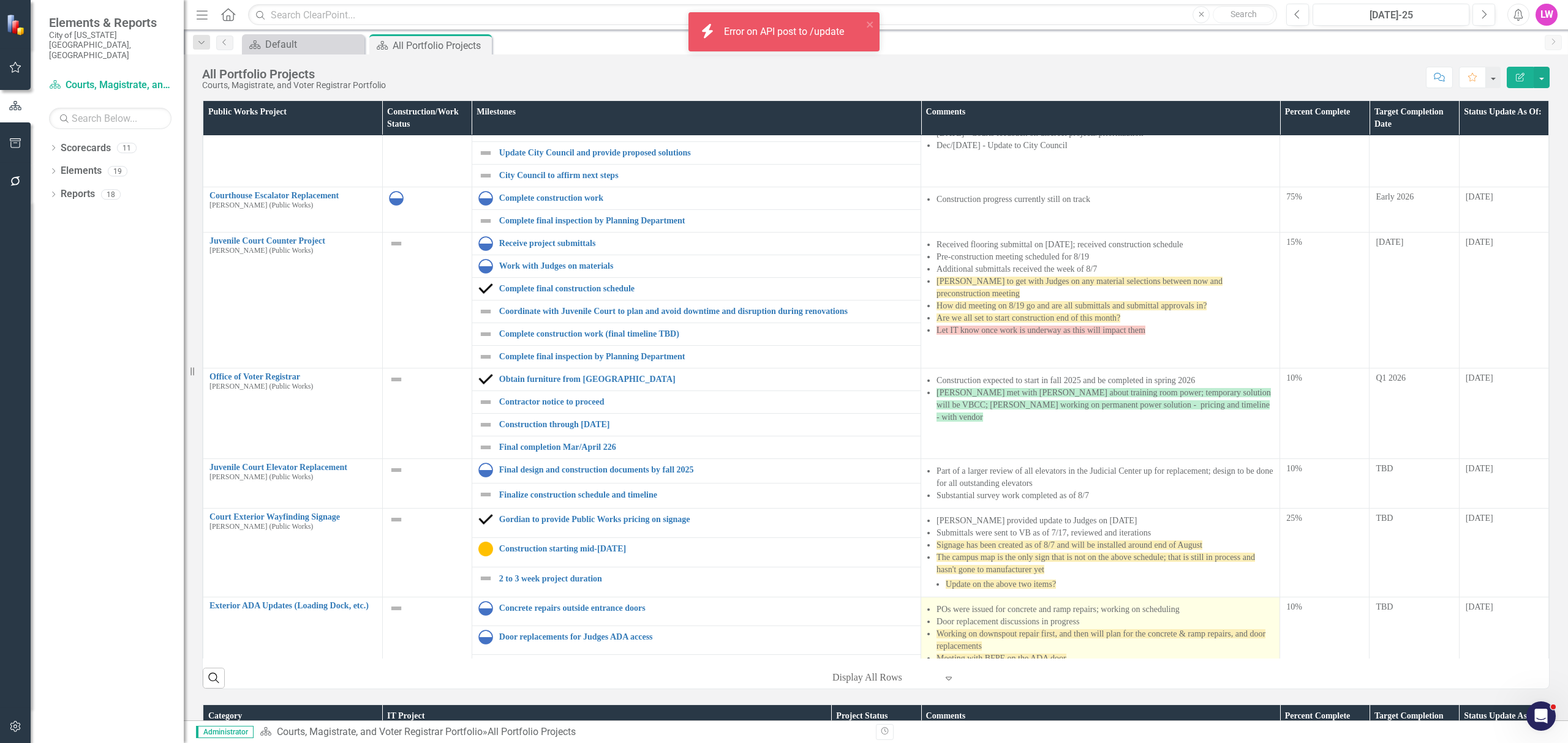
scroll to position [639, 0]
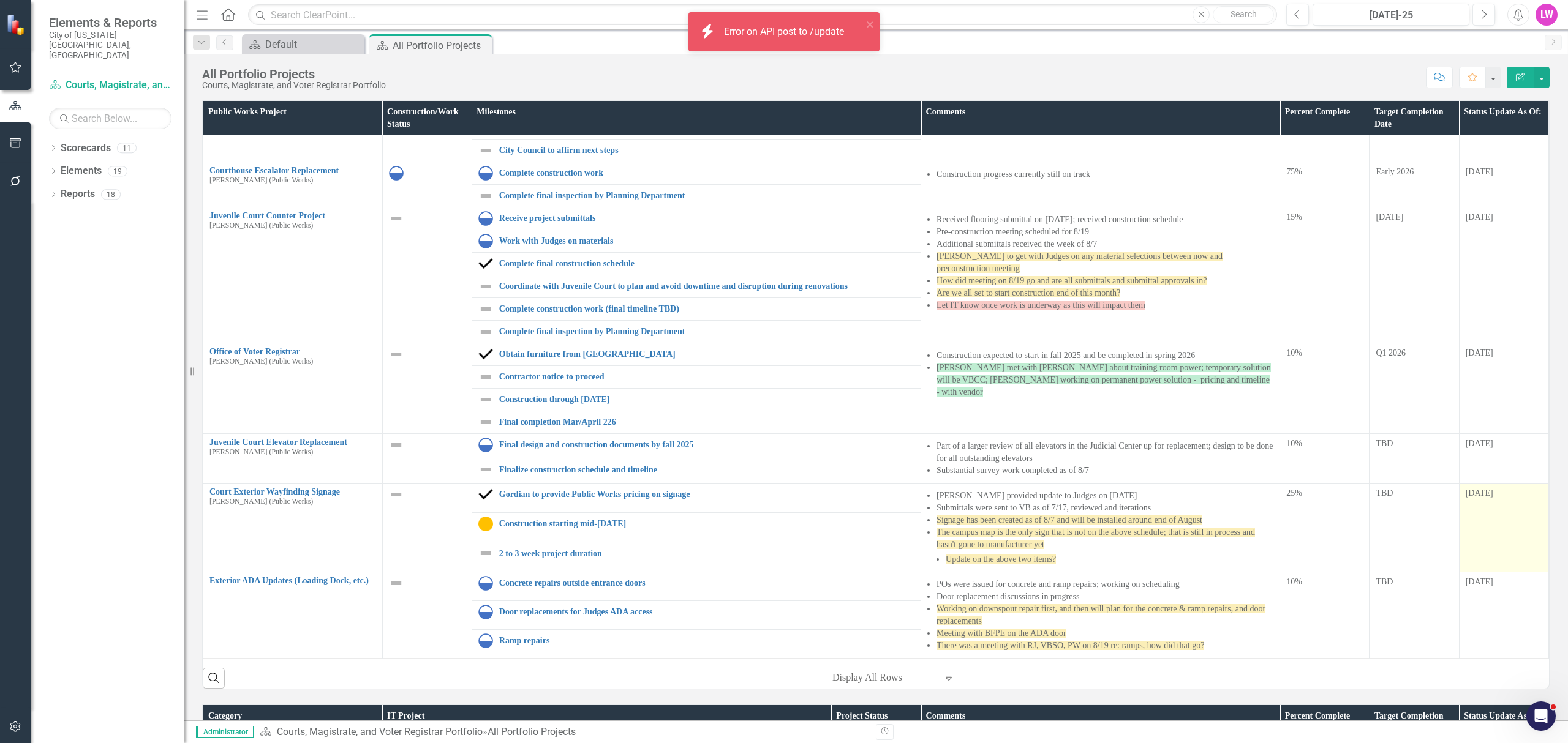
click at [1475, 592] on td "7/24/2025" at bounding box center [1503, 615] width 89 height 86
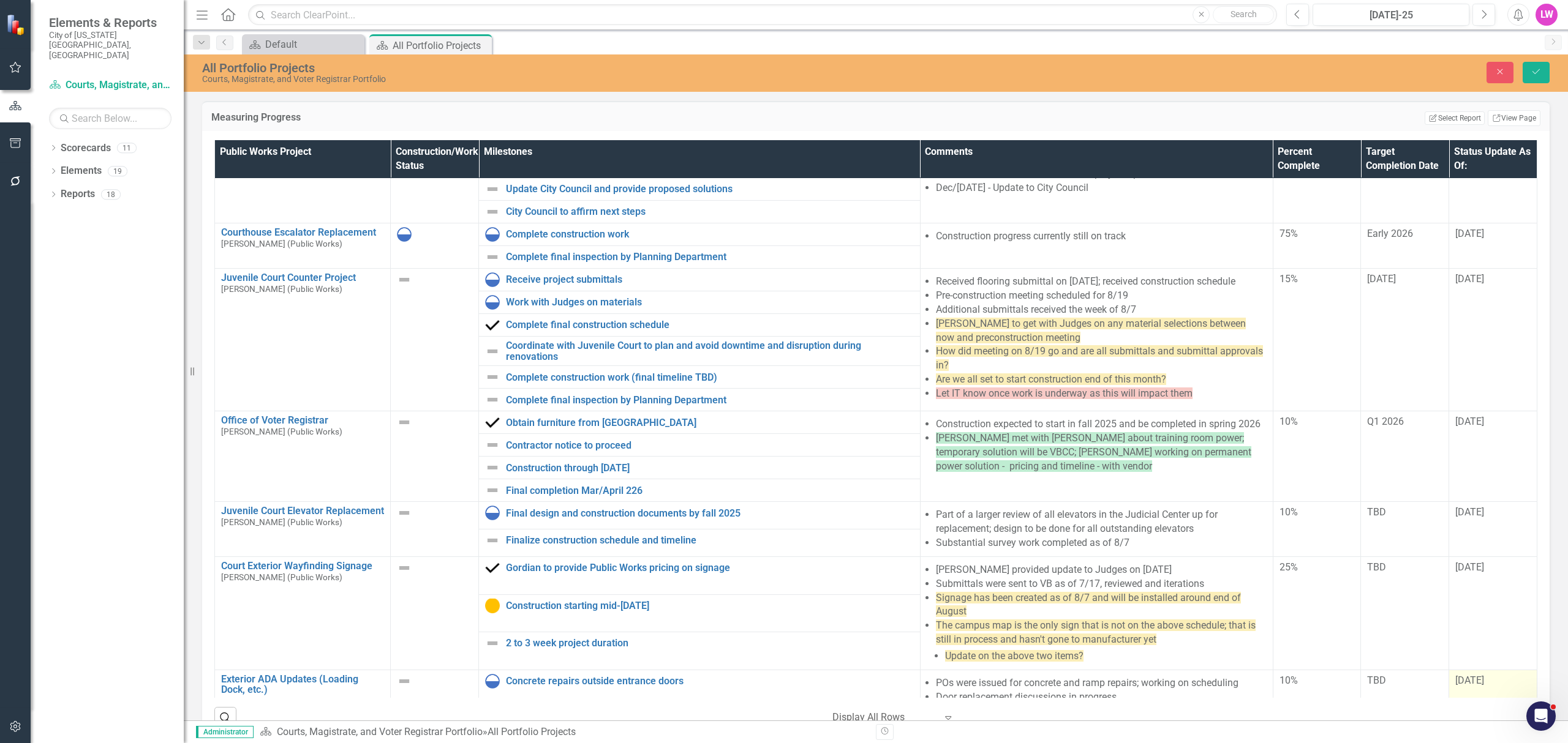
click at [1466, 675] on span "7/24/2025" at bounding box center [1470, 680] width 28 height 12
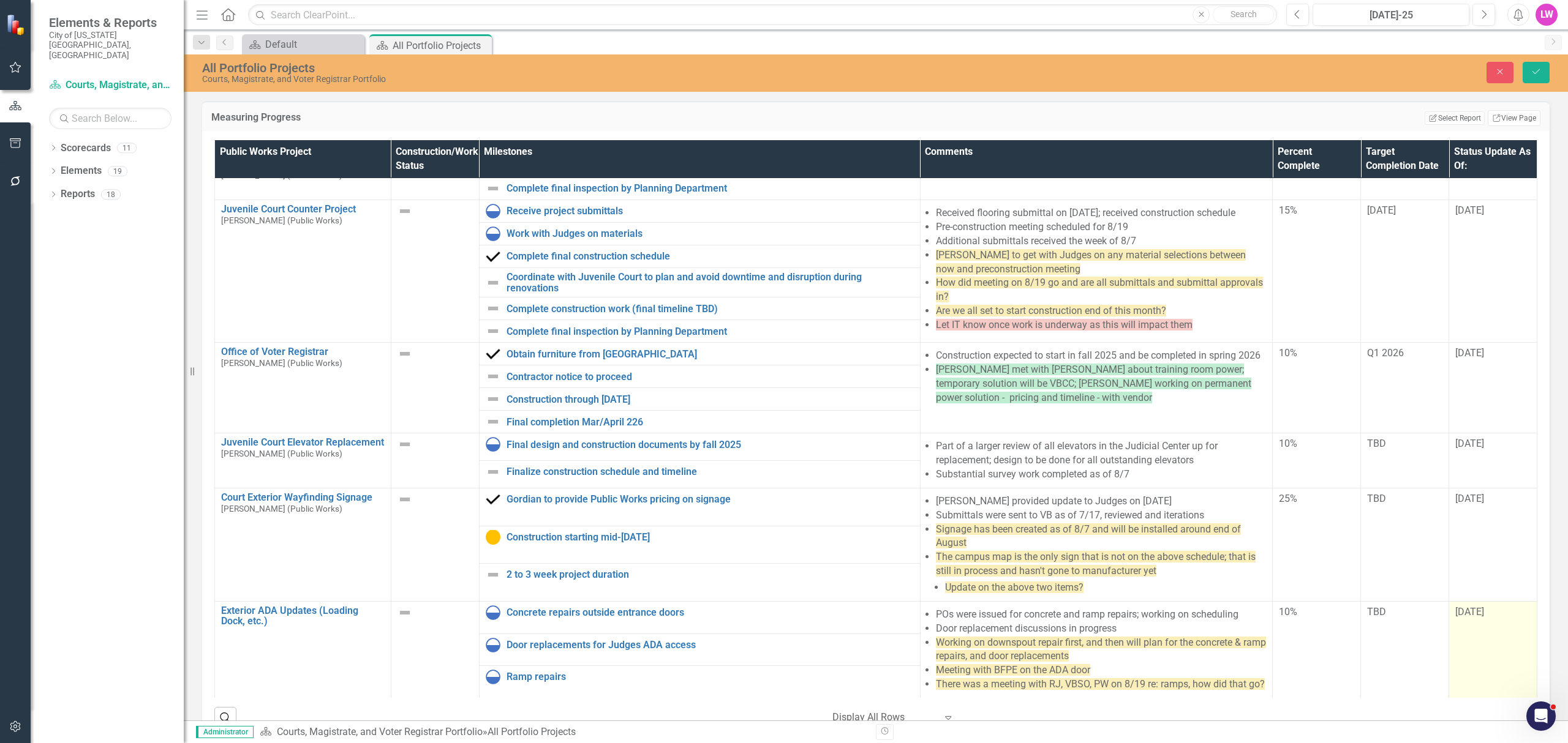
click at [1451, 601] on td "7/24/2025" at bounding box center [1494, 649] width 89 height 97
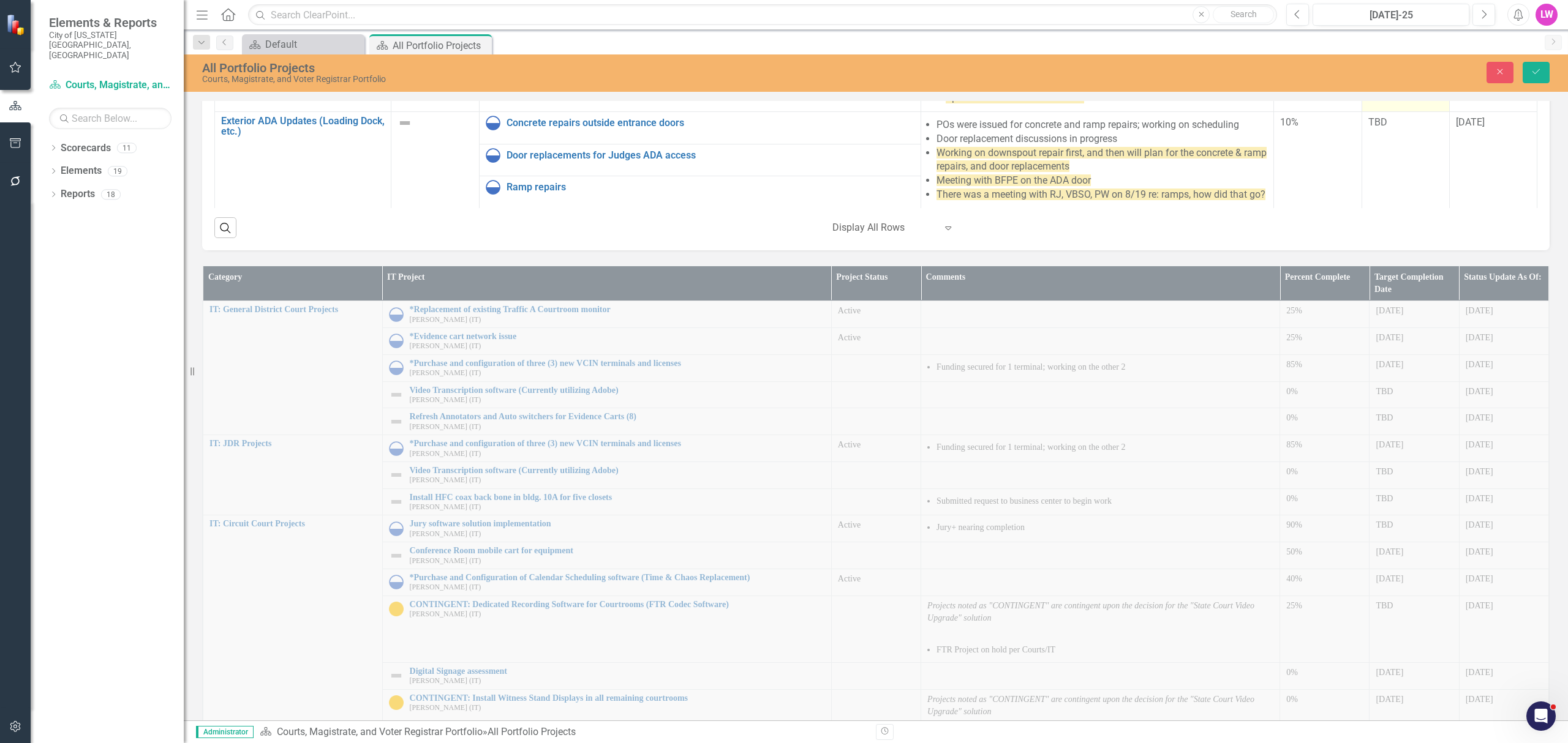
scroll to position [0, 0]
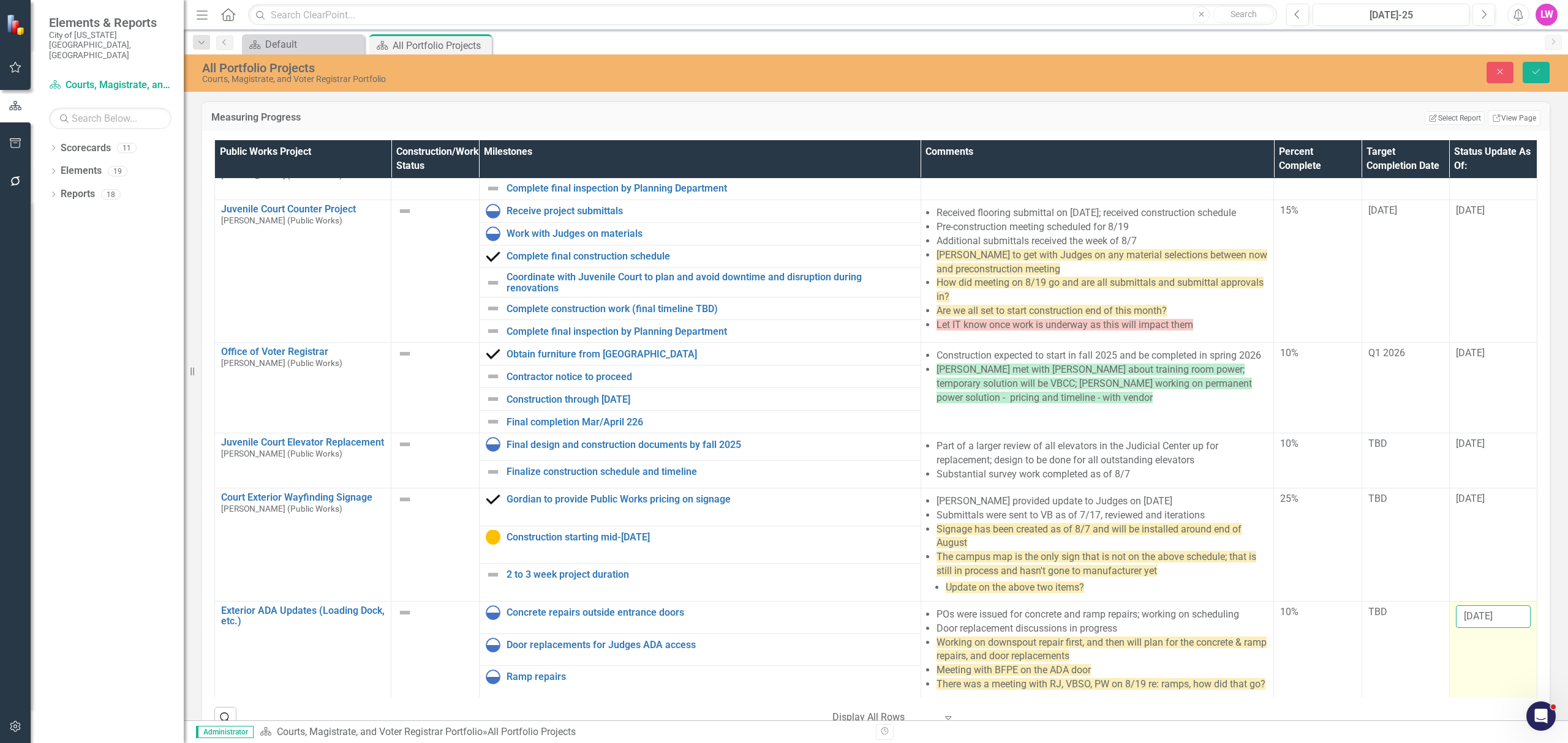
click at [1463, 606] on input "7/24/2025" at bounding box center [1494, 617] width 74 height 23
click at [1456, 606] on input "7/24/2025" at bounding box center [1494, 617] width 74 height 23
type input "[DATE]"
click at [1541, 72] on button "Save" at bounding box center [1536, 73] width 27 height 21
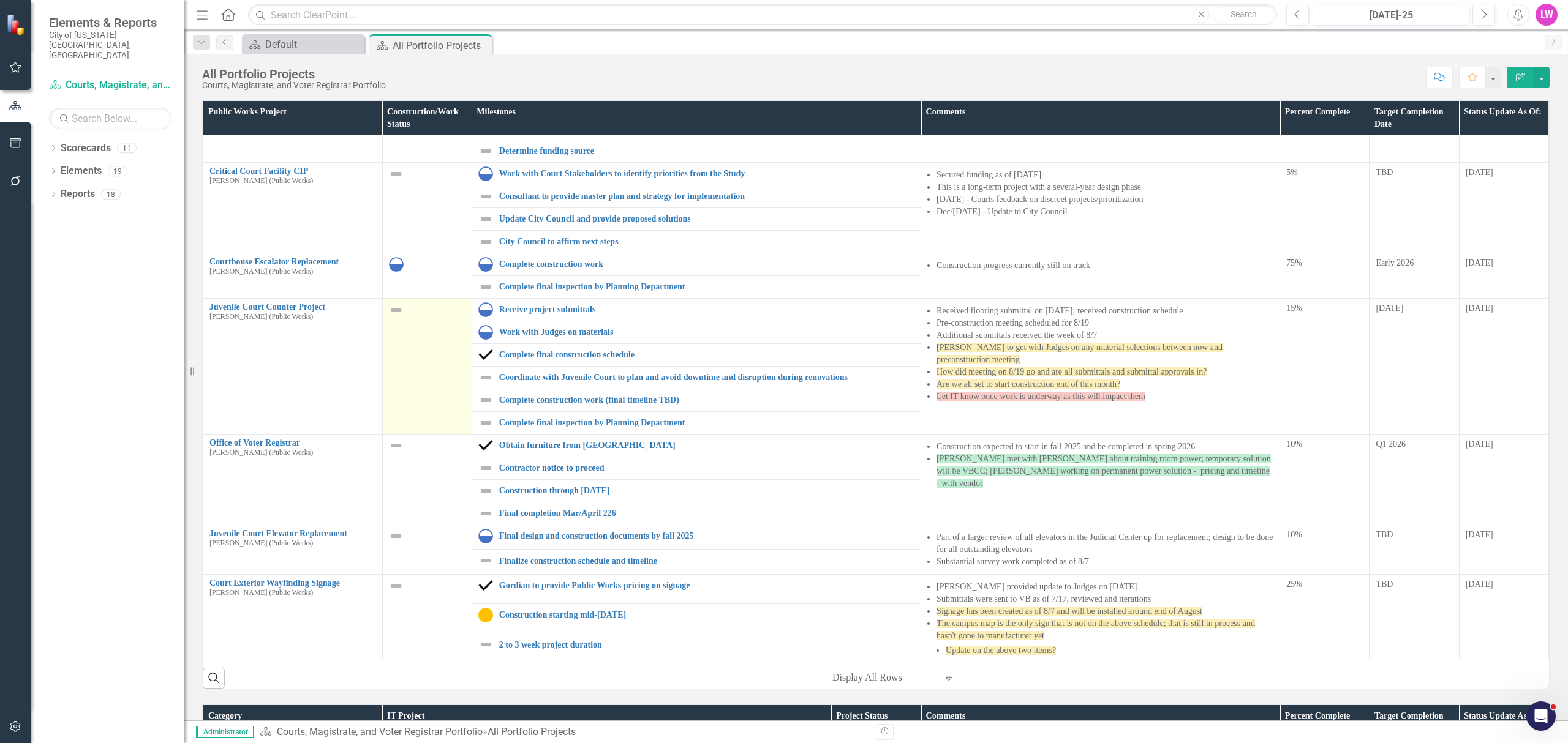
scroll to position [313, 0]
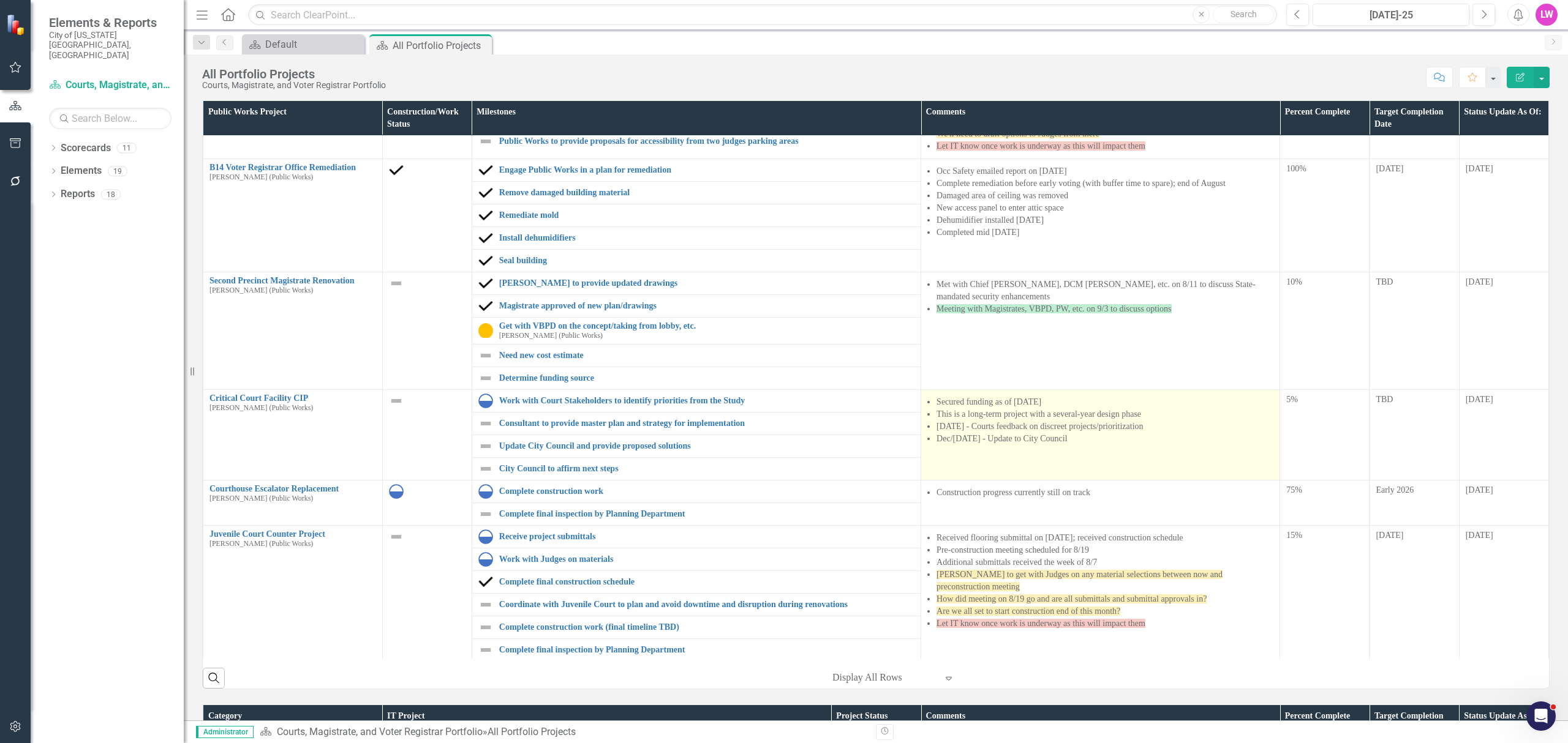
click at [1046, 433] on li "Sept 2025 - Courts feedback on discreet projects/prioritization" at bounding box center [1105, 427] width 337 height 12
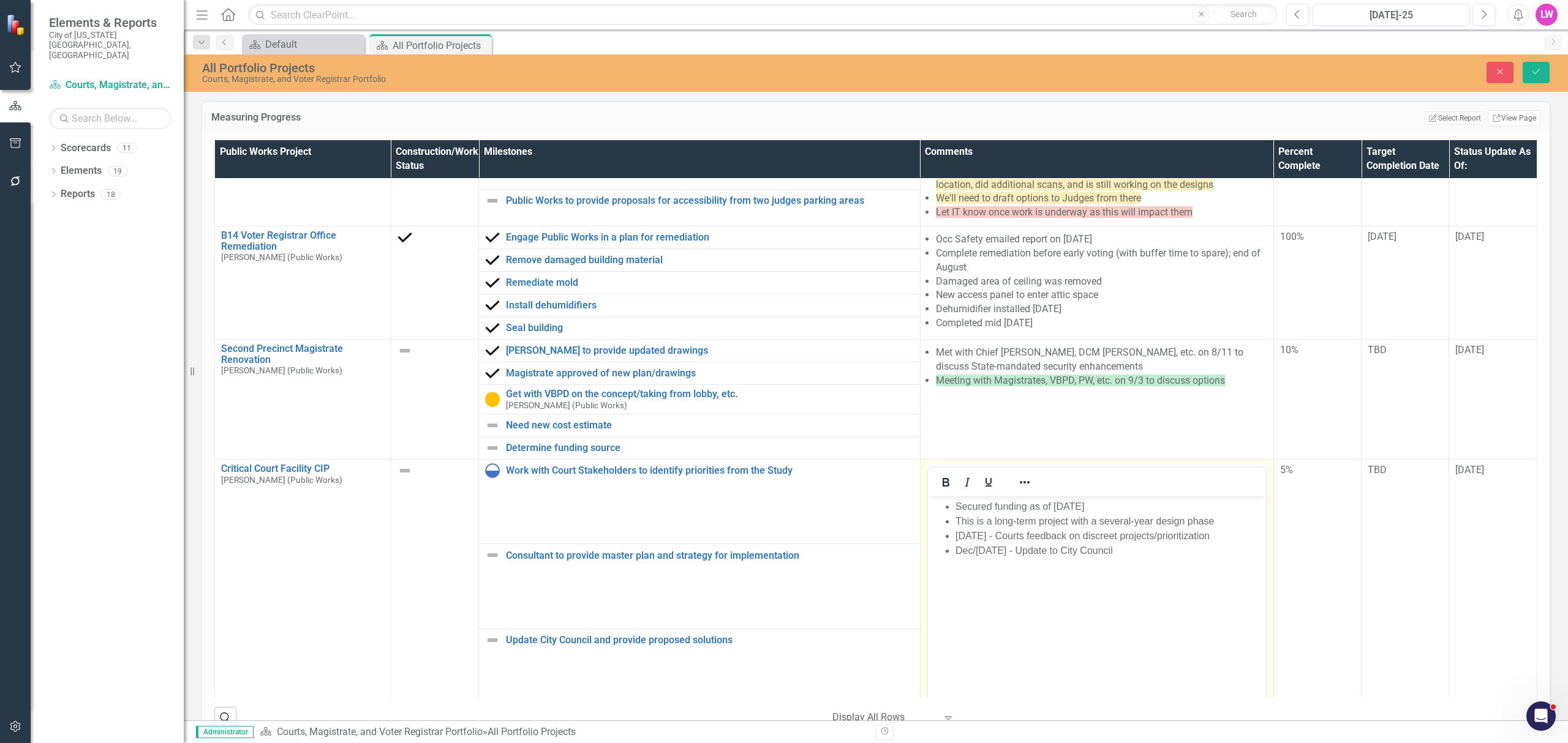
scroll to position [0, 0]
click at [1233, 537] on li "Sept 2025 - Courts feedback on discreet projects/prioritization" at bounding box center [1108, 536] width 307 height 15
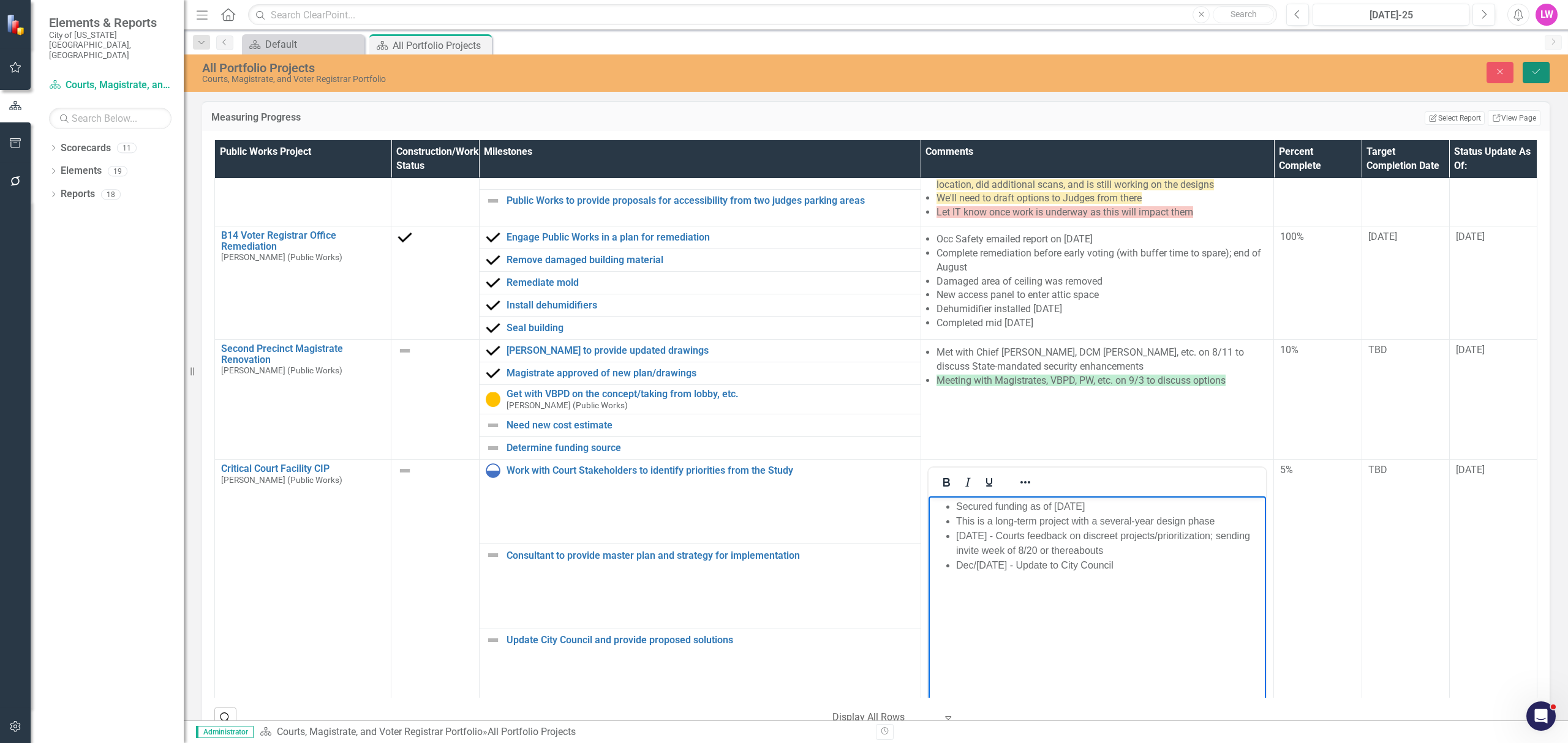
click at [1530, 79] on button "Save" at bounding box center [1536, 73] width 27 height 21
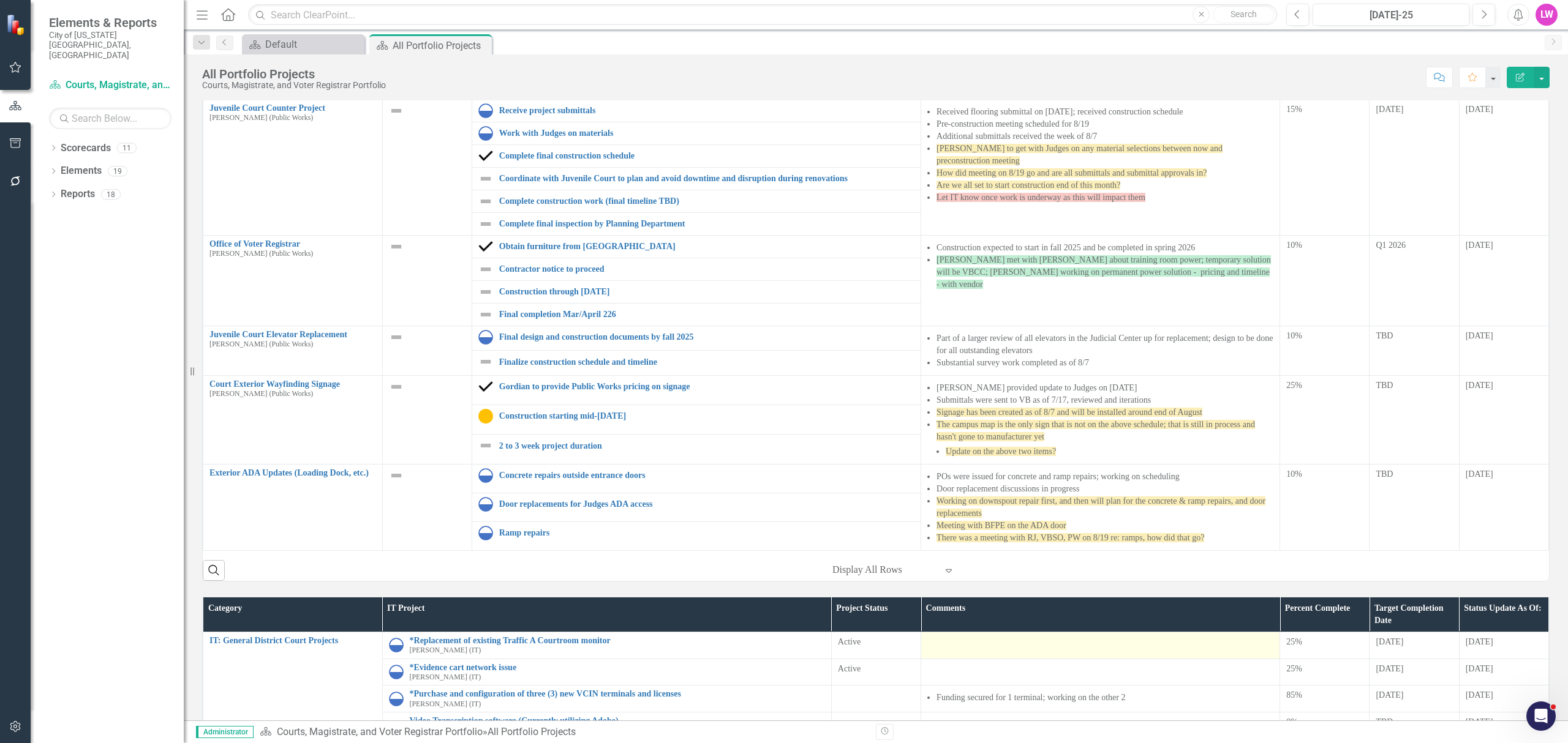
scroll to position [163, 0]
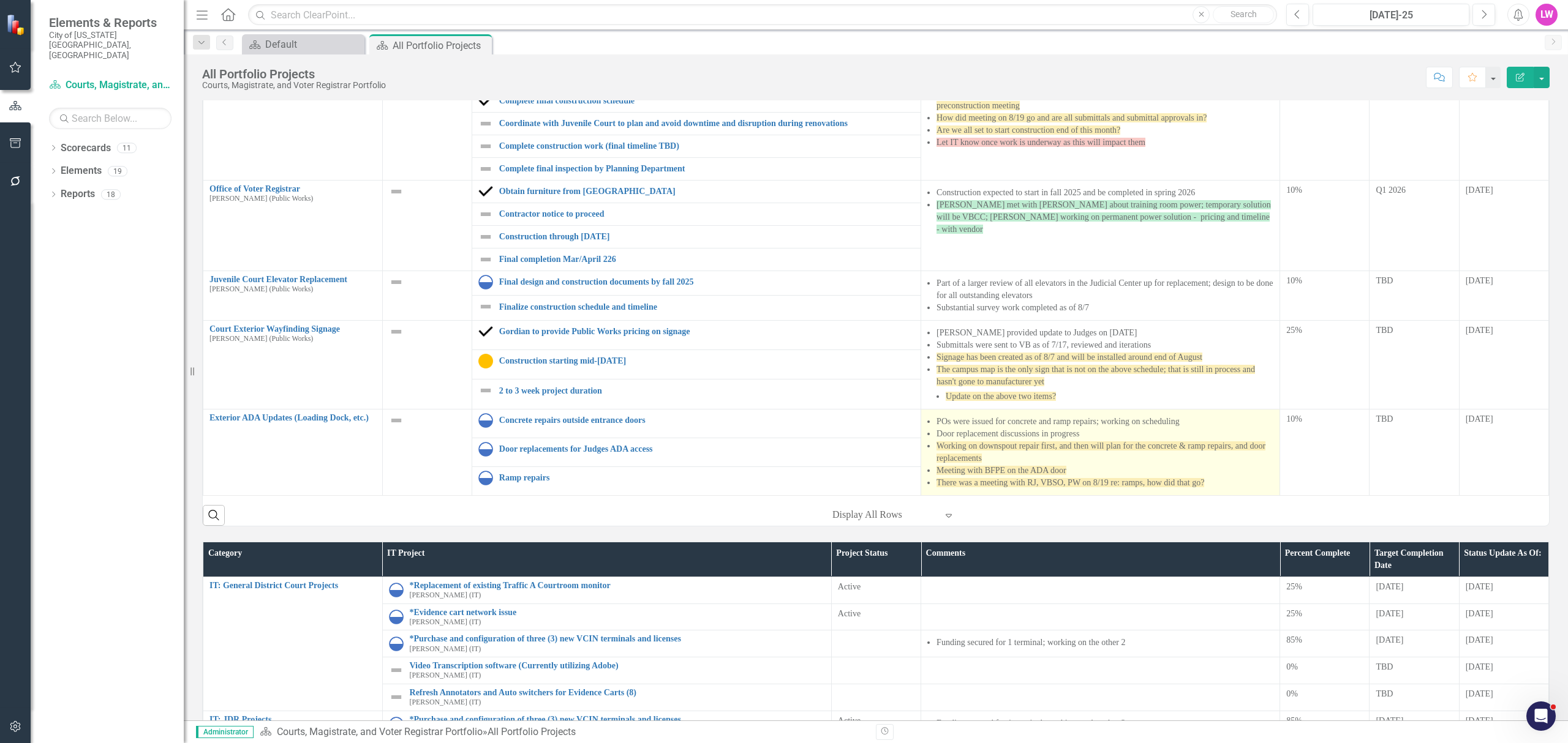
click at [1093, 483] on span "There was a meeting with RJ, VBSO, PW on 8/19 re: ramps, how did that go?" at bounding box center [1070, 483] width 268 height 9
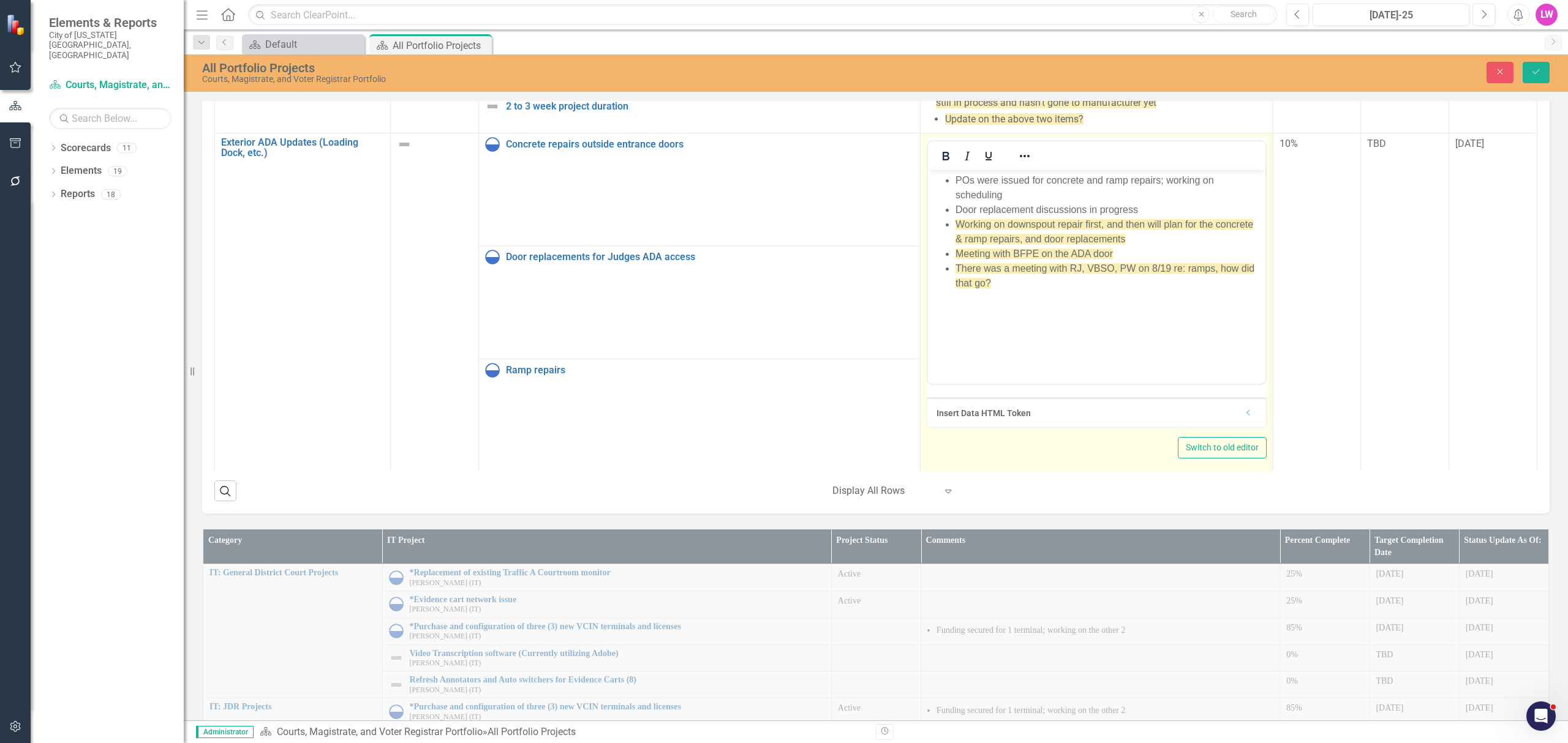
scroll to position [245, 0]
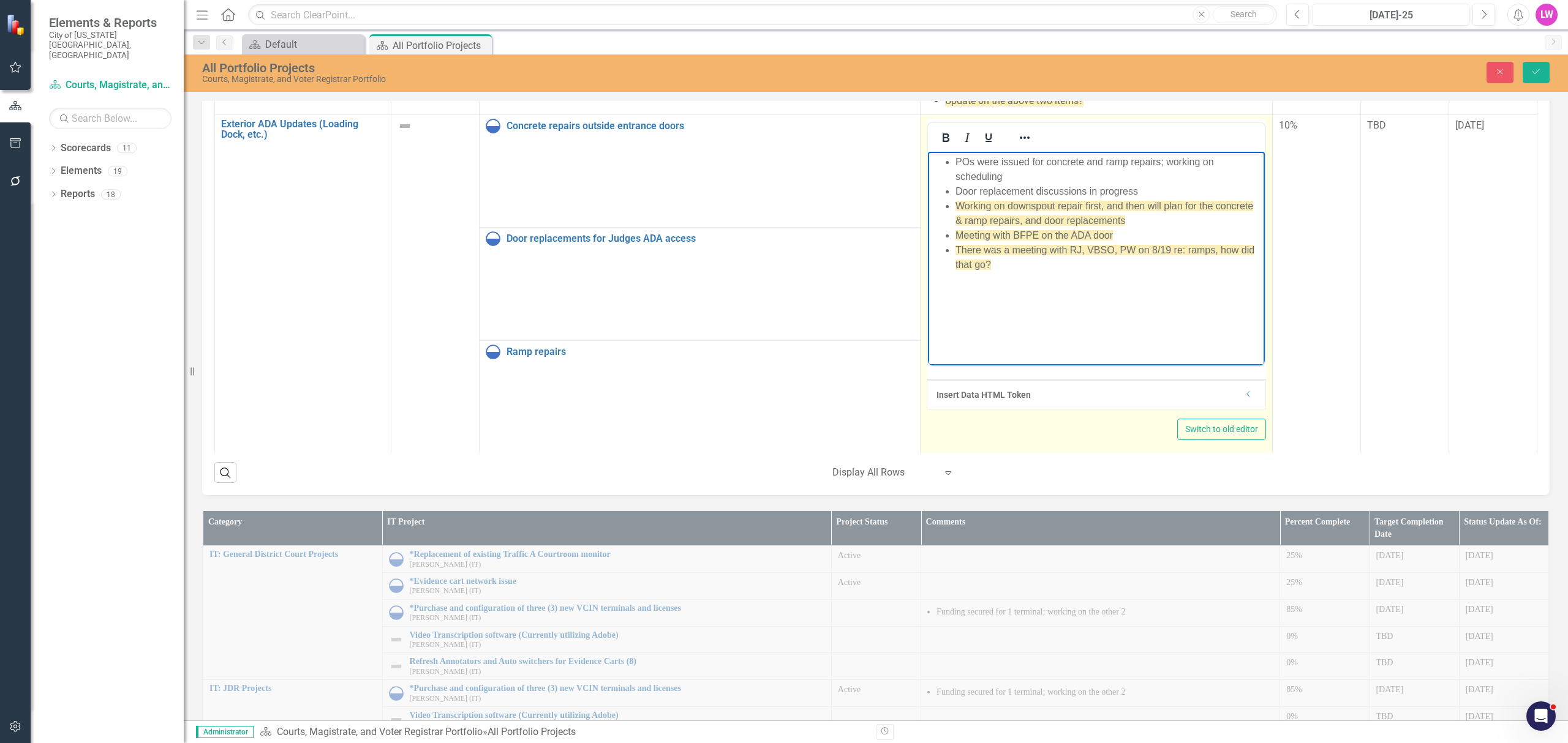
click at [1140, 241] on li "Meeting with BFPE on the ADA door" at bounding box center [1108, 235] width 307 height 15
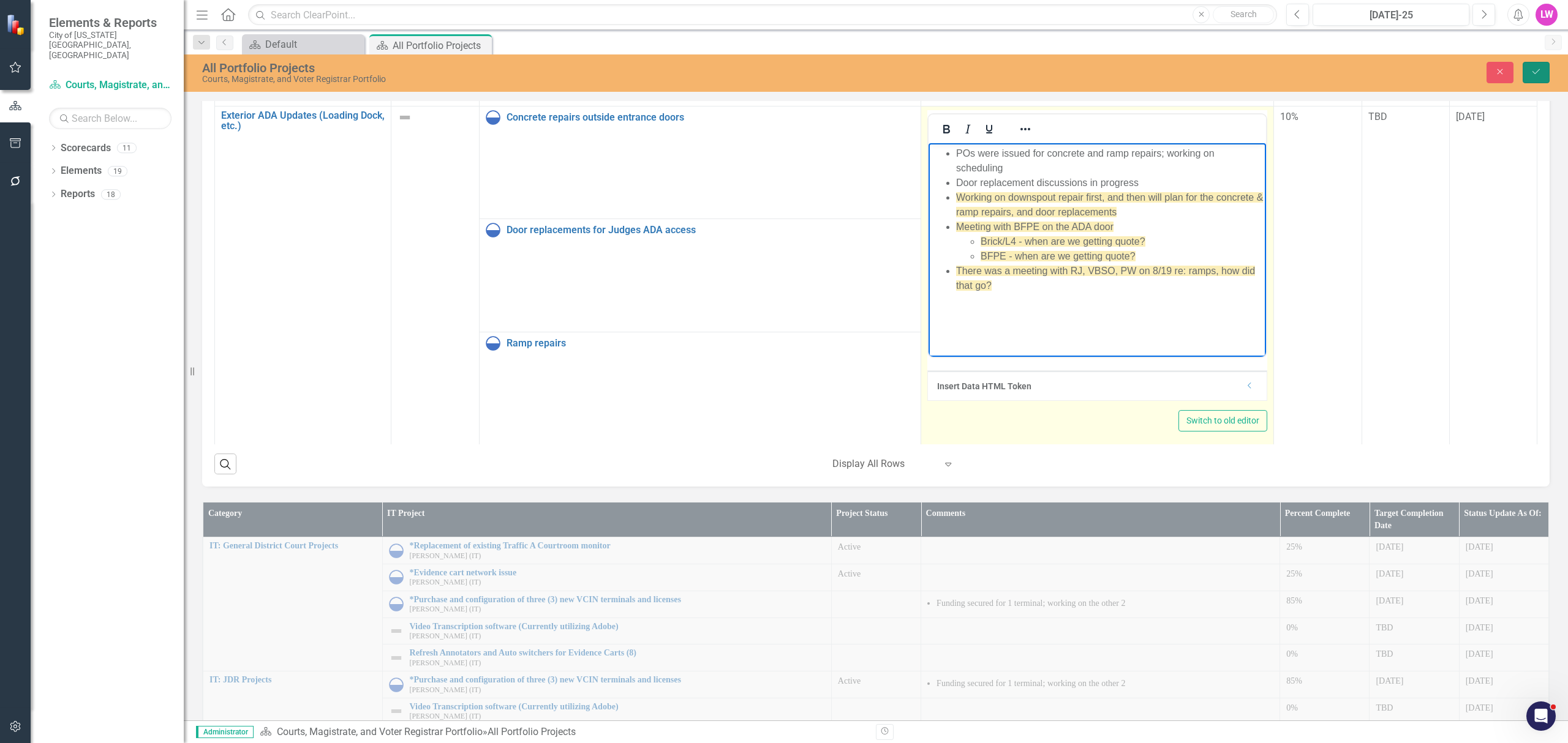
click at [1540, 67] on icon "Save" at bounding box center [1536, 72] width 11 height 9
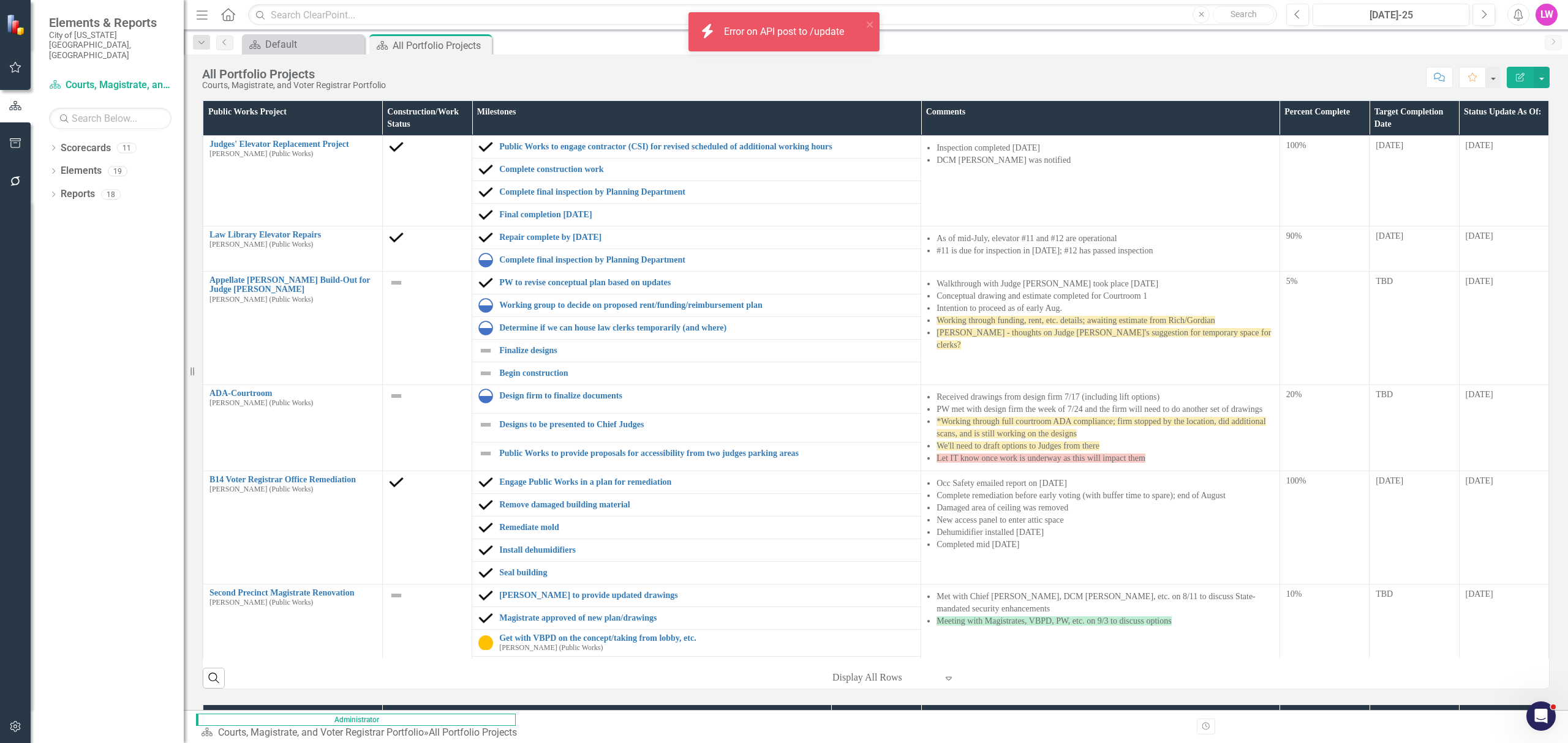
click at [207, 13] on icon "Menu" at bounding box center [202, 14] width 16 height 13
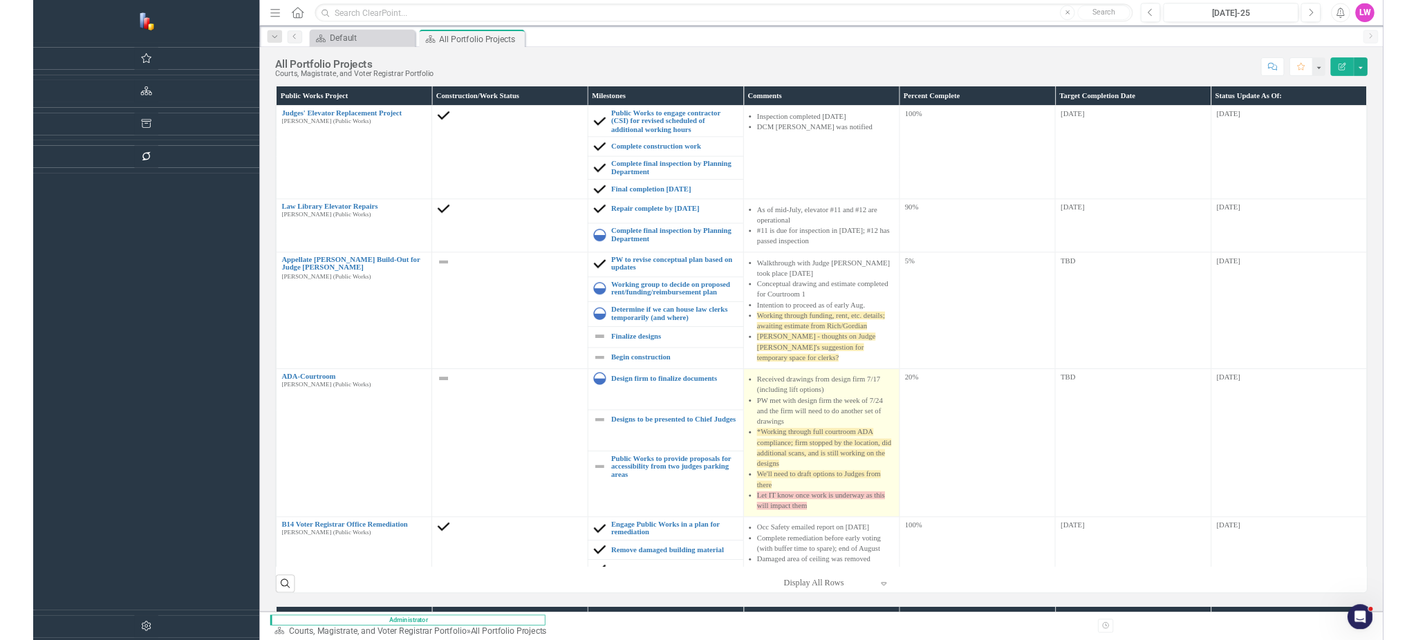
scroll to position [0, 0]
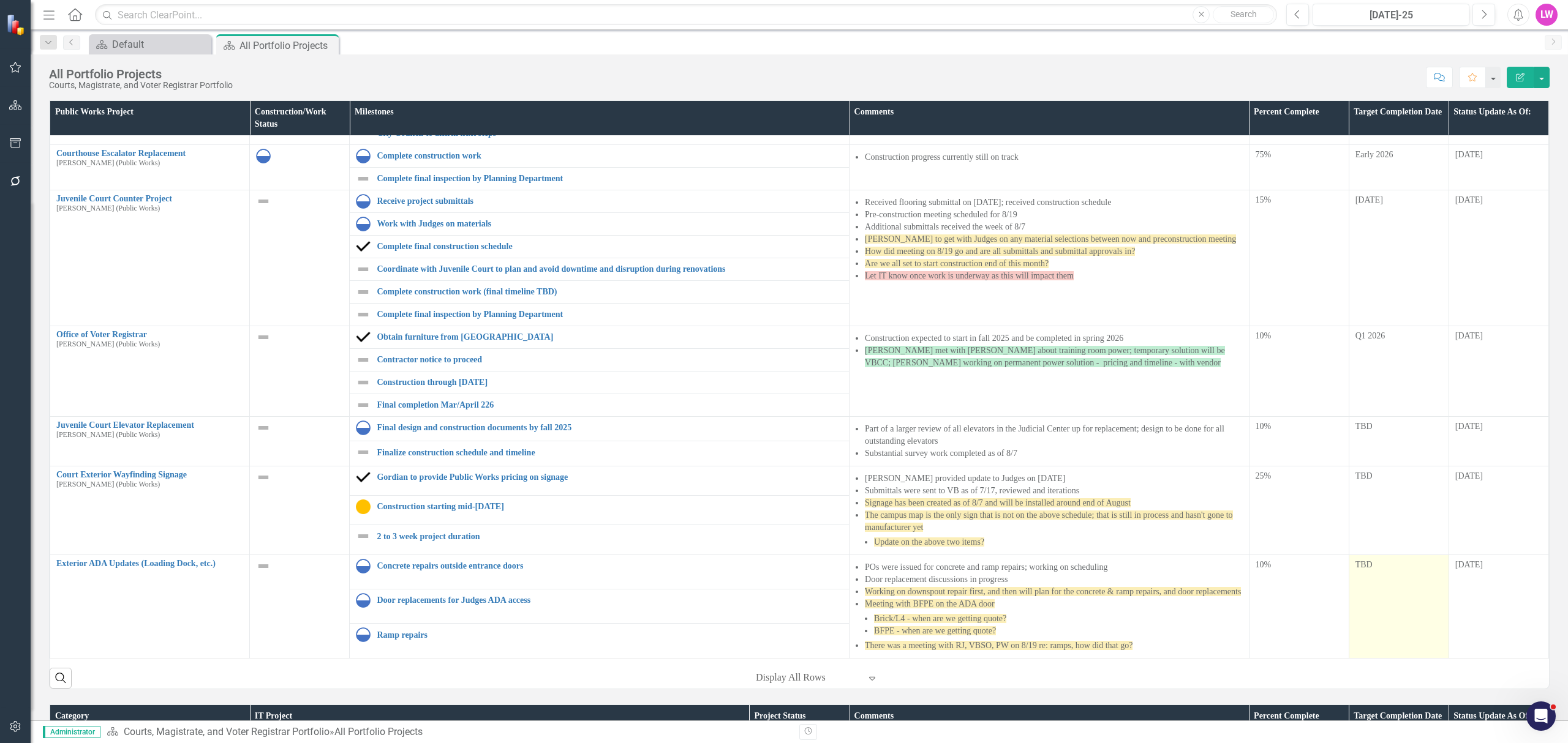
scroll to position [81, 0]
